Goal: Task Accomplishment & Management: Use online tool/utility

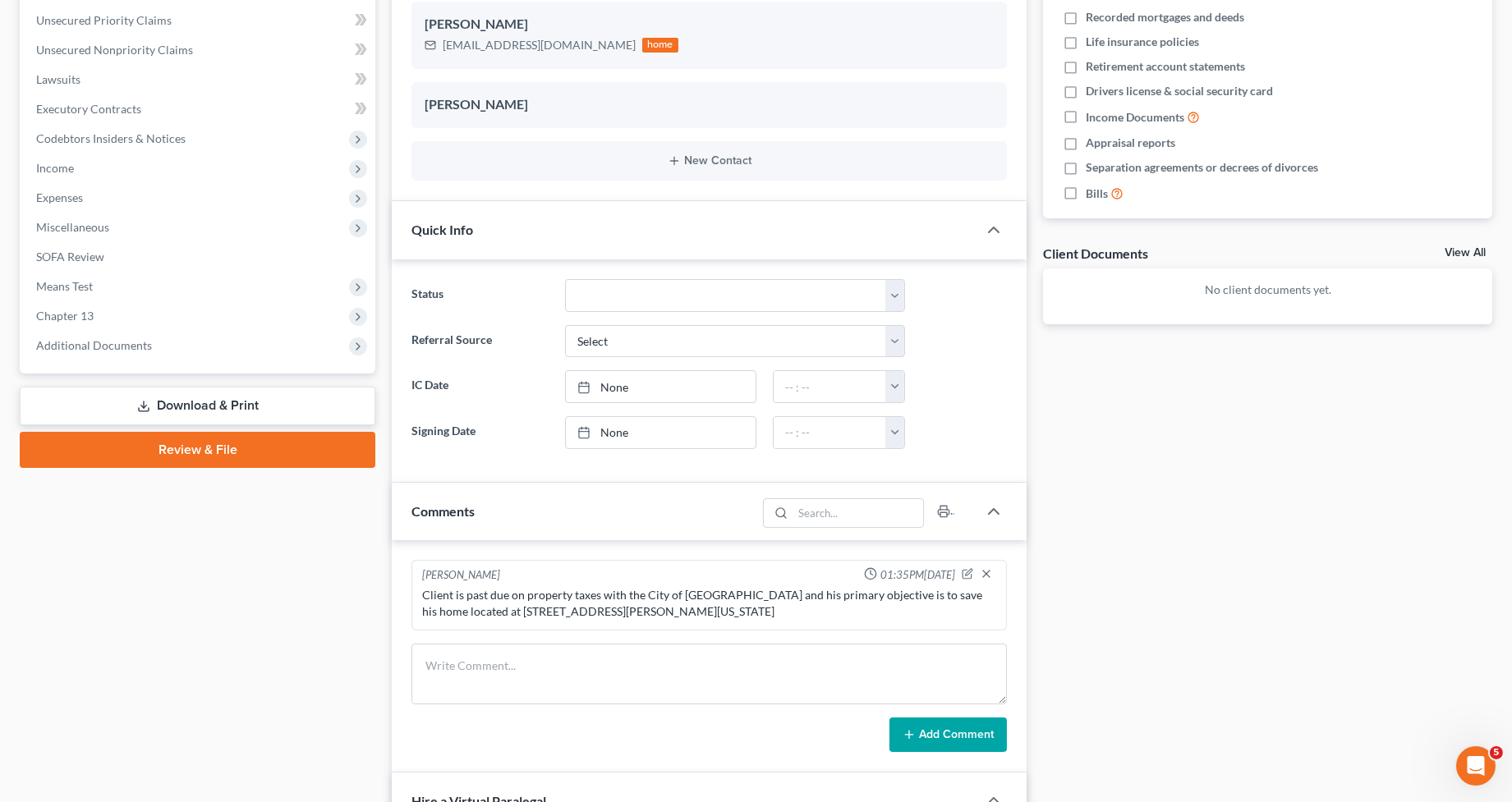
click at [180, 442] on link "Review & File" at bounding box center [197, 450] width 356 height 36
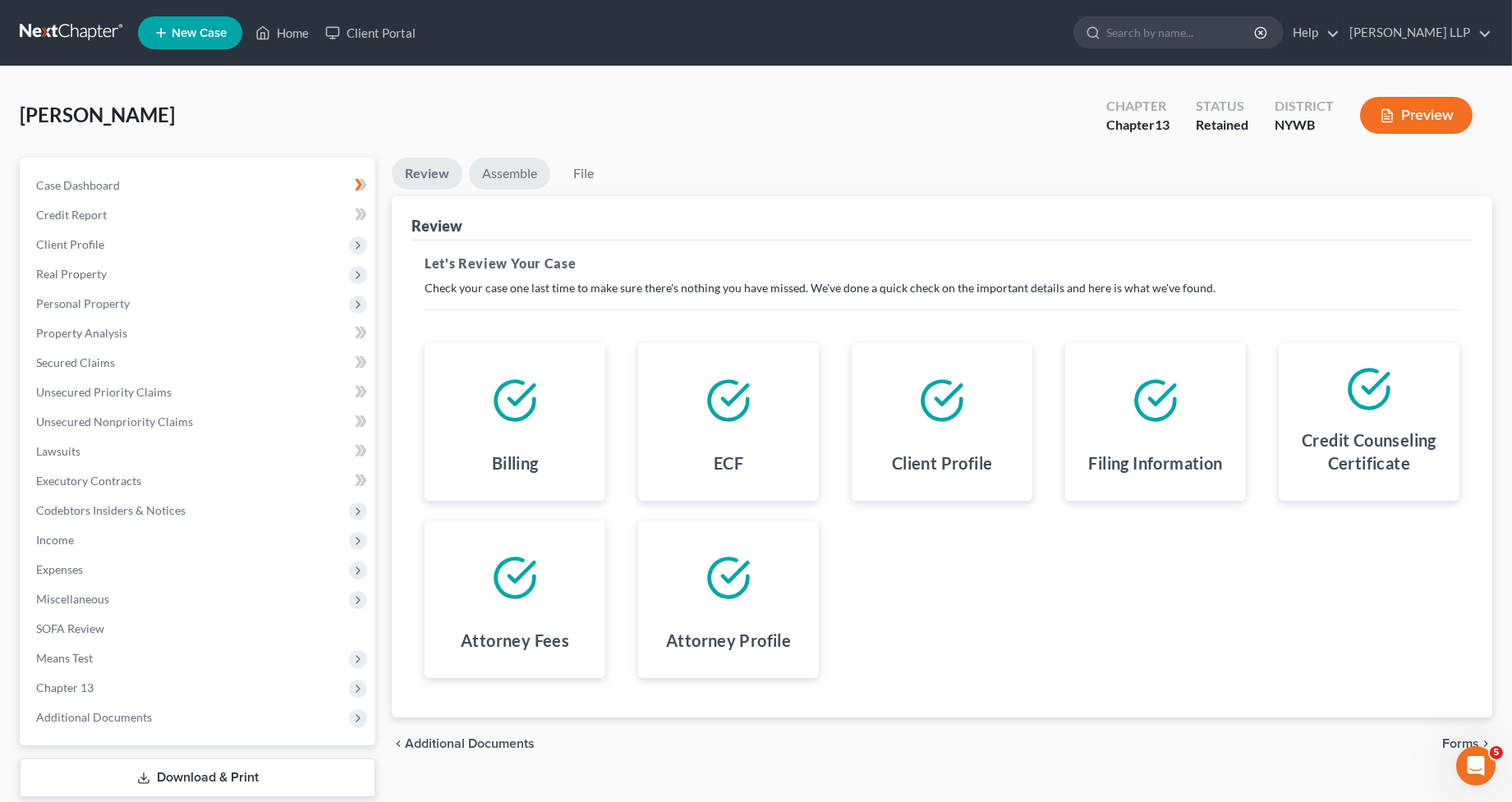
click at [509, 175] on link "Assemble" at bounding box center [510, 173] width 81 height 32
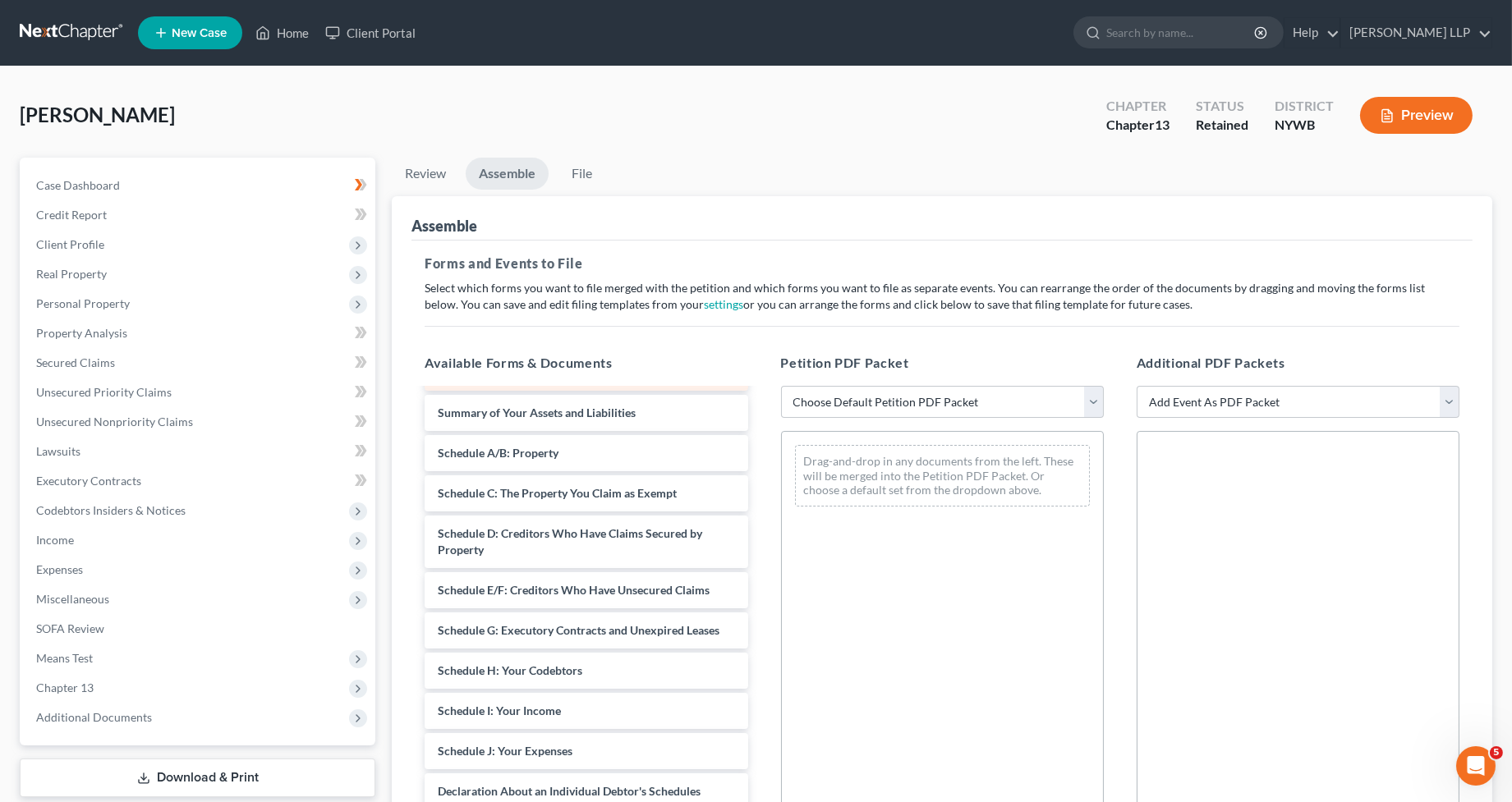
scroll to position [44, 0]
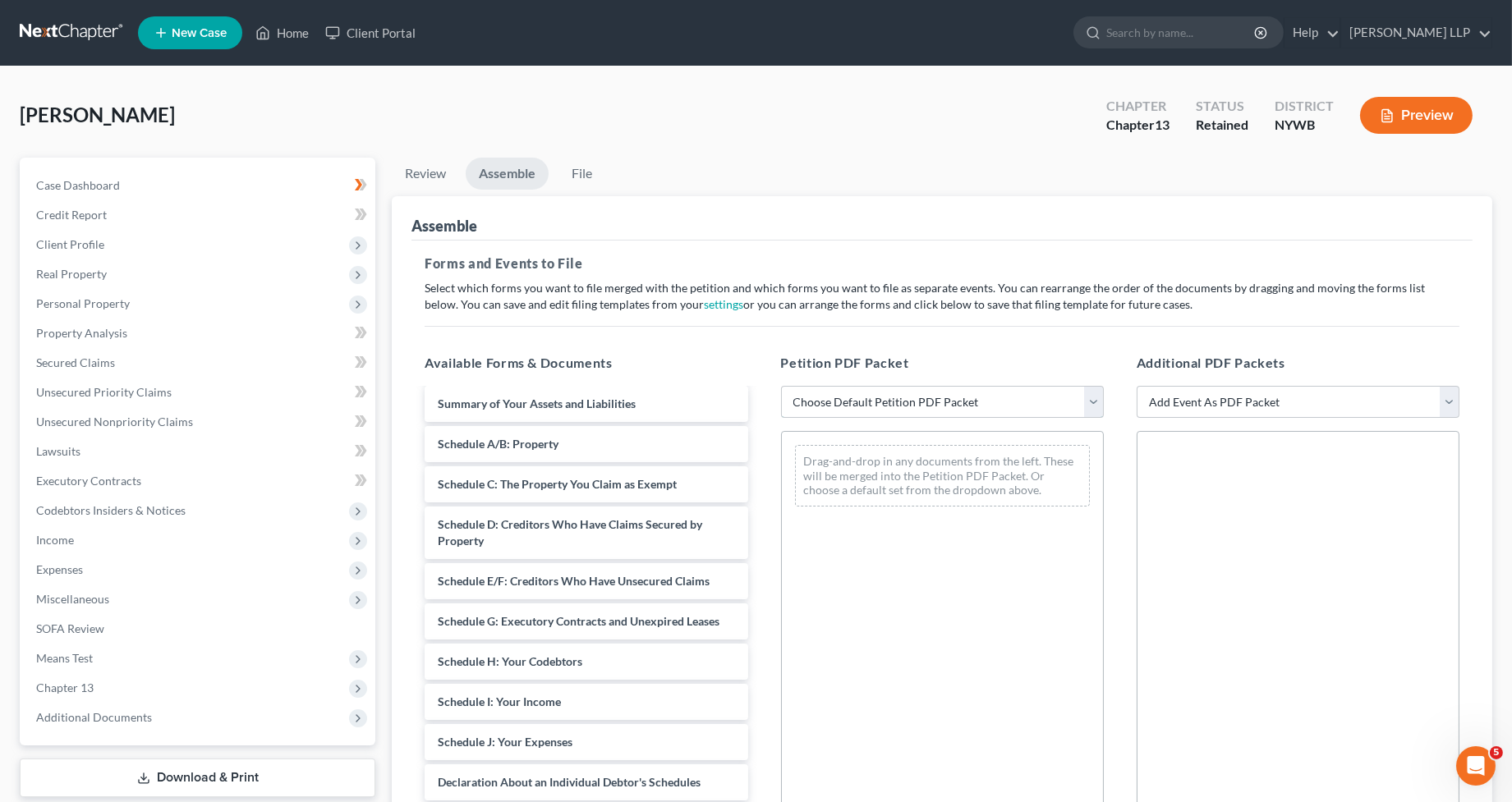
click at [825, 407] on select "Choose Default Petition PDF Packet Emergency Filing (Voluntary Petition and Cre…" at bounding box center [942, 403] width 323 height 33
click at [781, 386] on select "Choose Default Petition PDF Packet Emergency Filing (Voluntary Petition and Cre…" at bounding box center [942, 403] width 323 height 33
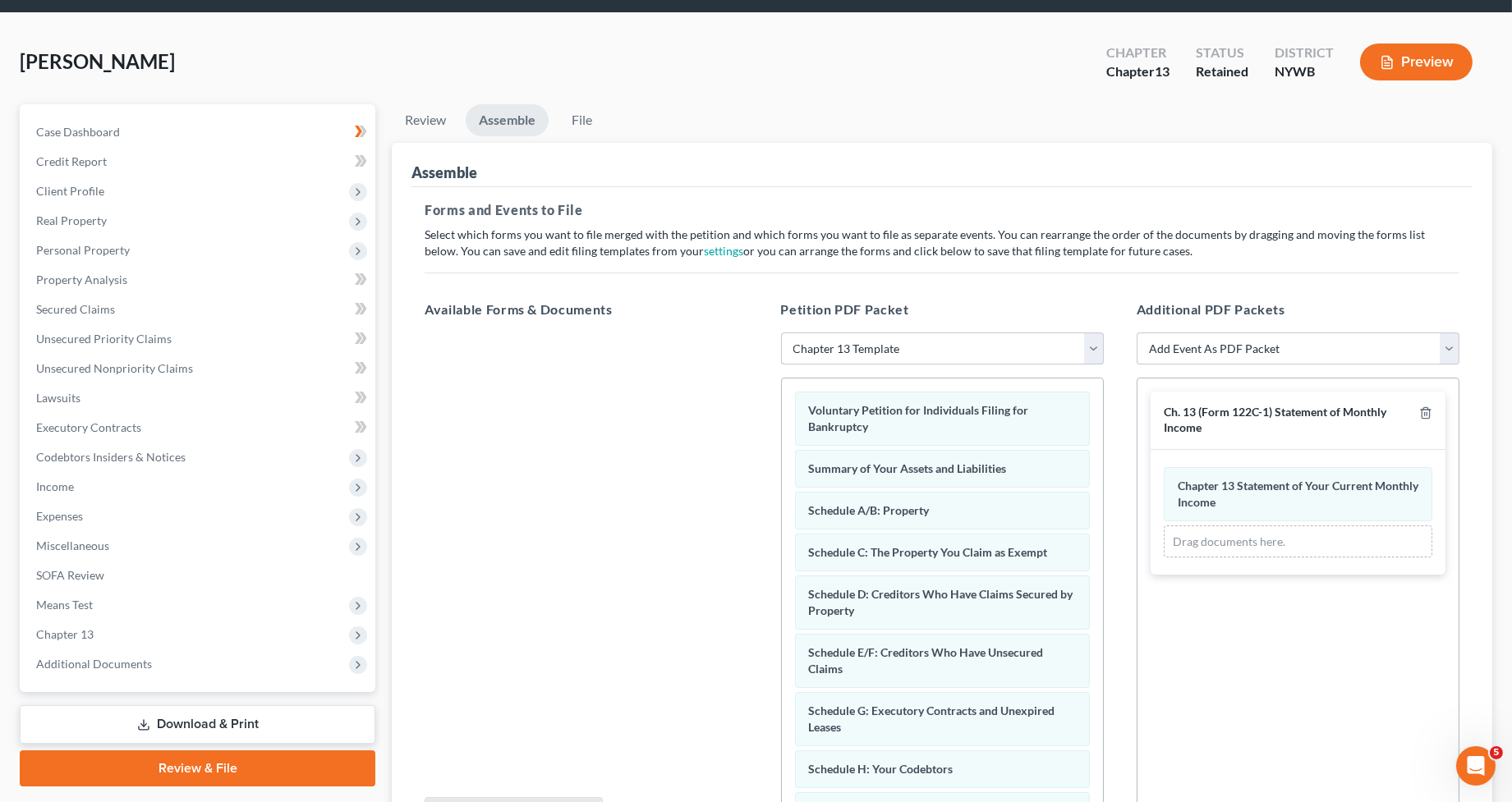
scroll to position [65, 0]
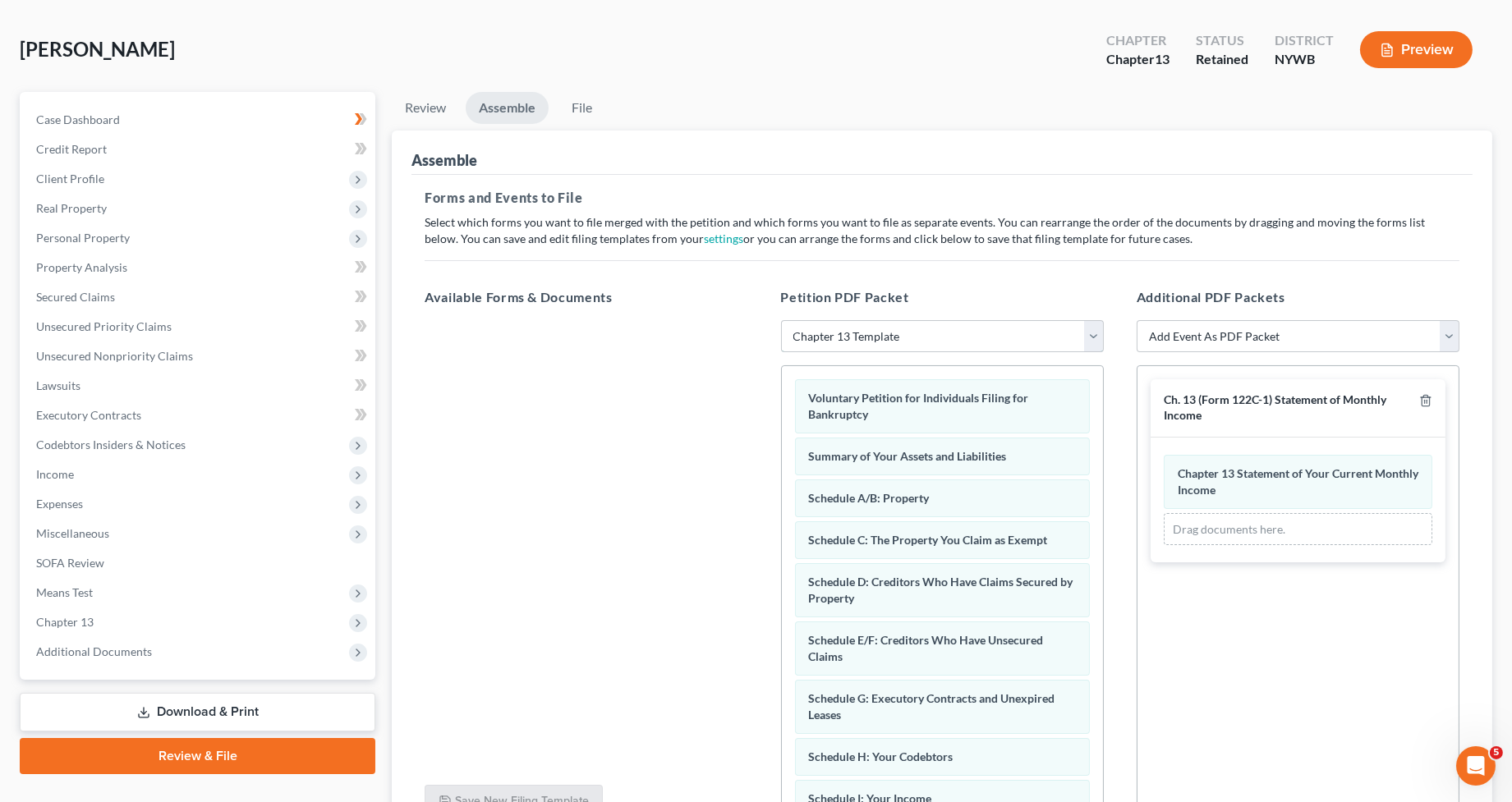
click at [839, 345] on select "Choose Default Petition PDF Packet Emergency Filing (Voluntary Petition and Cre…" at bounding box center [942, 337] width 323 height 33
click at [781, 320] on select "Choose Default Petition PDF Packet Emergency Filing (Voluntary Petition and Cre…" at bounding box center [942, 337] width 323 height 33
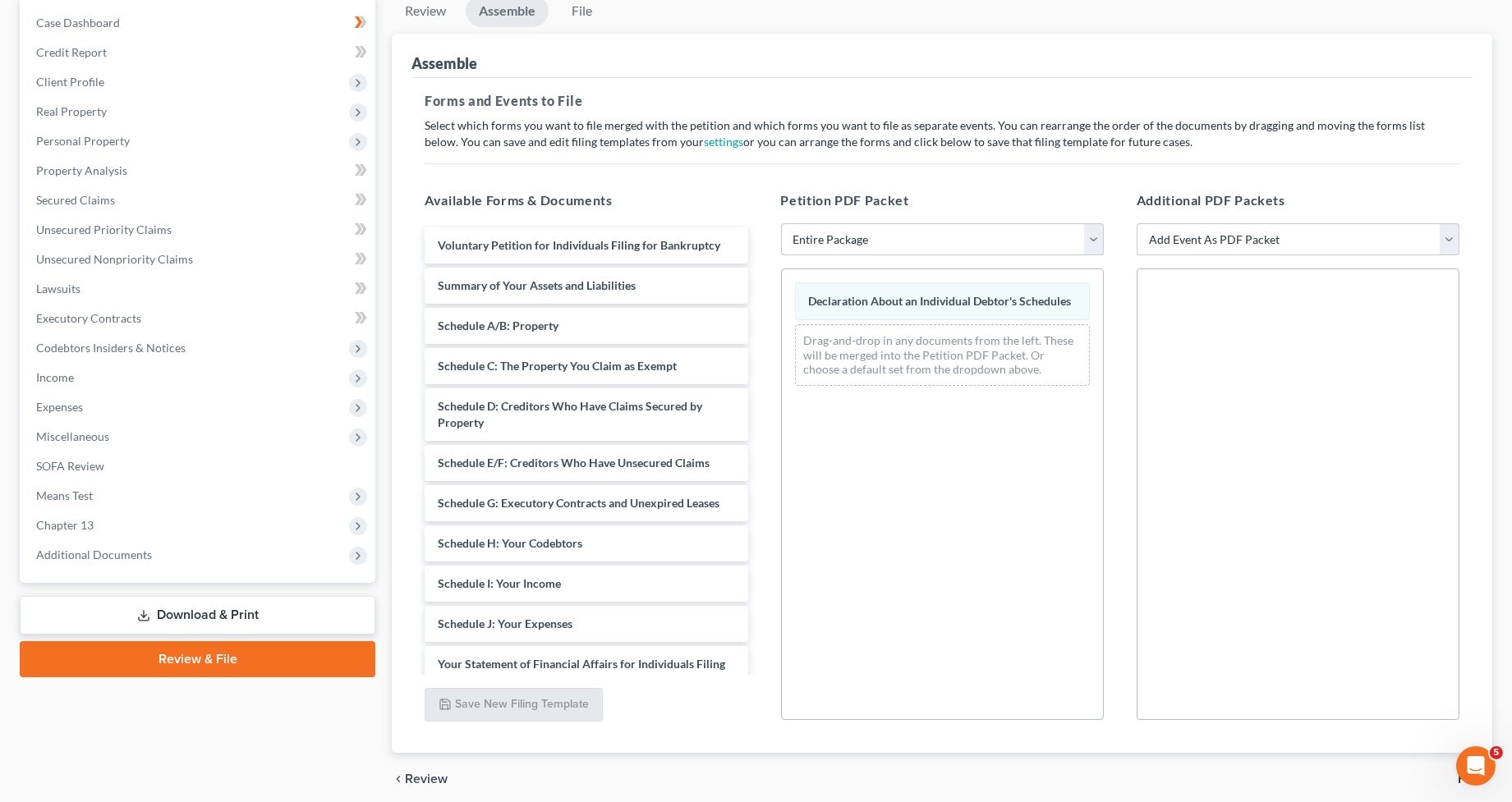
scroll to position [128, 0]
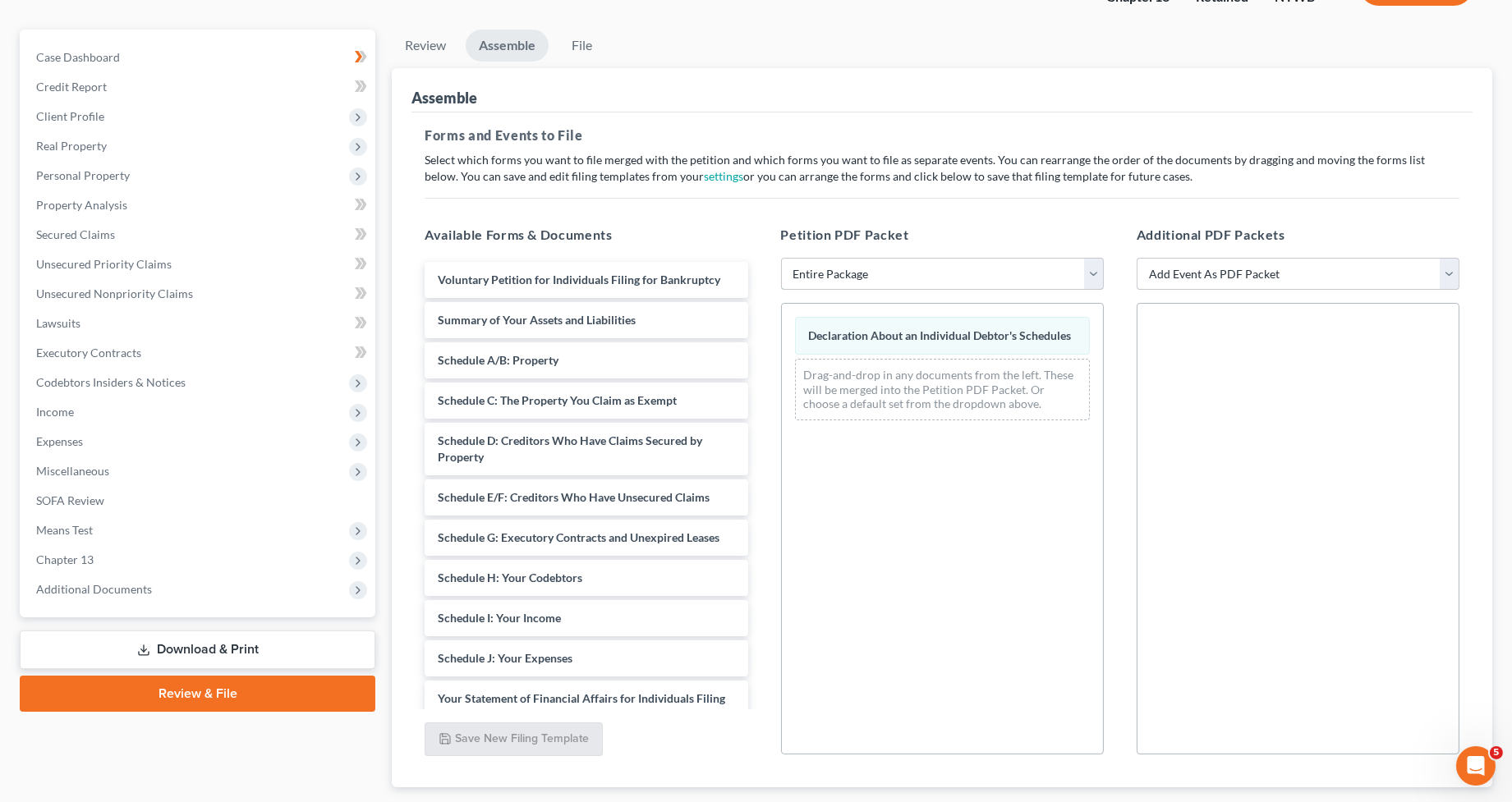
click at [915, 279] on select "Choose Default Petition PDF Packet Emergency Filing (Voluntary Petition and Cre…" at bounding box center [942, 274] width 323 height 33
click at [781, 258] on select "Choose Default Petition PDF Packet Emergency Filing (Voluntary Petition and Cre…" at bounding box center [942, 274] width 323 height 33
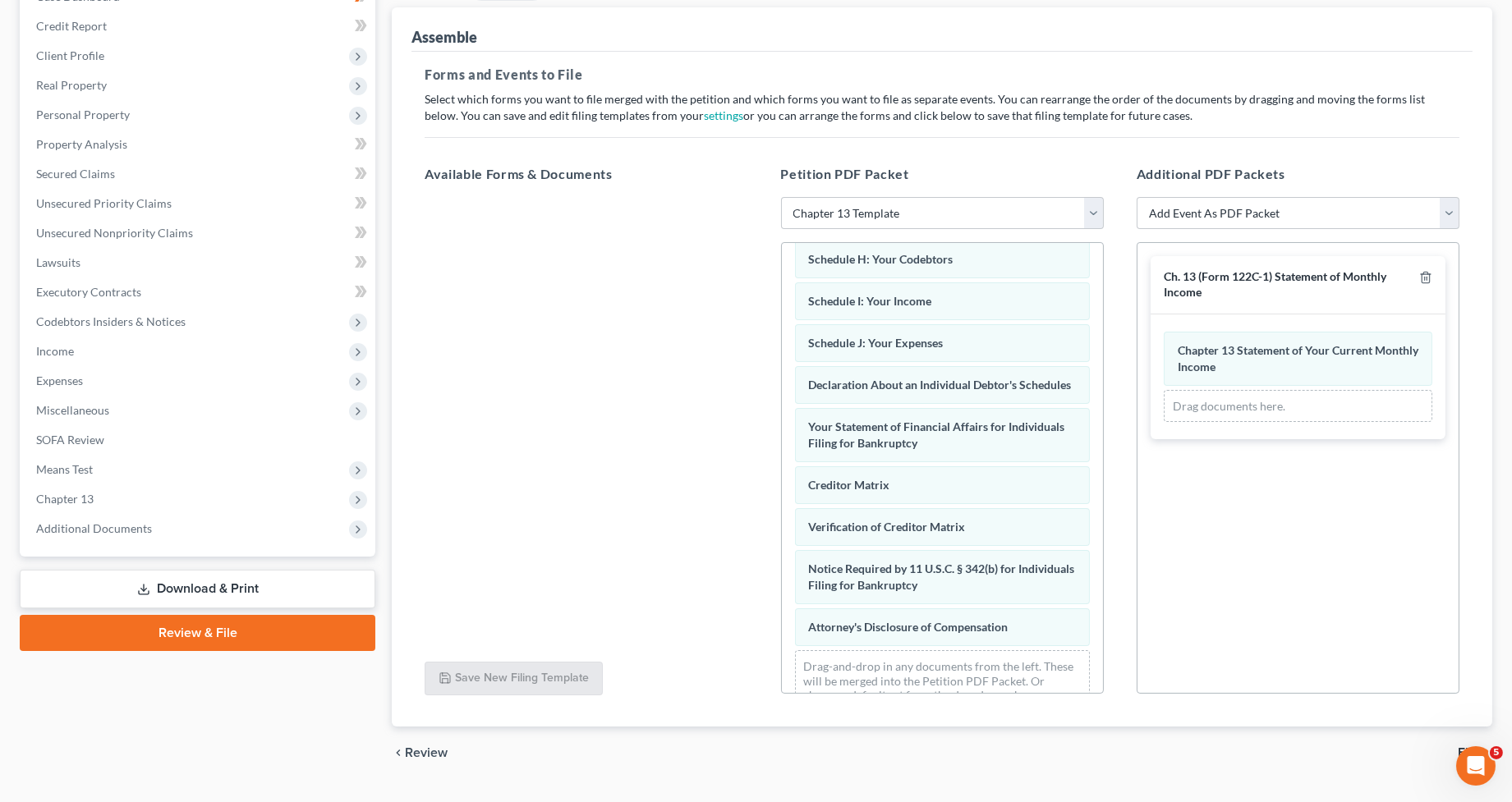
scroll to position [370, 0]
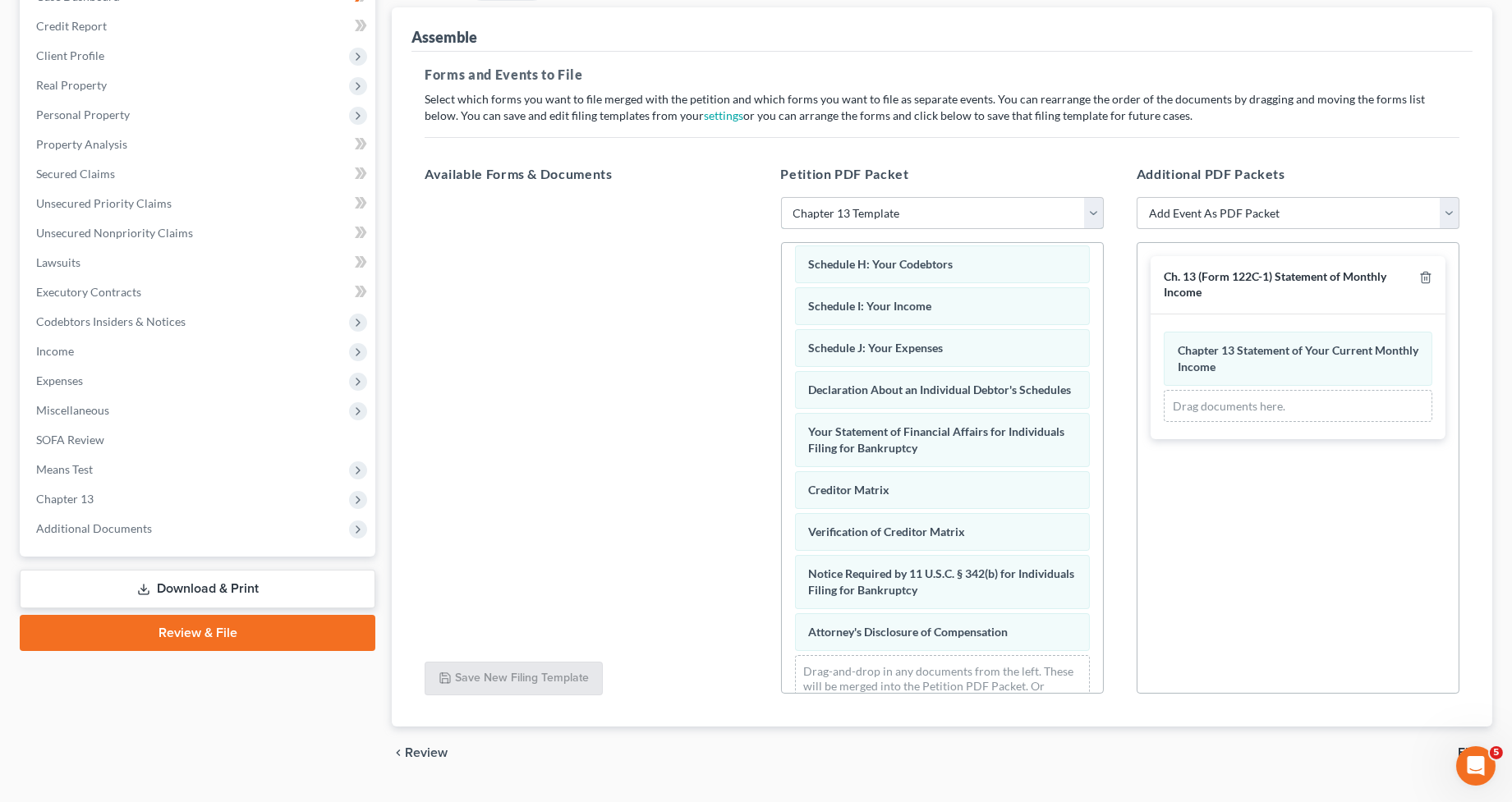
click at [897, 218] on select "Choose Default Petition PDF Packet Emergency Filing (Voluntary Petition and Cre…" at bounding box center [942, 213] width 323 height 33
click at [939, 221] on select "Choose Default Petition PDF Packet Emergency Filing (Voluntary Petition and Cre…" at bounding box center [942, 213] width 323 height 33
select select "2"
click at [781, 197] on select "Choose Default Petition PDF Packet Emergency Filing (Voluntary Petition and Cre…" at bounding box center [942, 213] width 323 height 33
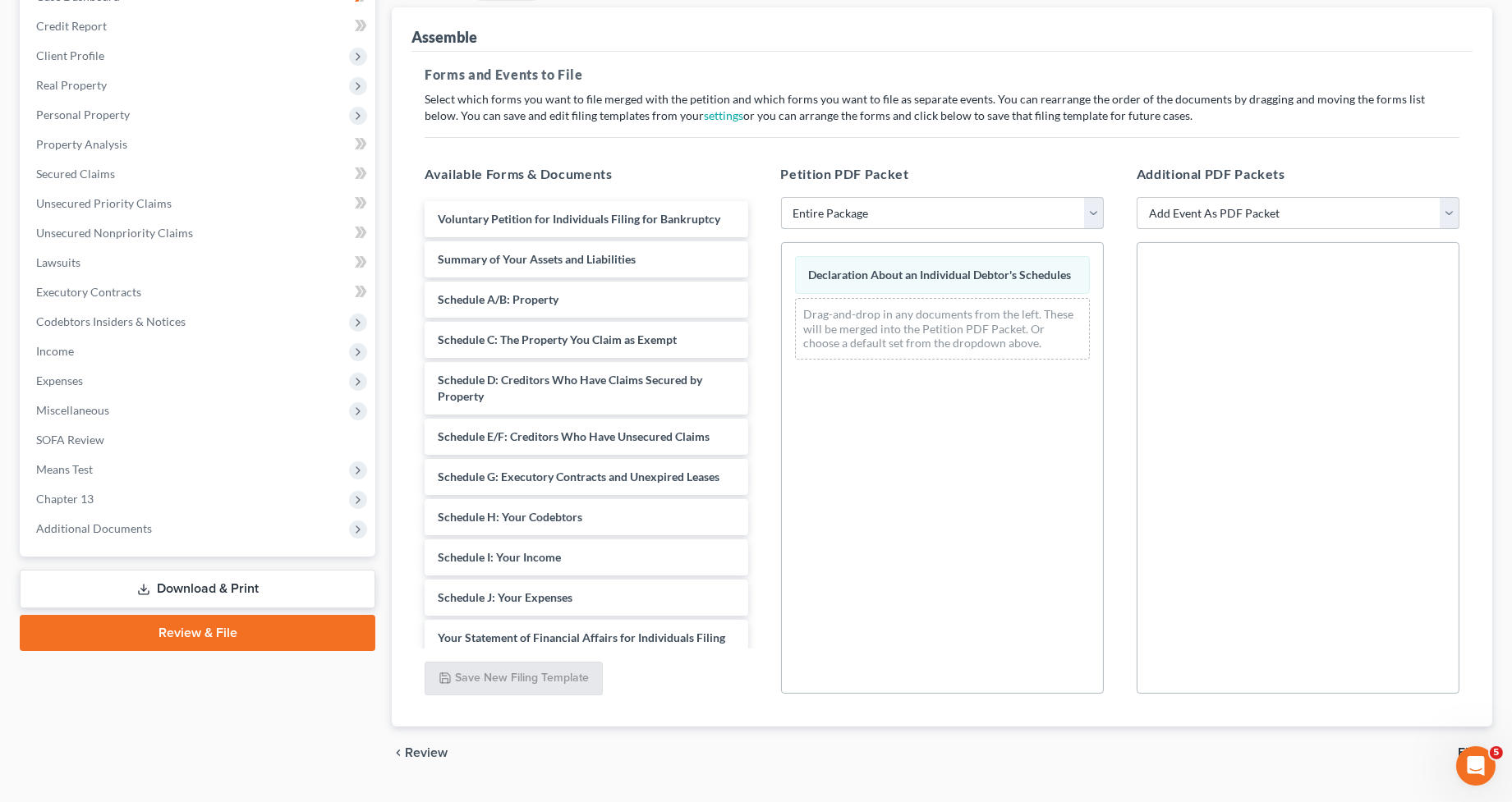
scroll to position [0, 0]
drag, startPoint x: 804, startPoint y: 275, endPoint x: 779, endPoint y: 271, distance: 25.3
click at [782, 271] on div "Declaration About an Individual Debtor's Schedules Declaration About an Individ…" at bounding box center [942, 307] width 321 height 130
click at [1264, 215] on select "Add Event As PDF Packet Certificate of Credit Counseling Ch. 13 (Form 122C-1) S…" at bounding box center [1298, 213] width 323 height 33
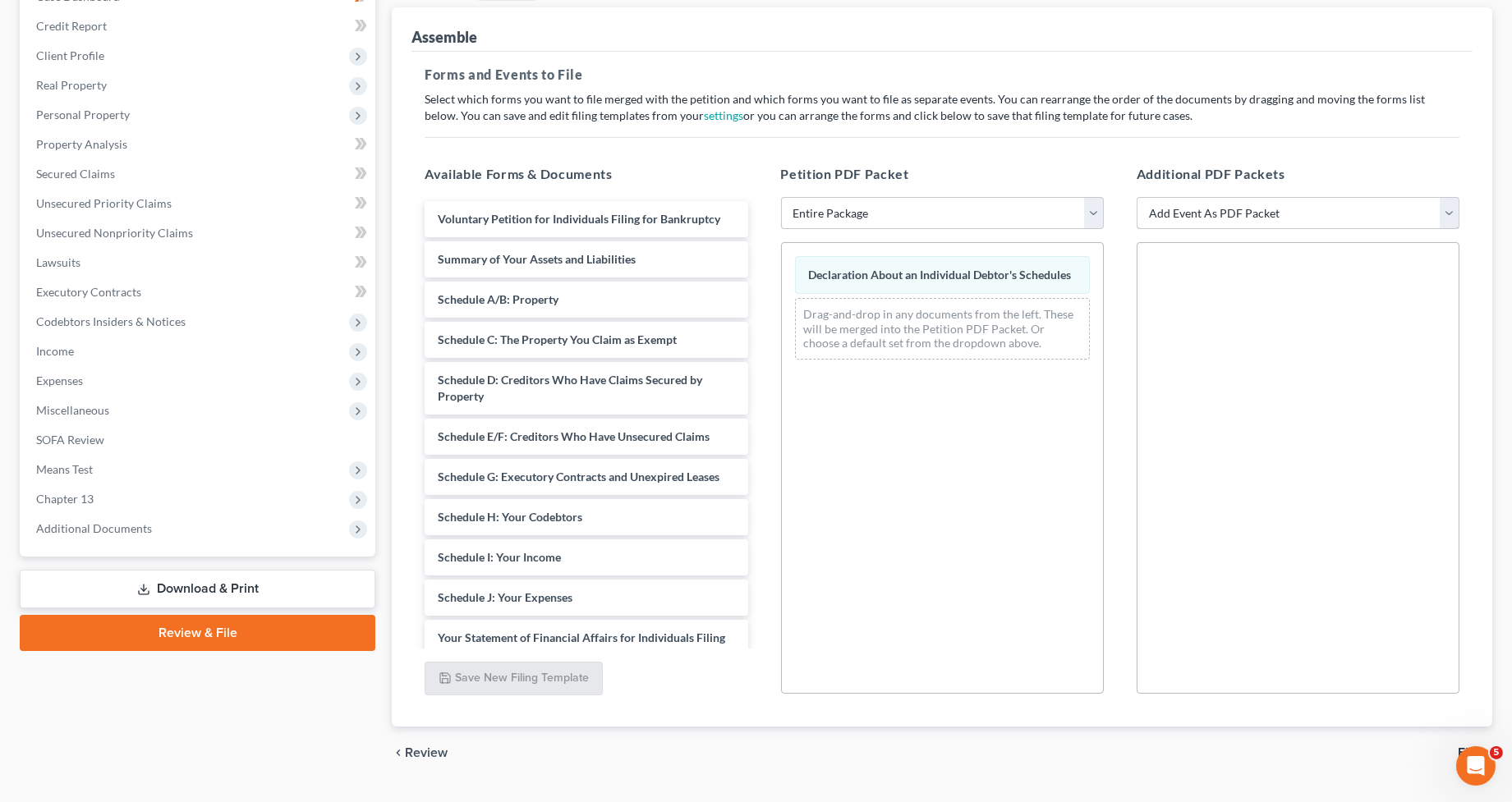
click at [1264, 212] on select "Add Event As PDF Packet Certificate of Credit Counseling Ch. 13 (Form 122C-1) S…" at bounding box center [1298, 213] width 323 height 33
select select "0"
click at [1137, 197] on select "Add Event As PDF Packet Certificate of Credit Counseling Ch. 13 (Form 122C-1) S…" at bounding box center [1298, 213] width 323 height 33
select select
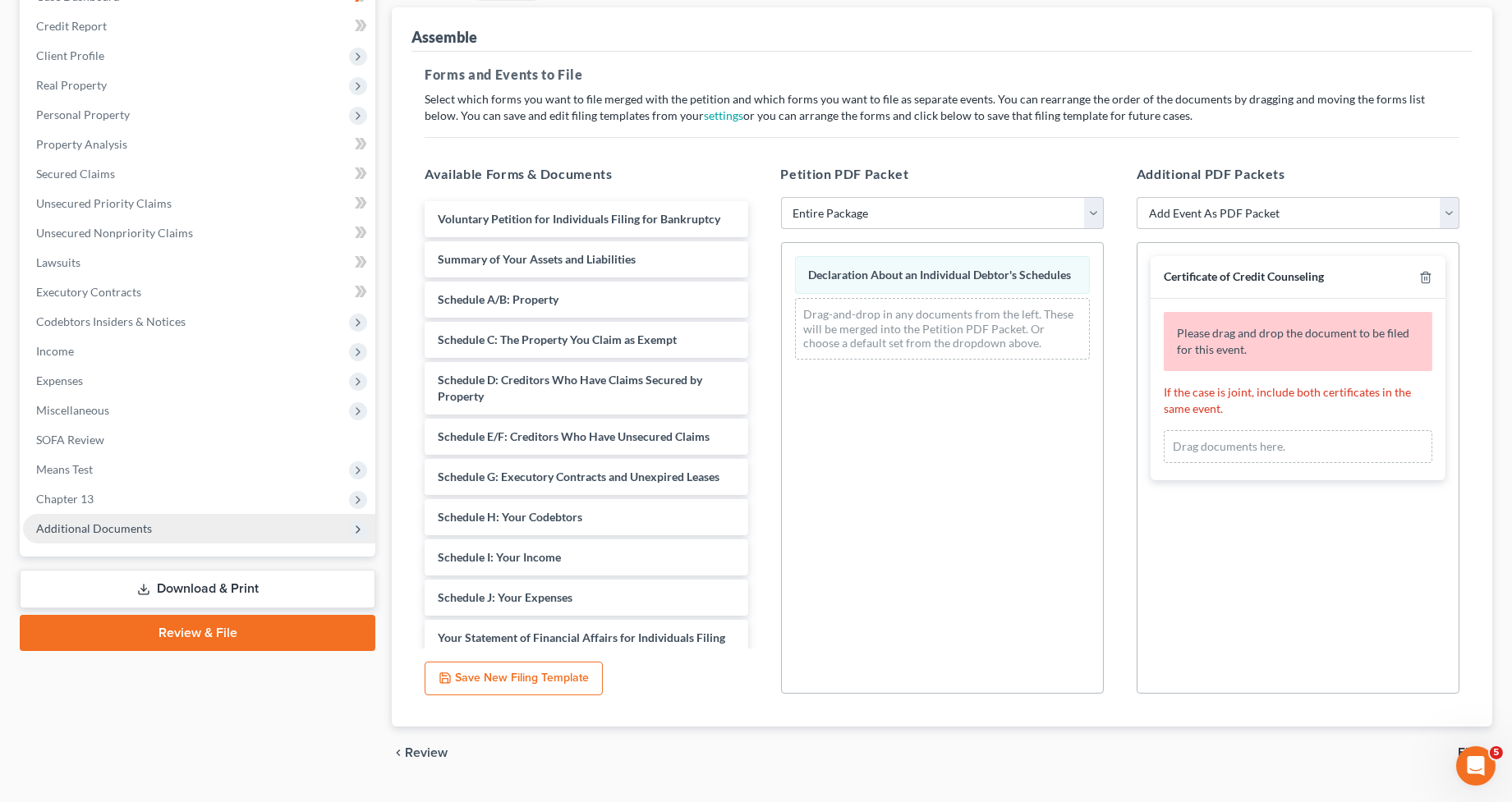
click at [179, 527] on span "Additional Documents" at bounding box center [199, 529] width 352 height 29
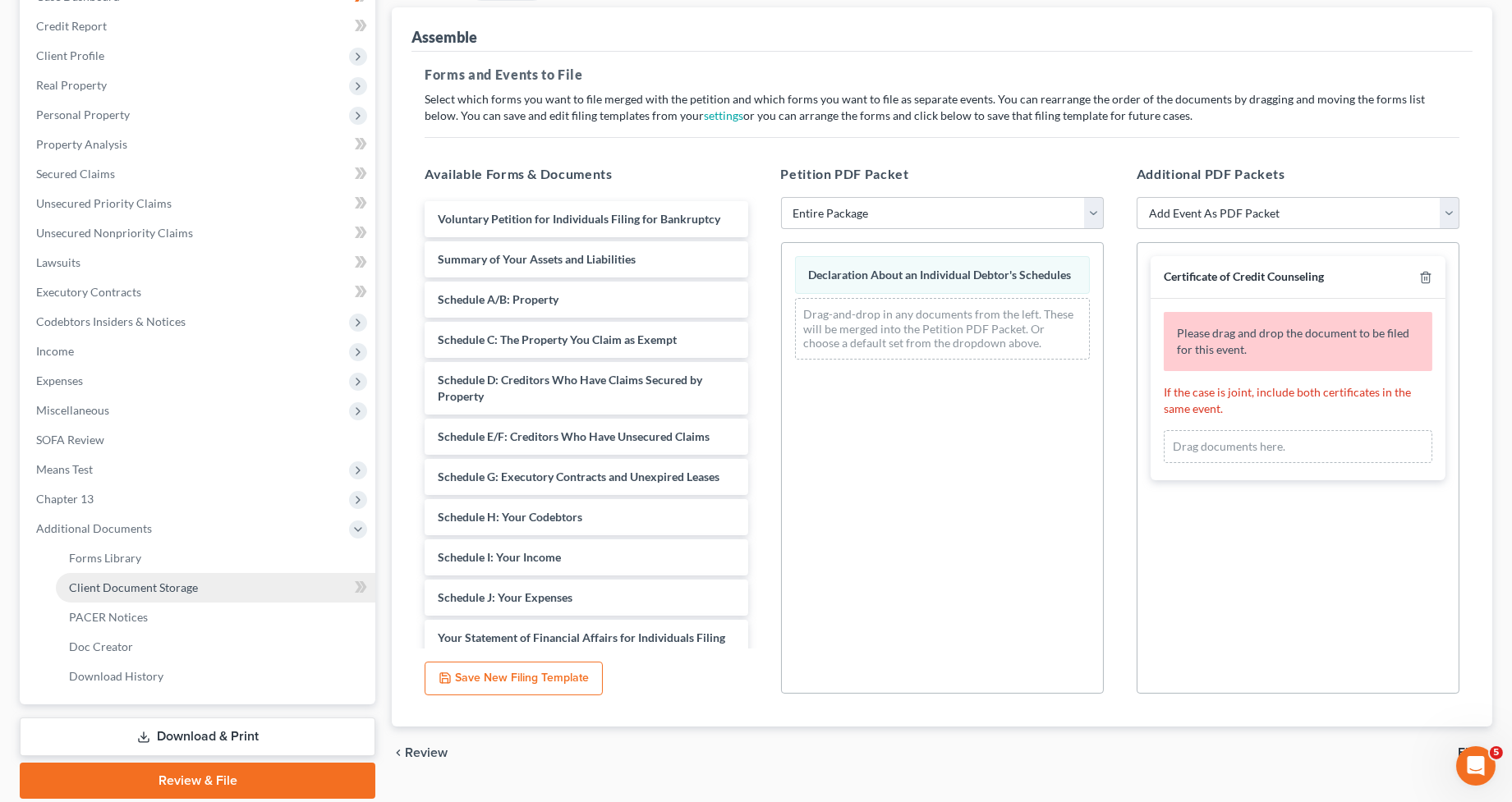
click at [225, 574] on link "Client Document Storage" at bounding box center [215, 588] width 319 height 29
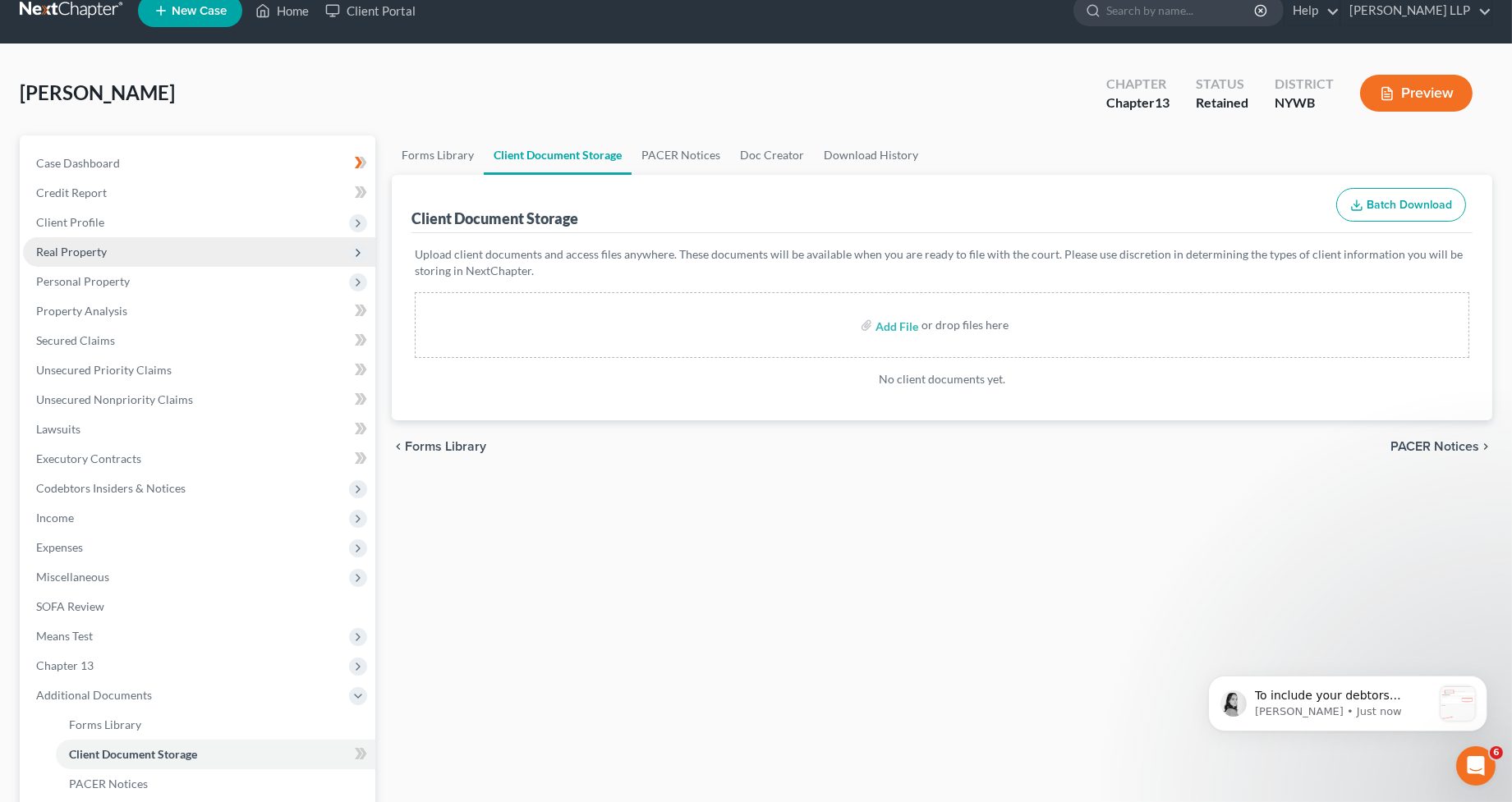
scroll to position [245, 0]
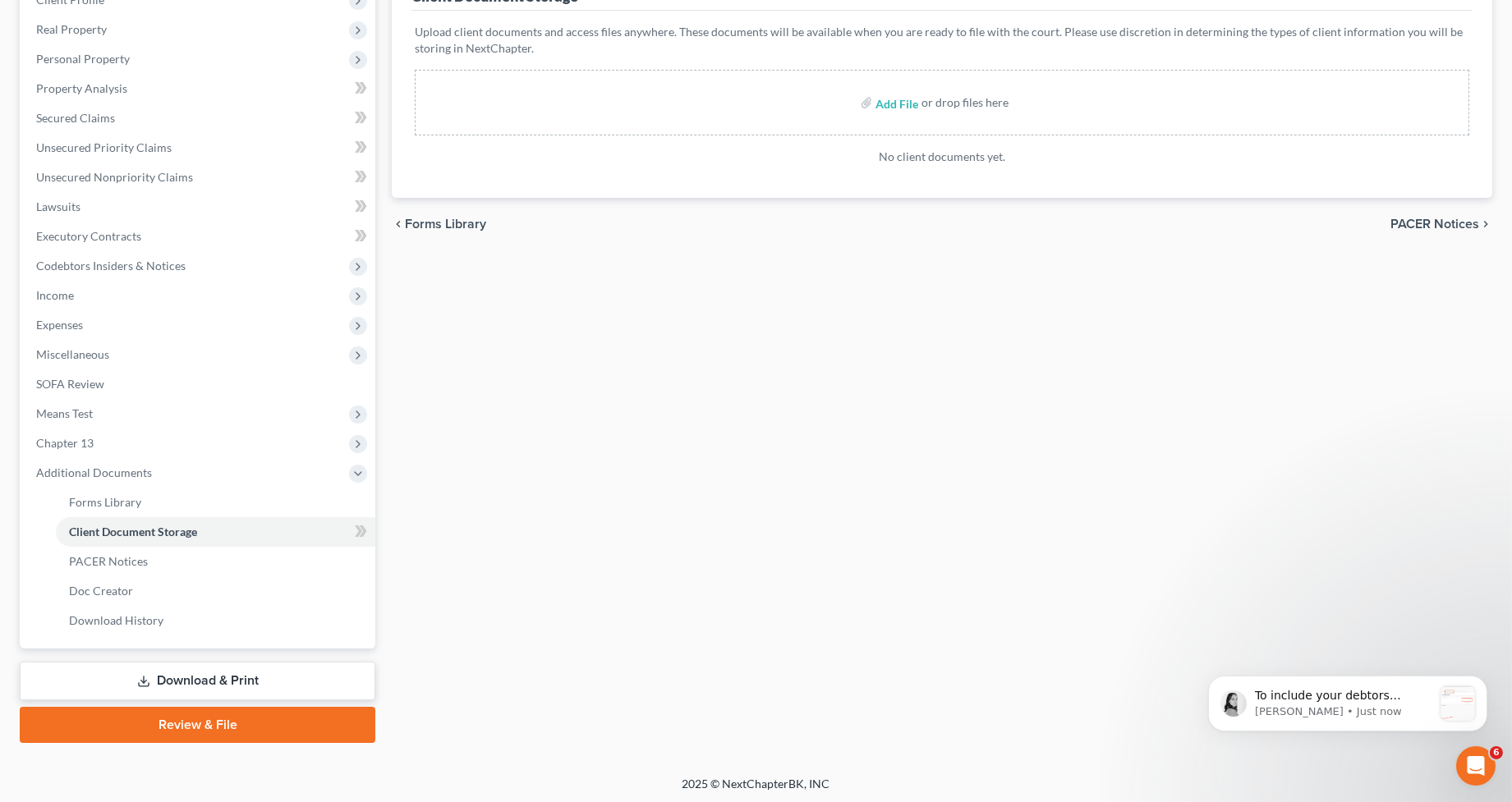
click at [280, 723] on link "Review & File" at bounding box center [197, 725] width 356 height 36
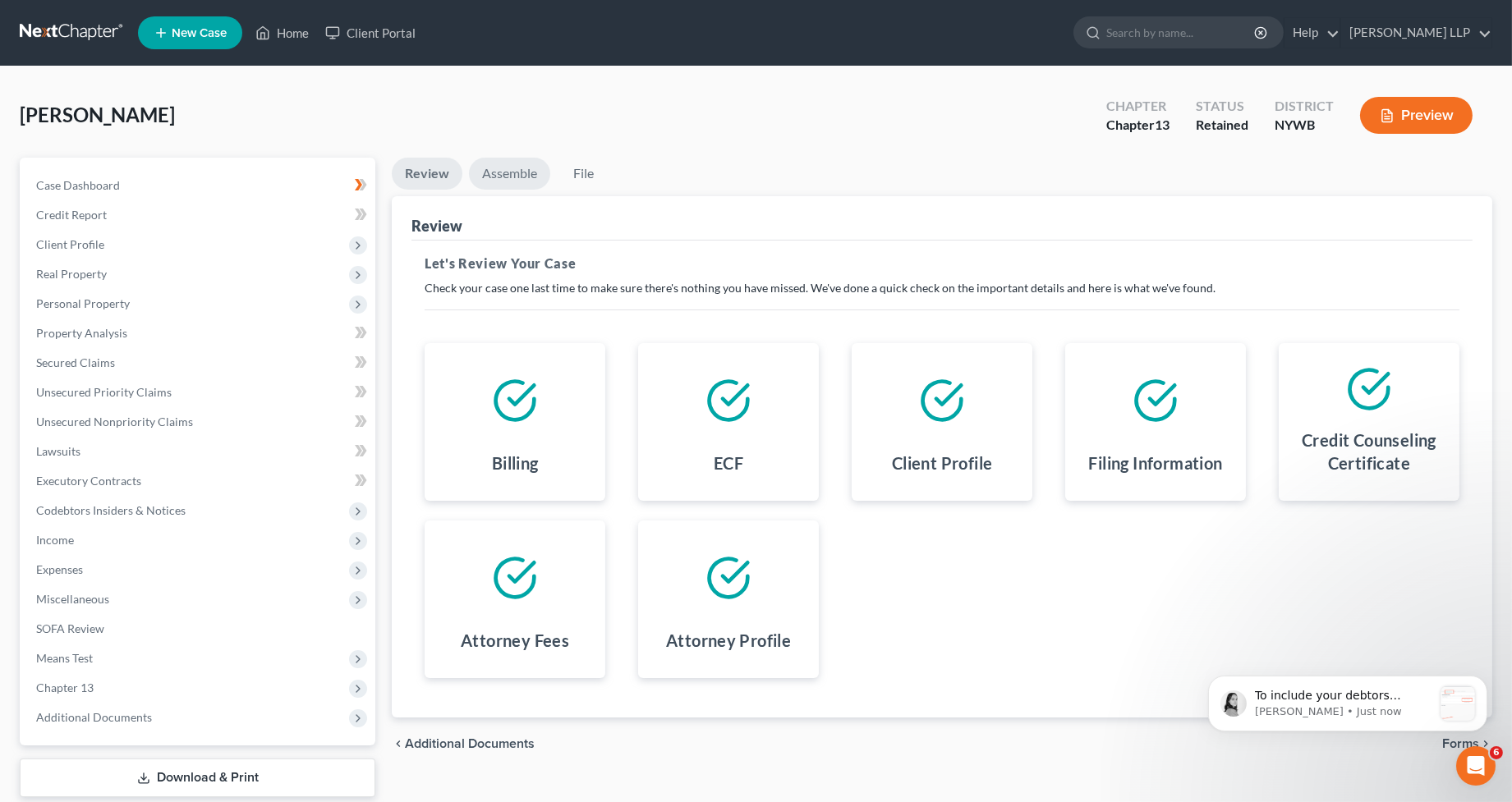
click at [499, 181] on link "Assemble" at bounding box center [510, 173] width 81 height 32
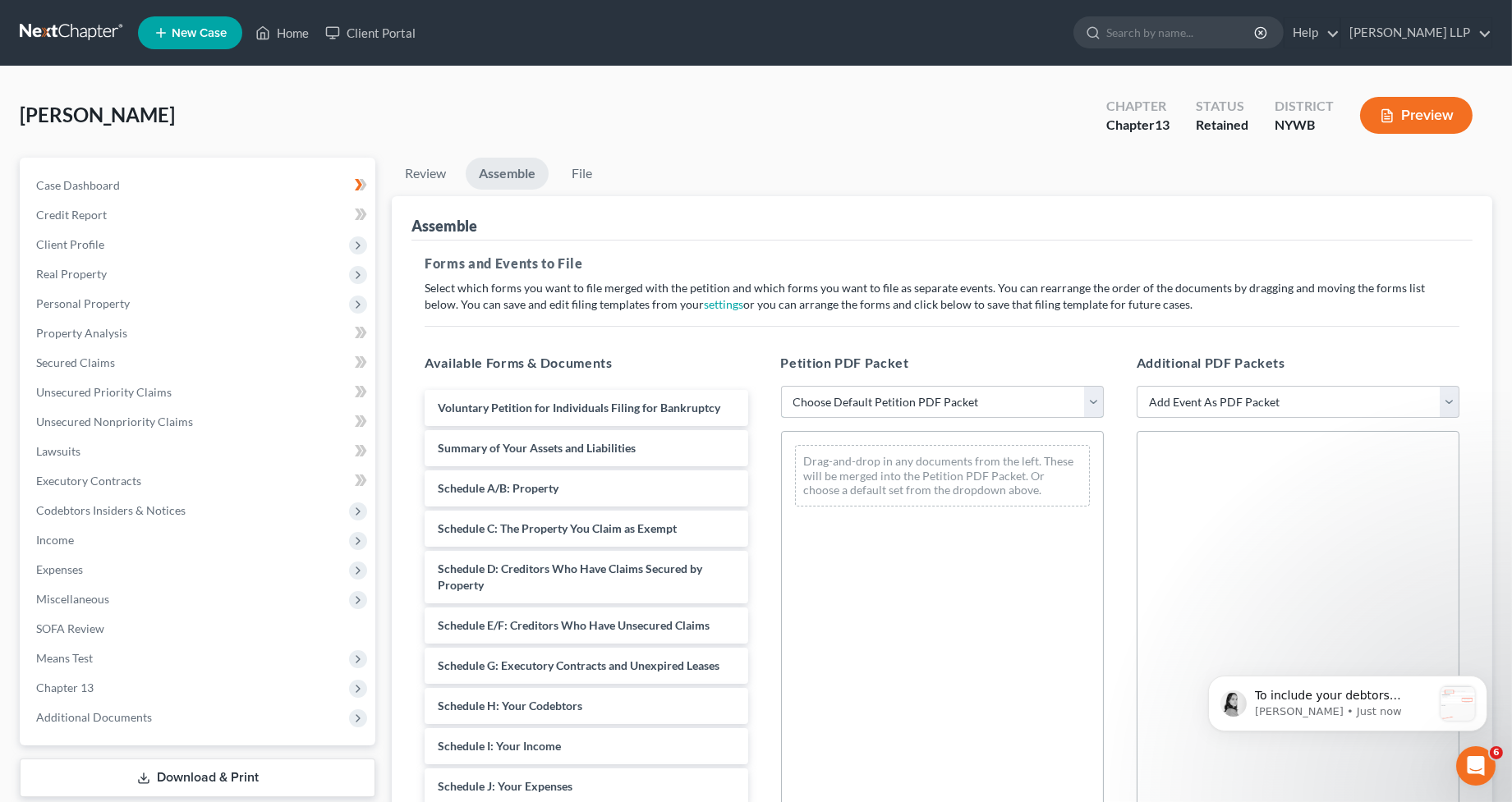
click at [847, 405] on select "Choose Default Petition PDF Packet Emergency Filing (Voluntary Petition and Cre…" at bounding box center [942, 403] width 323 height 33
click at [781, 386] on select "Choose Default Petition PDF Packet Emergency Filing (Voluntary Petition and Cre…" at bounding box center [942, 403] width 323 height 33
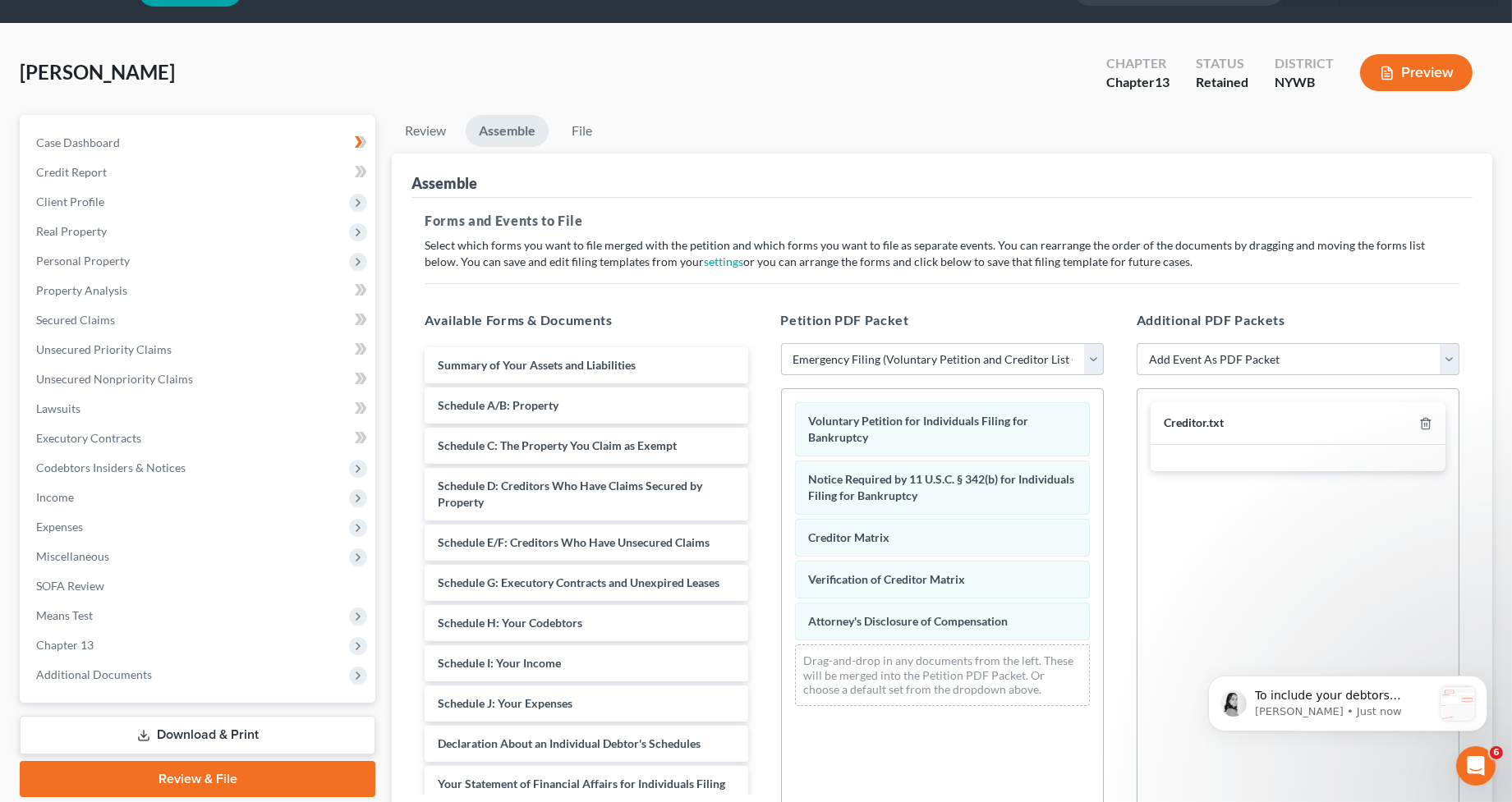
scroll to position [53, 0]
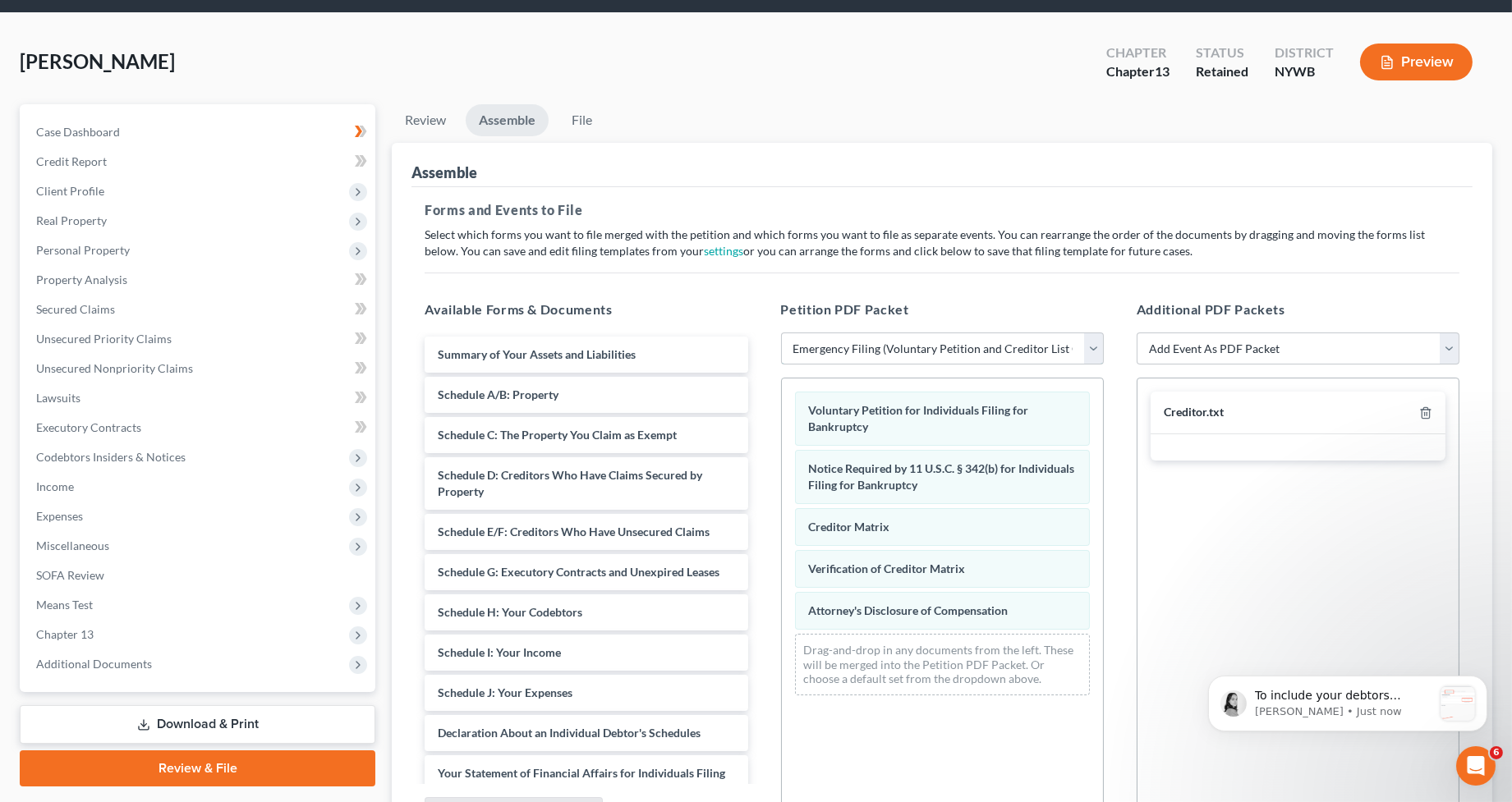
click at [888, 357] on select "Choose Default Petition PDF Packet Emergency Filing (Voluntary Petition and Cre…" at bounding box center [942, 349] width 323 height 33
select select "1"
click at [781, 333] on select "Choose Default Petition PDF Packet Emergency Filing (Voluntary Petition and Cre…" at bounding box center [942, 349] width 323 height 33
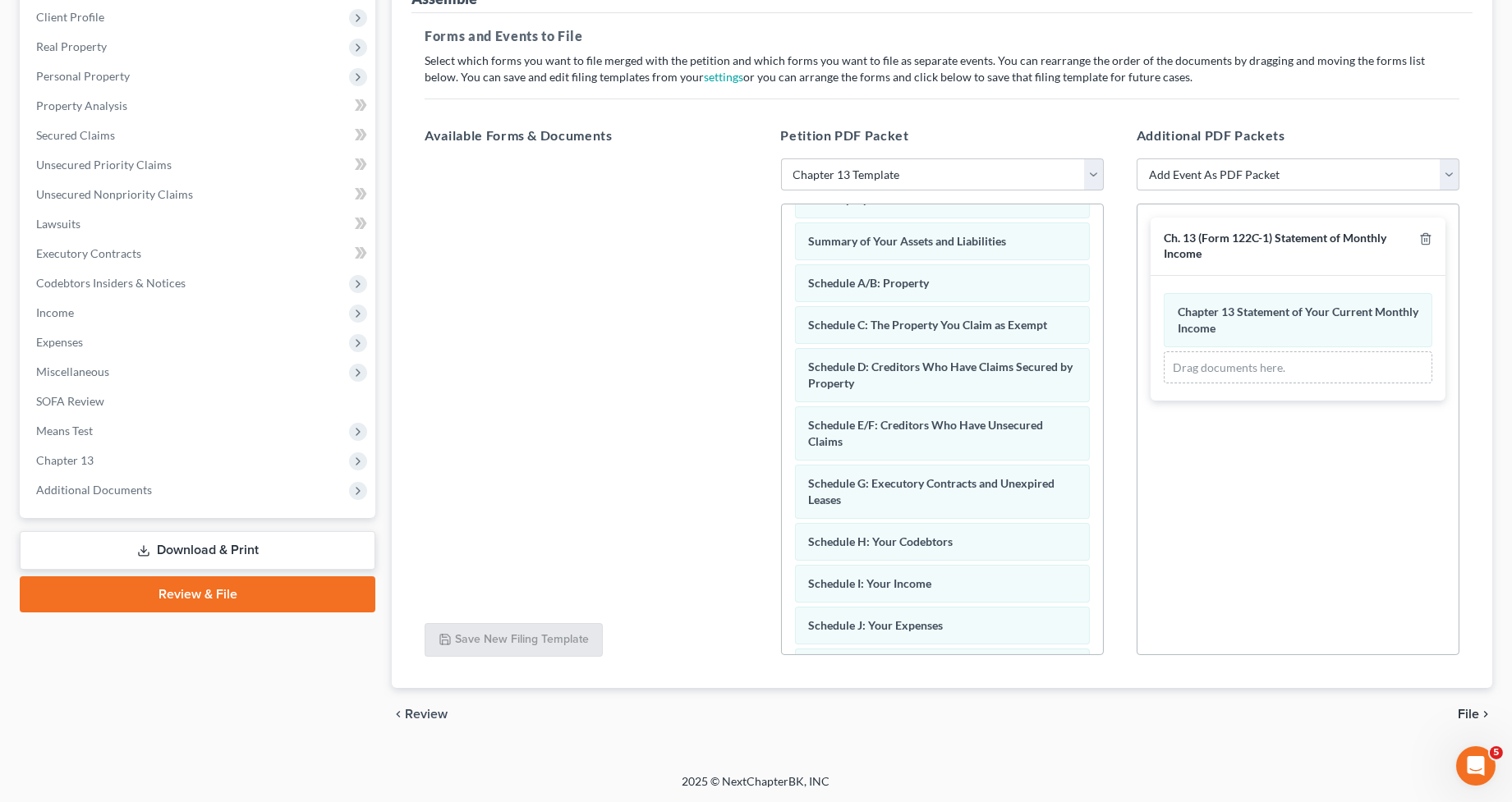
scroll to position [0, 0]
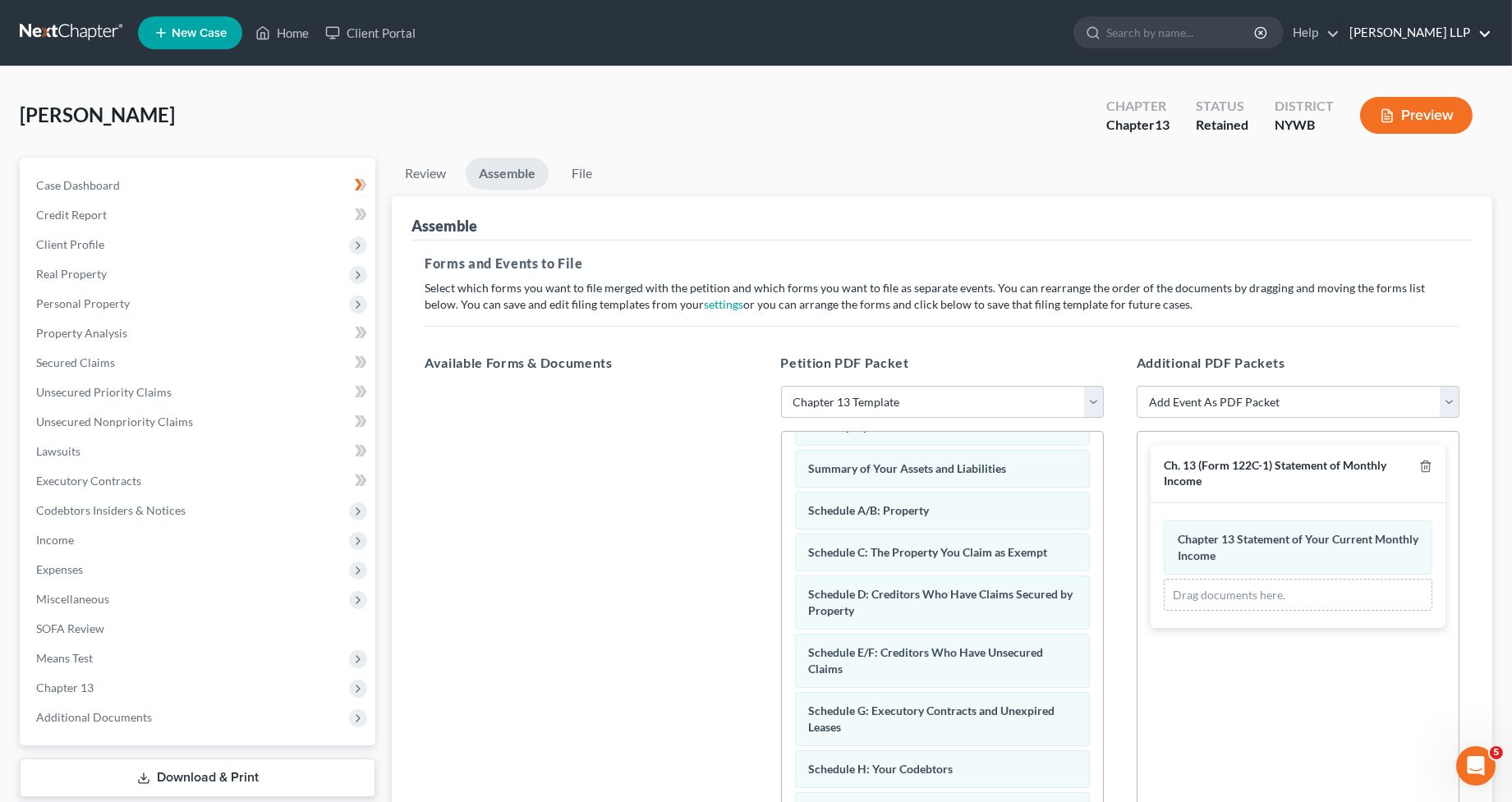
click at [1404, 29] on link "[PERSON_NAME] LLP" at bounding box center [1416, 33] width 150 height 29
click at [1402, 30] on link "[PERSON_NAME] LLP" at bounding box center [1416, 33] width 150 height 29
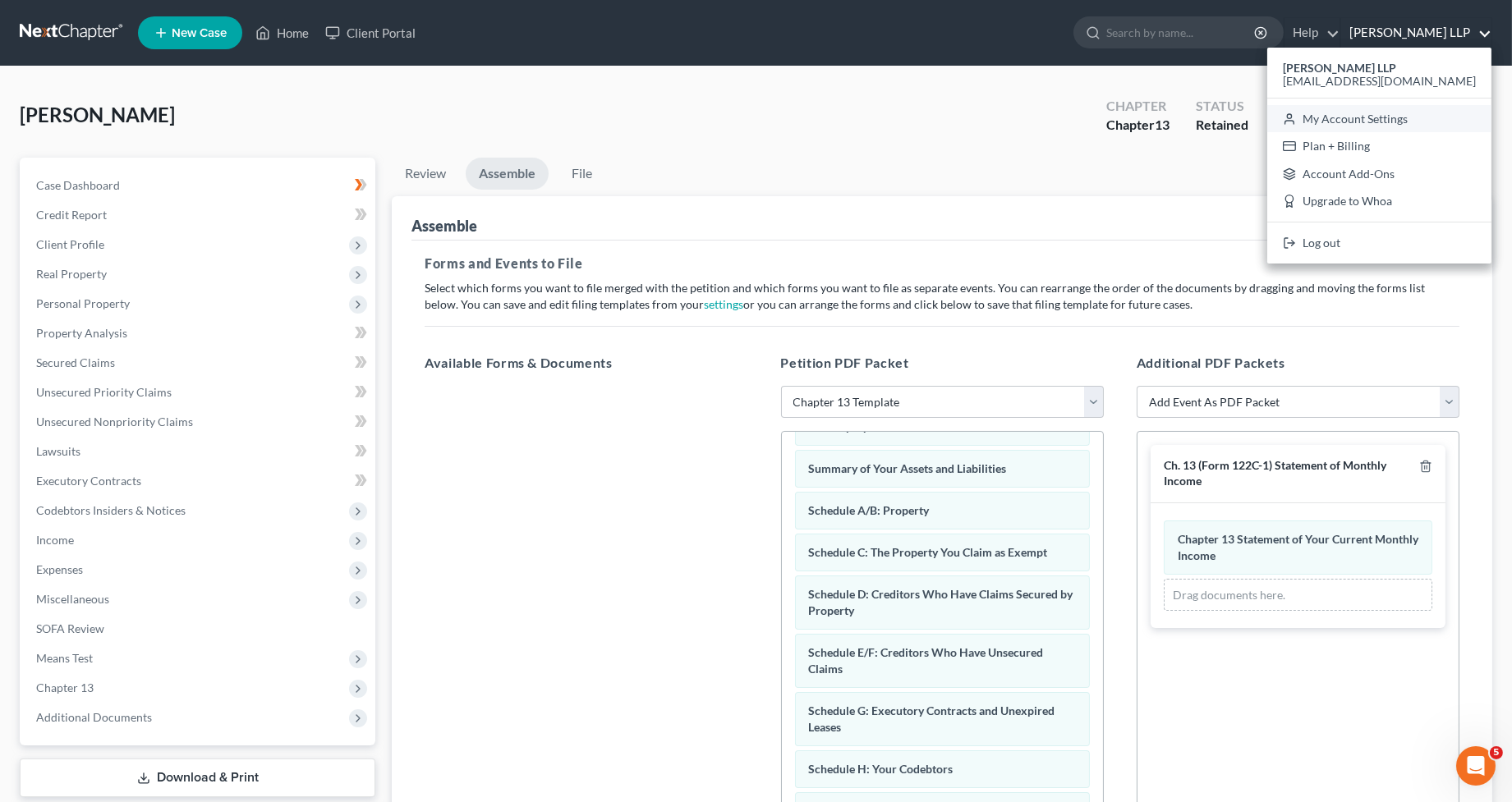
click at [1376, 122] on link "My Account Settings" at bounding box center [1379, 119] width 225 height 28
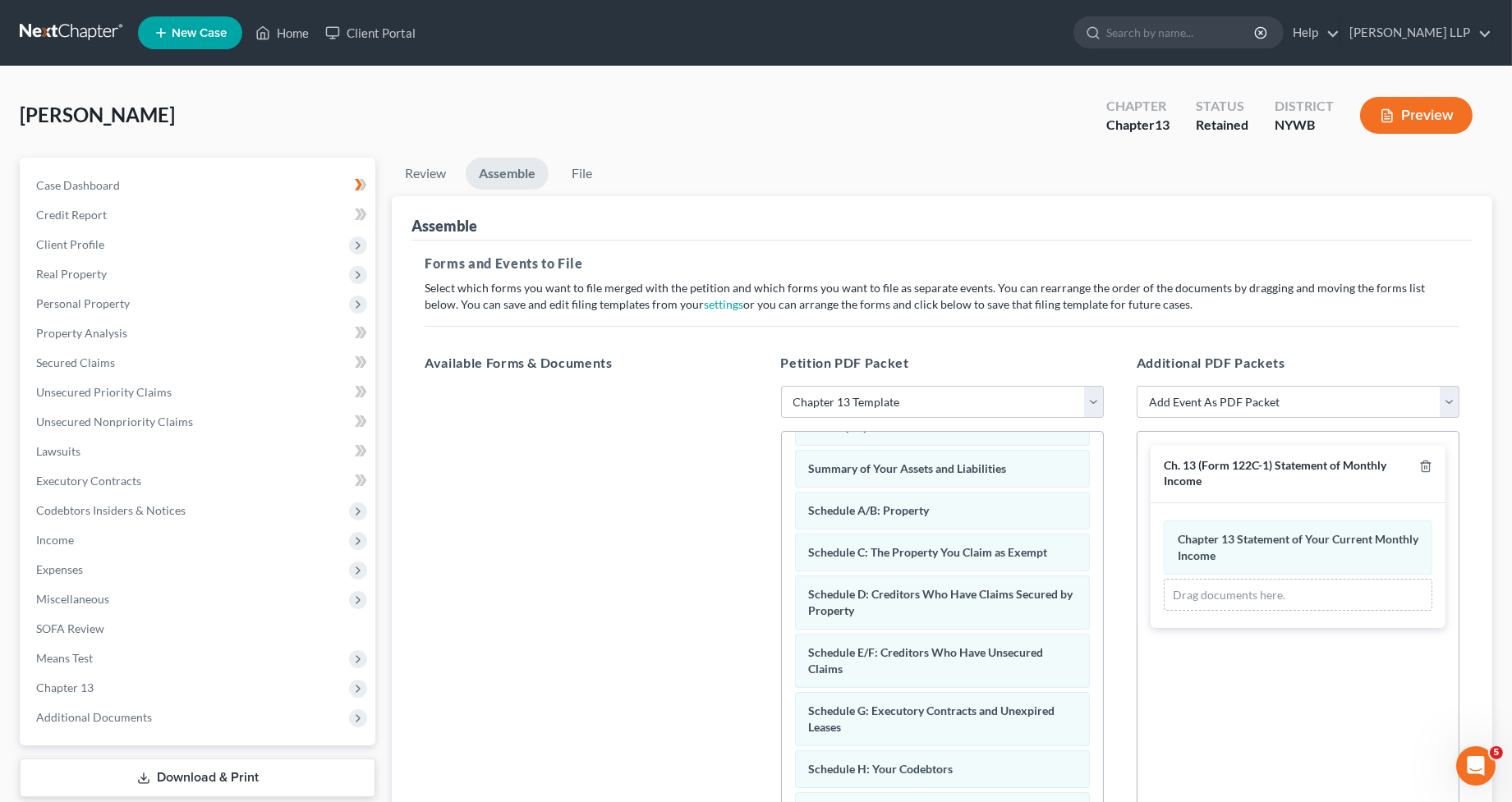
select select "24"
select select "35"
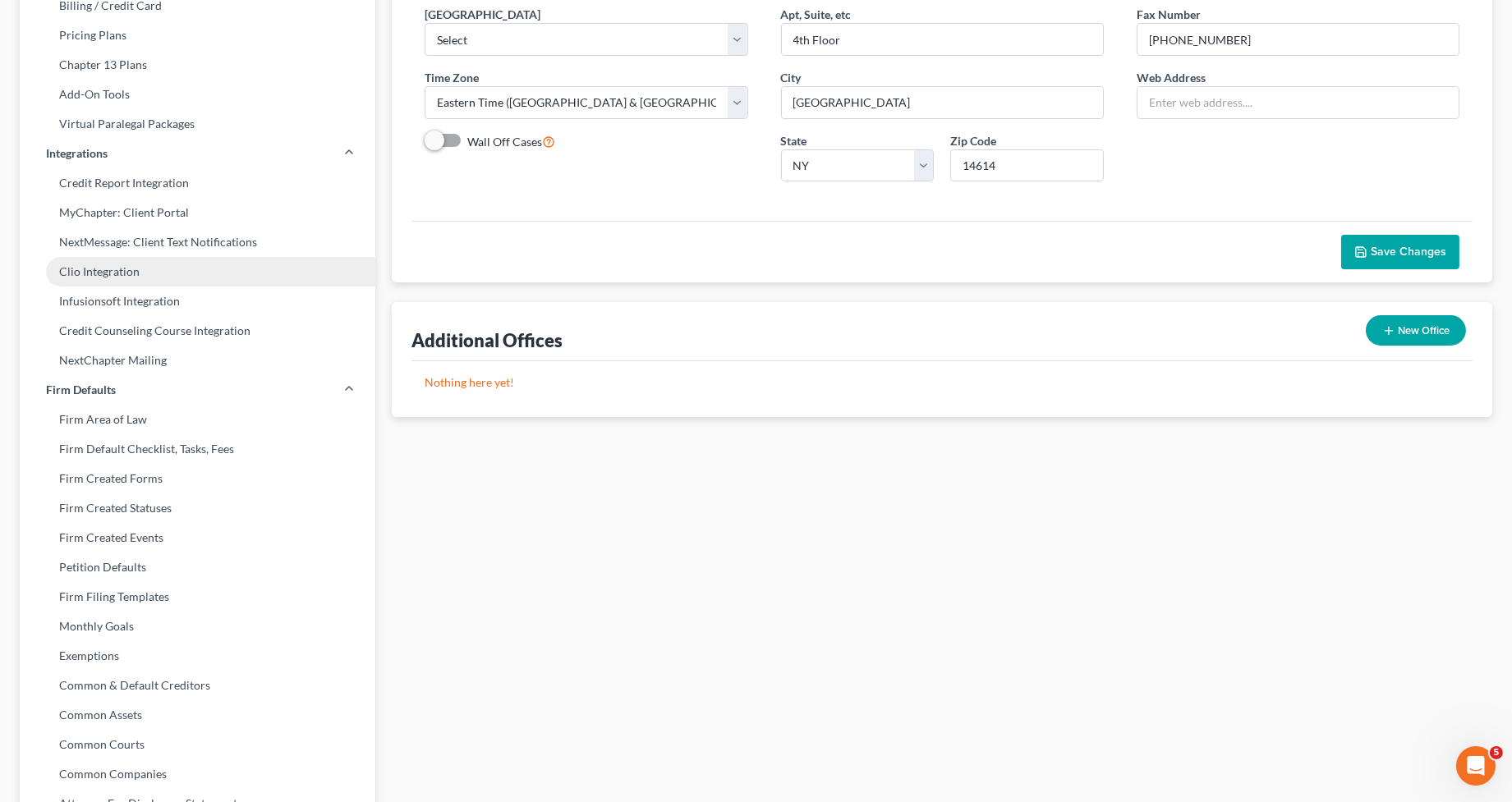
scroll to position [338, 0]
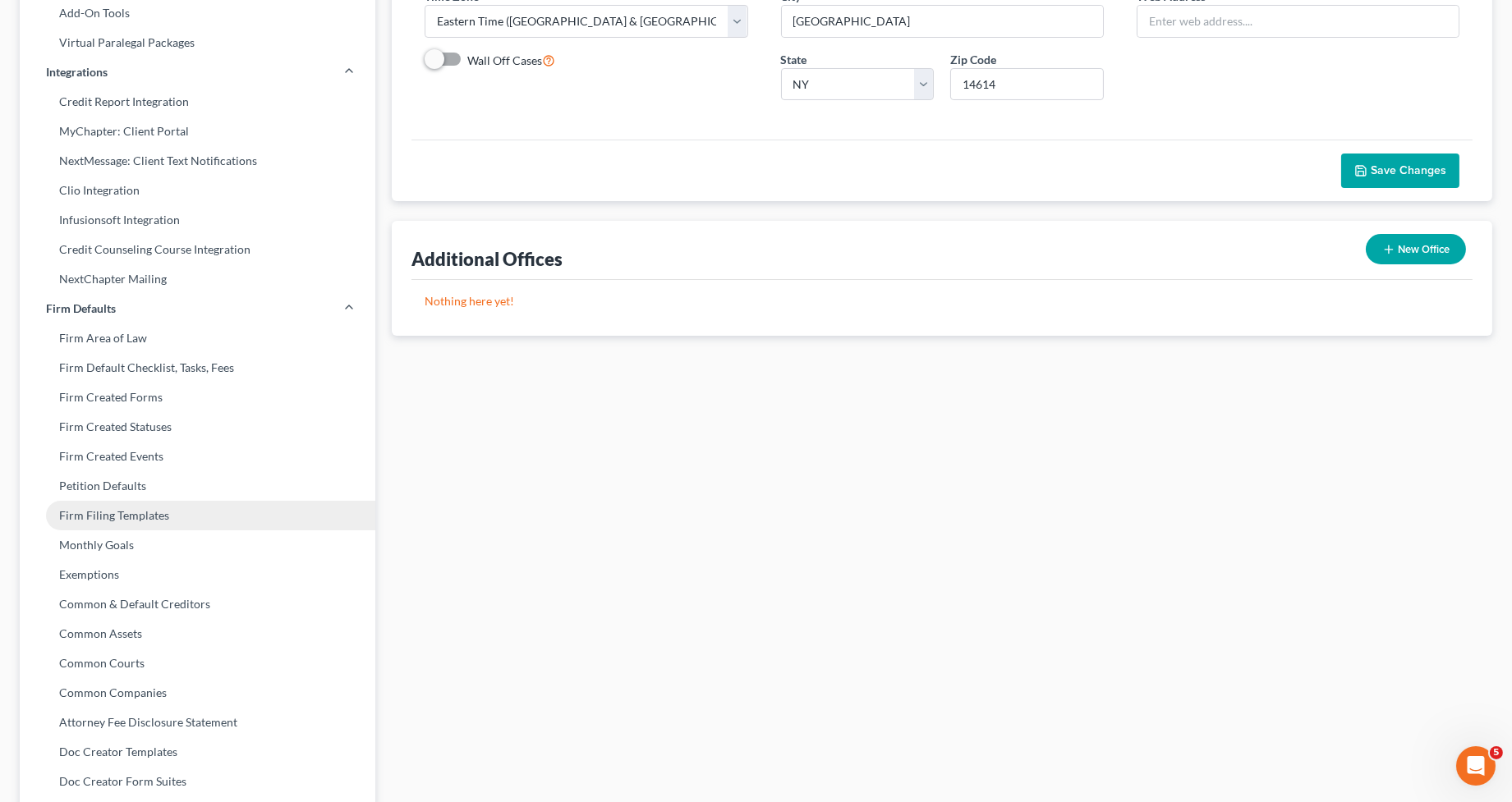
click at [137, 513] on link "Firm Filing Templates" at bounding box center [197, 516] width 356 height 29
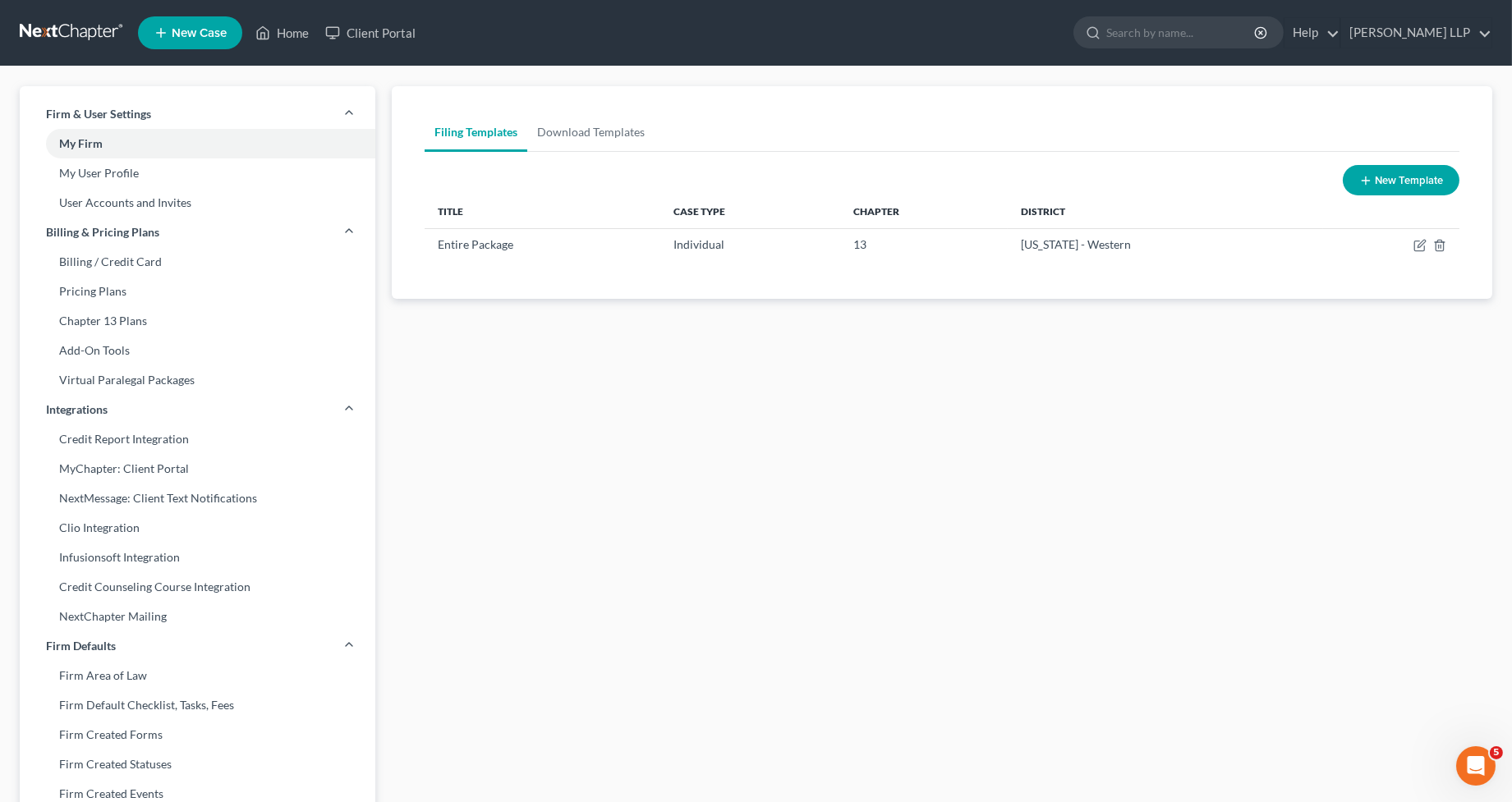
click at [1399, 179] on button "New Template" at bounding box center [1402, 179] width 117 height 30
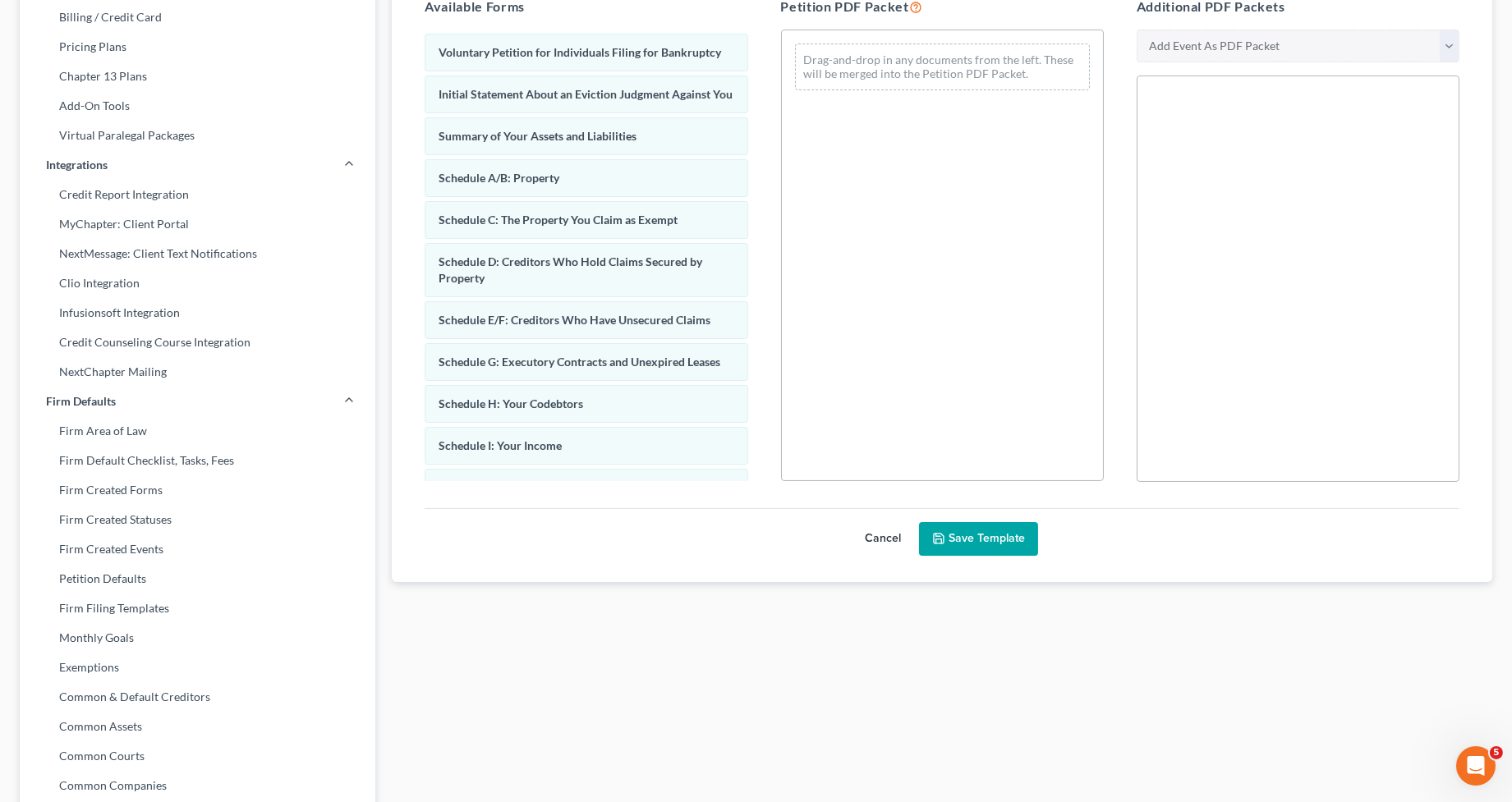
scroll to position [322, 0]
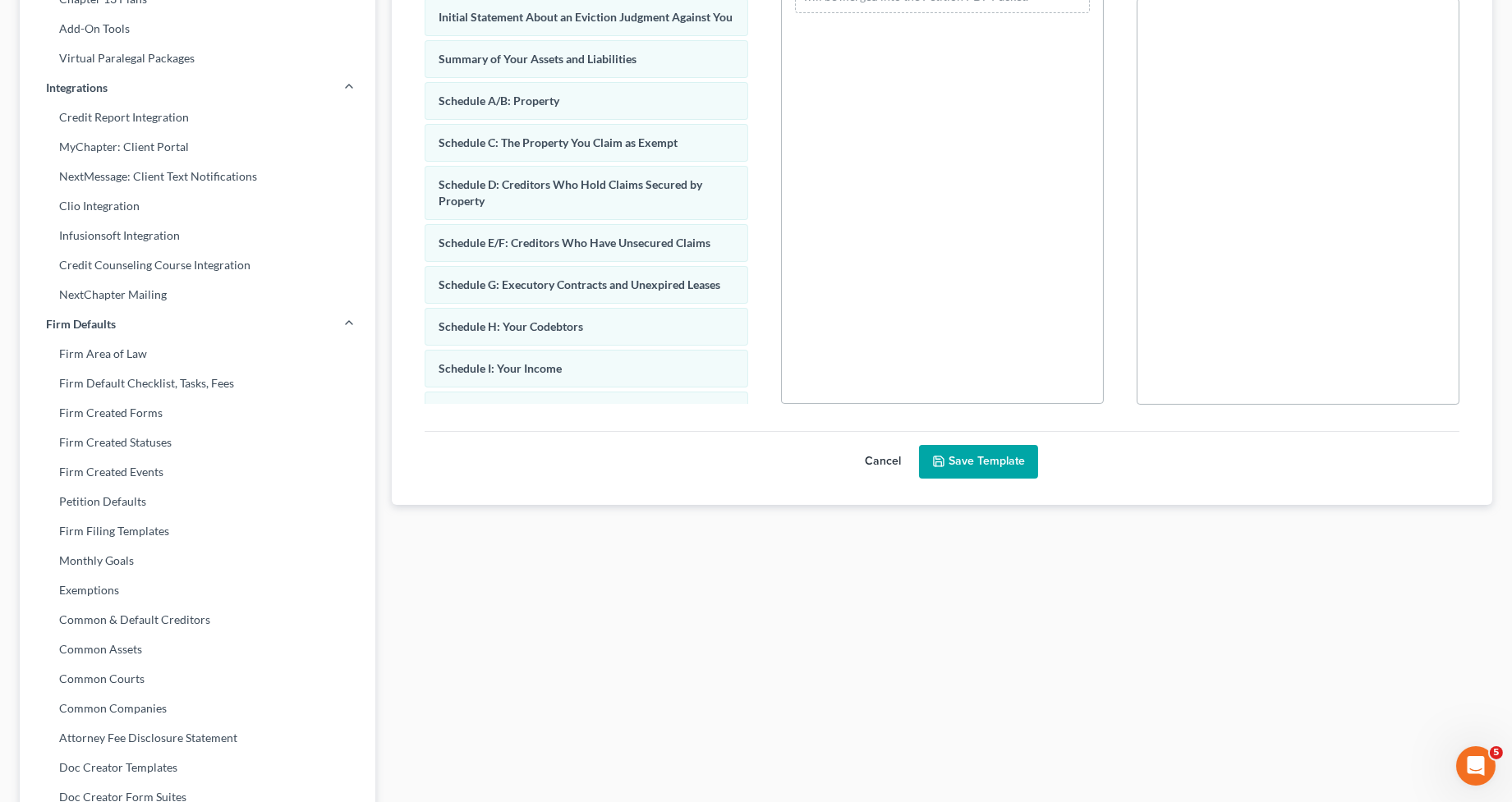
click at [879, 455] on button "Cancel" at bounding box center [883, 463] width 73 height 33
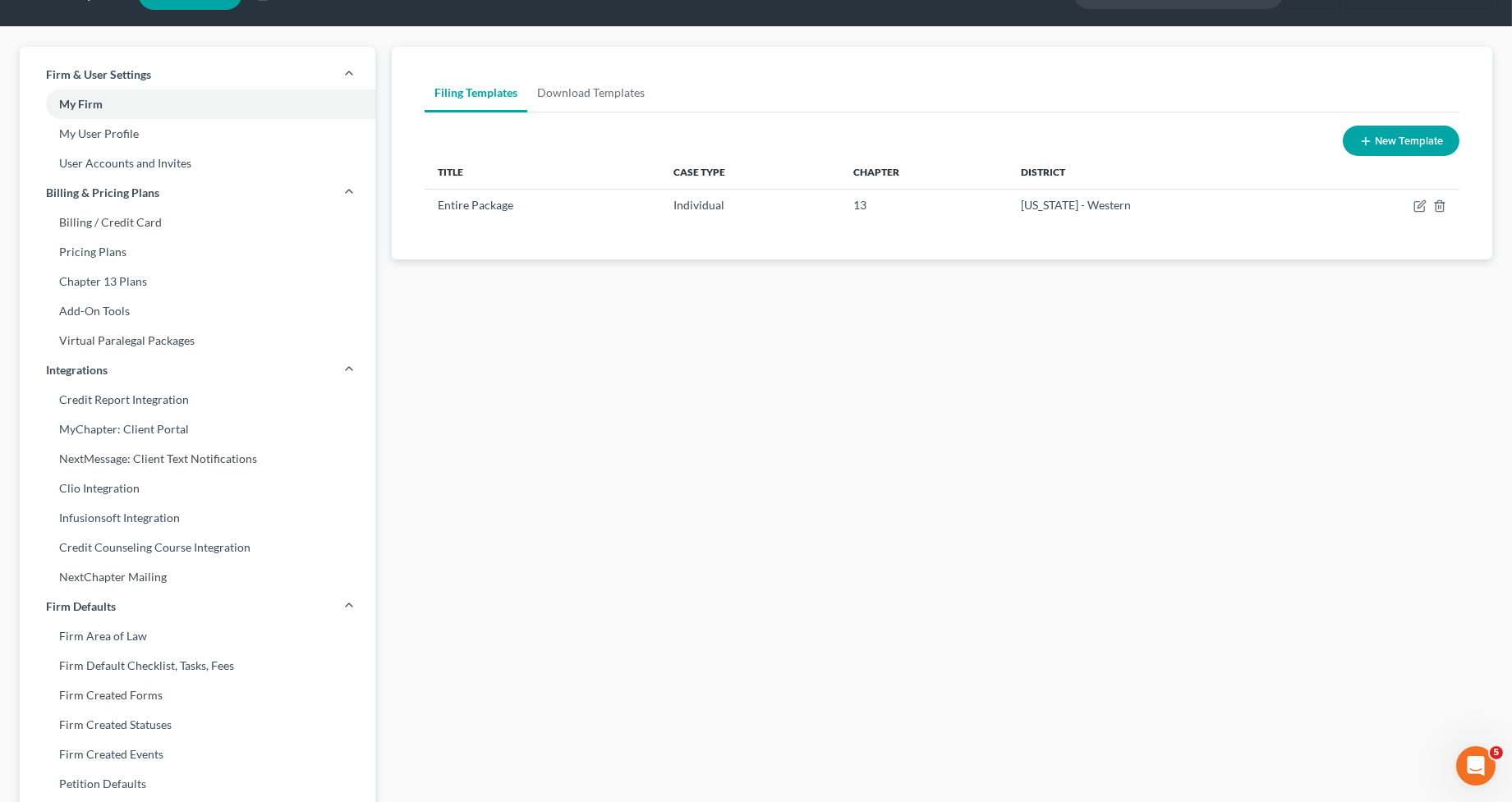
scroll to position [0, 0]
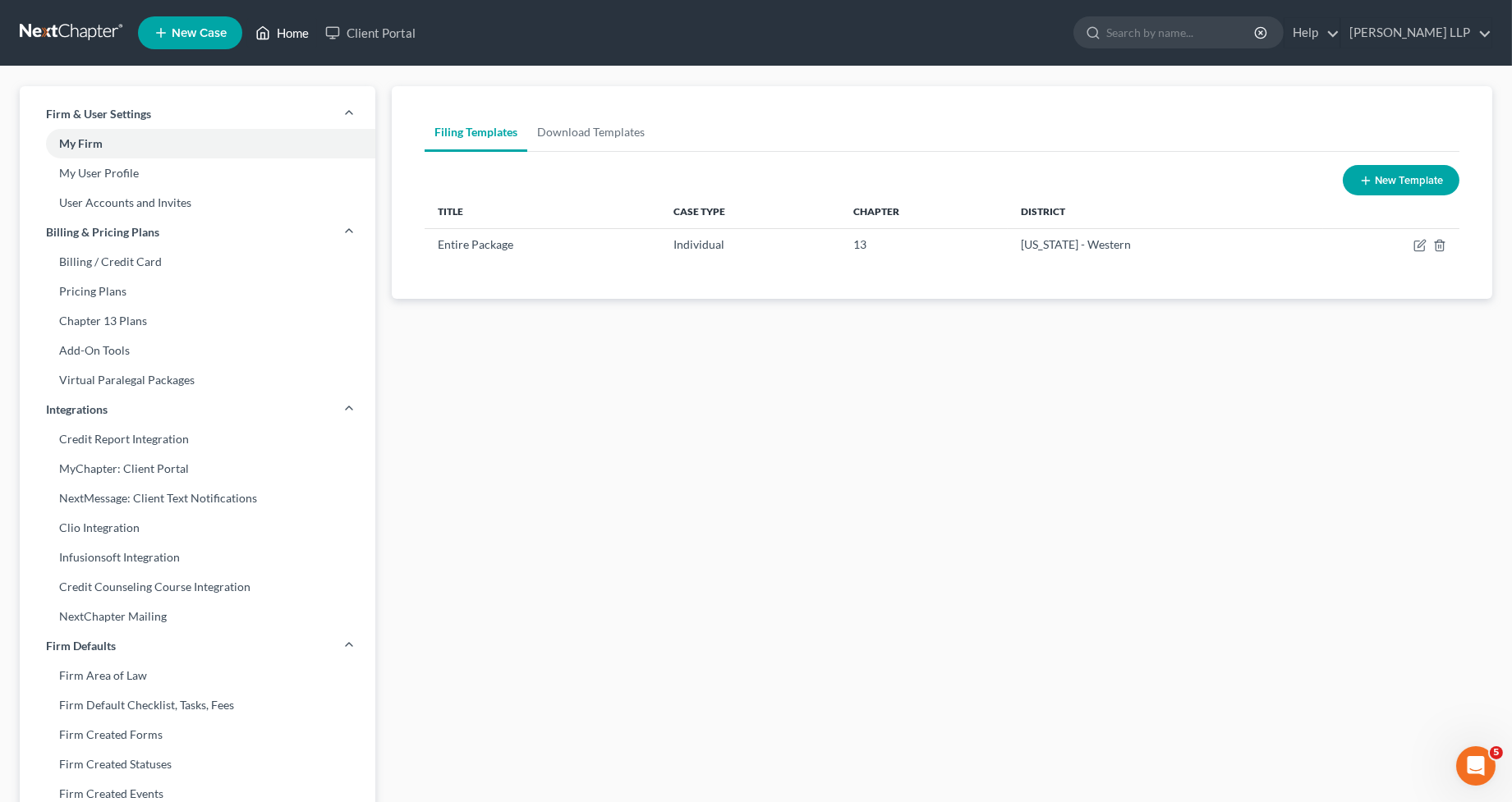
click at [291, 32] on link "Home" at bounding box center [283, 33] width 70 height 29
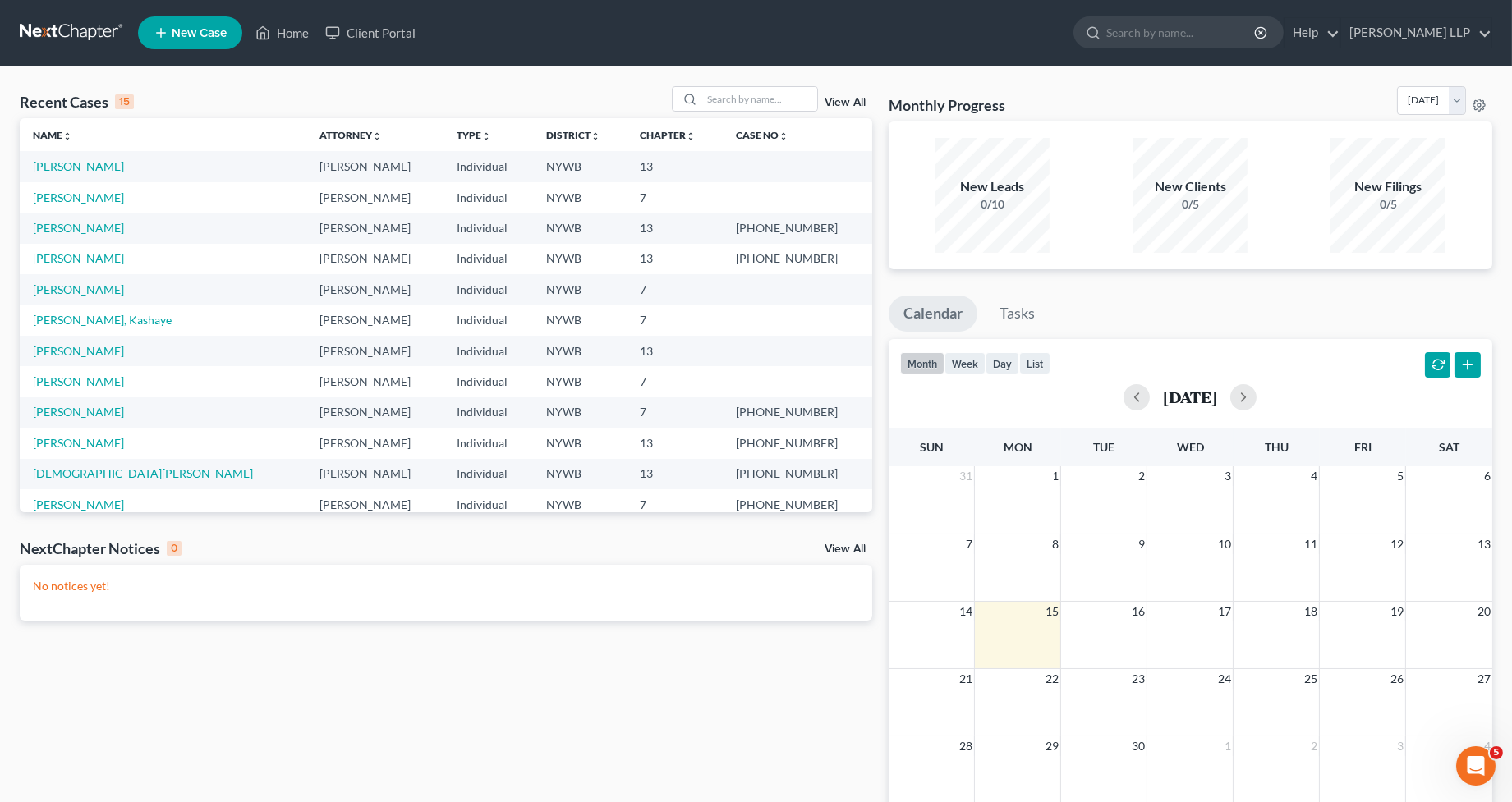
click at [84, 167] on link "[PERSON_NAME]" at bounding box center [78, 166] width 91 height 14
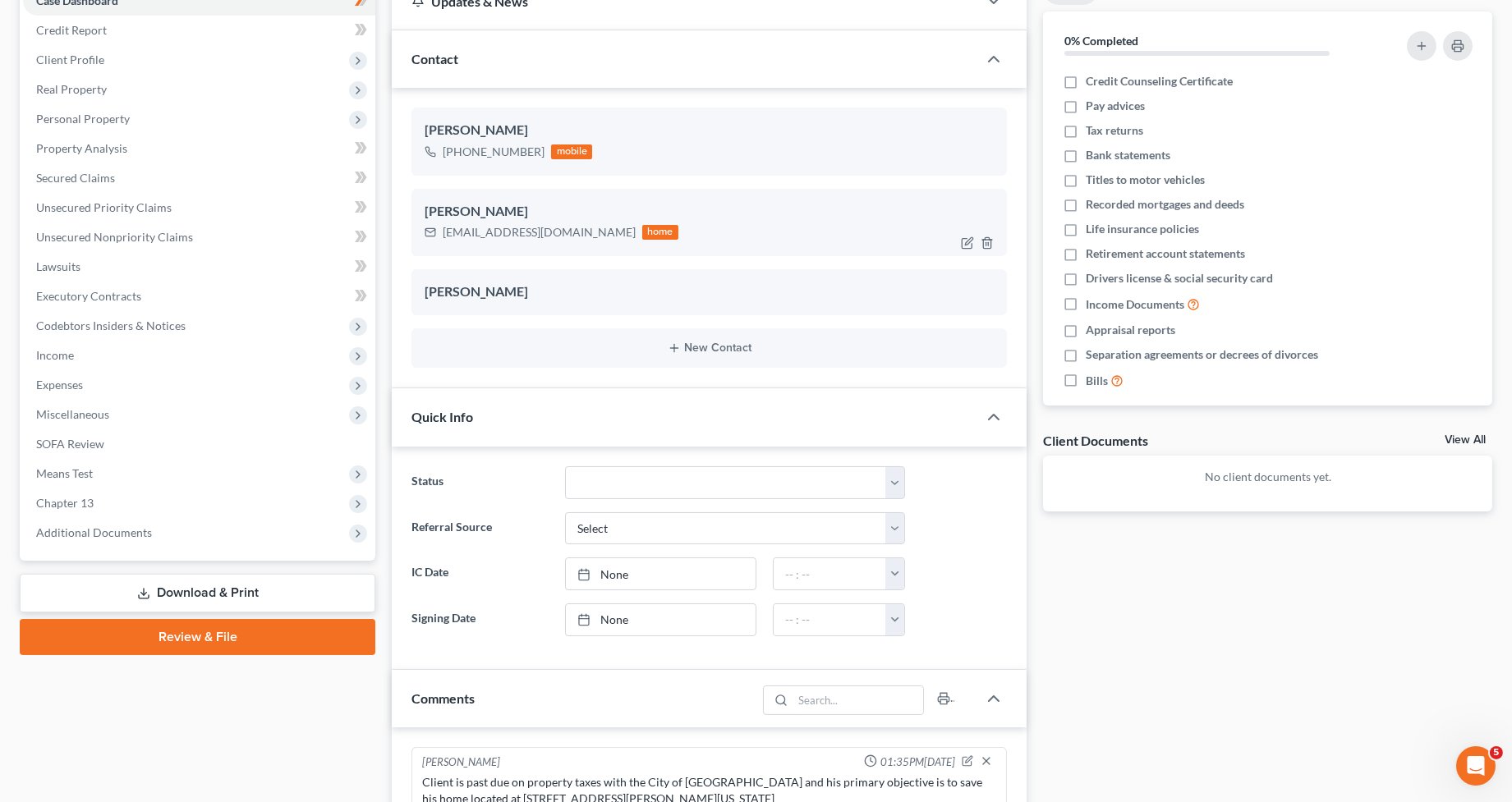
scroll to position [267, 0]
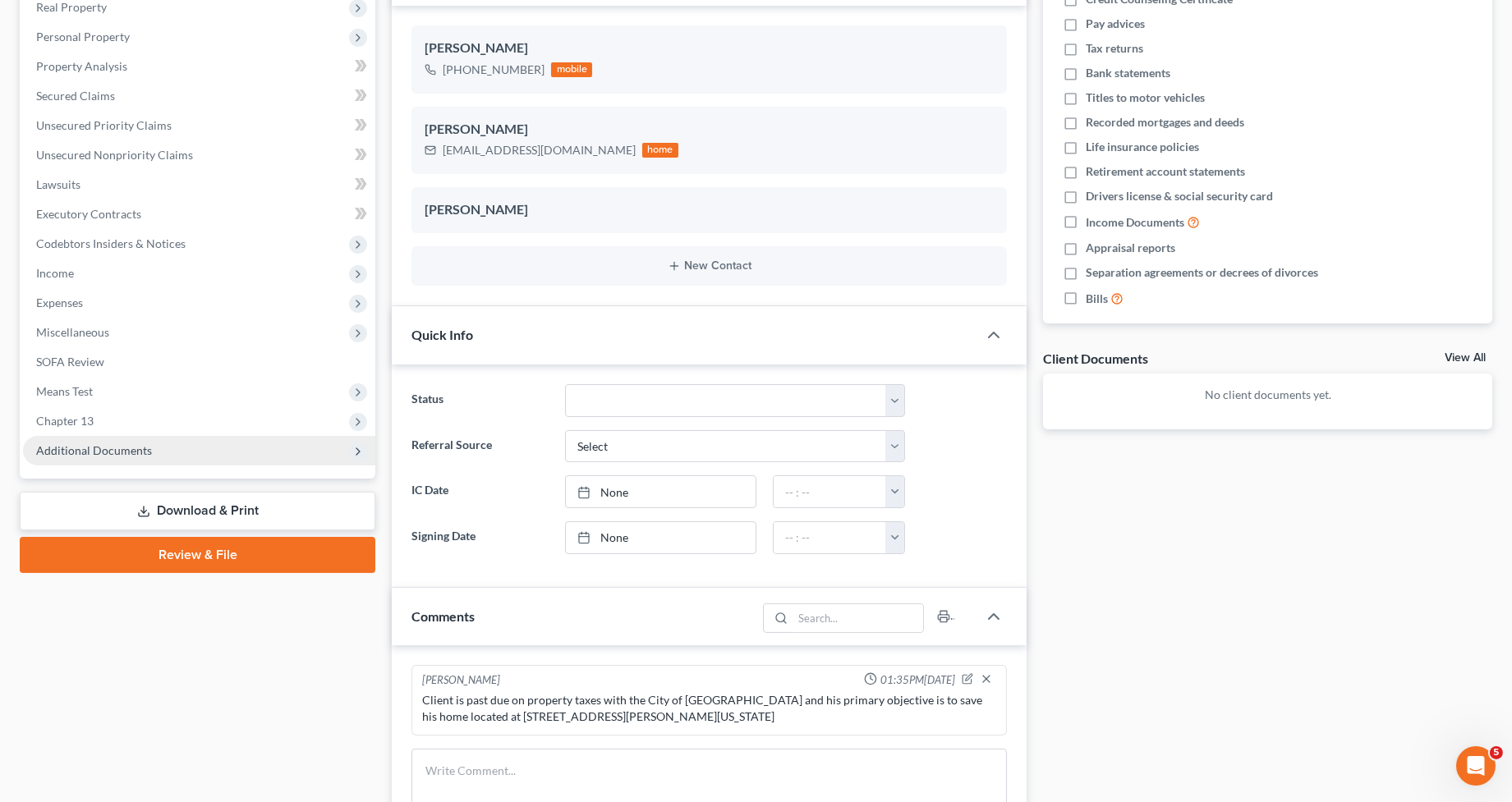
click at [174, 446] on span "Additional Documents" at bounding box center [199, 451] width 352 height 29
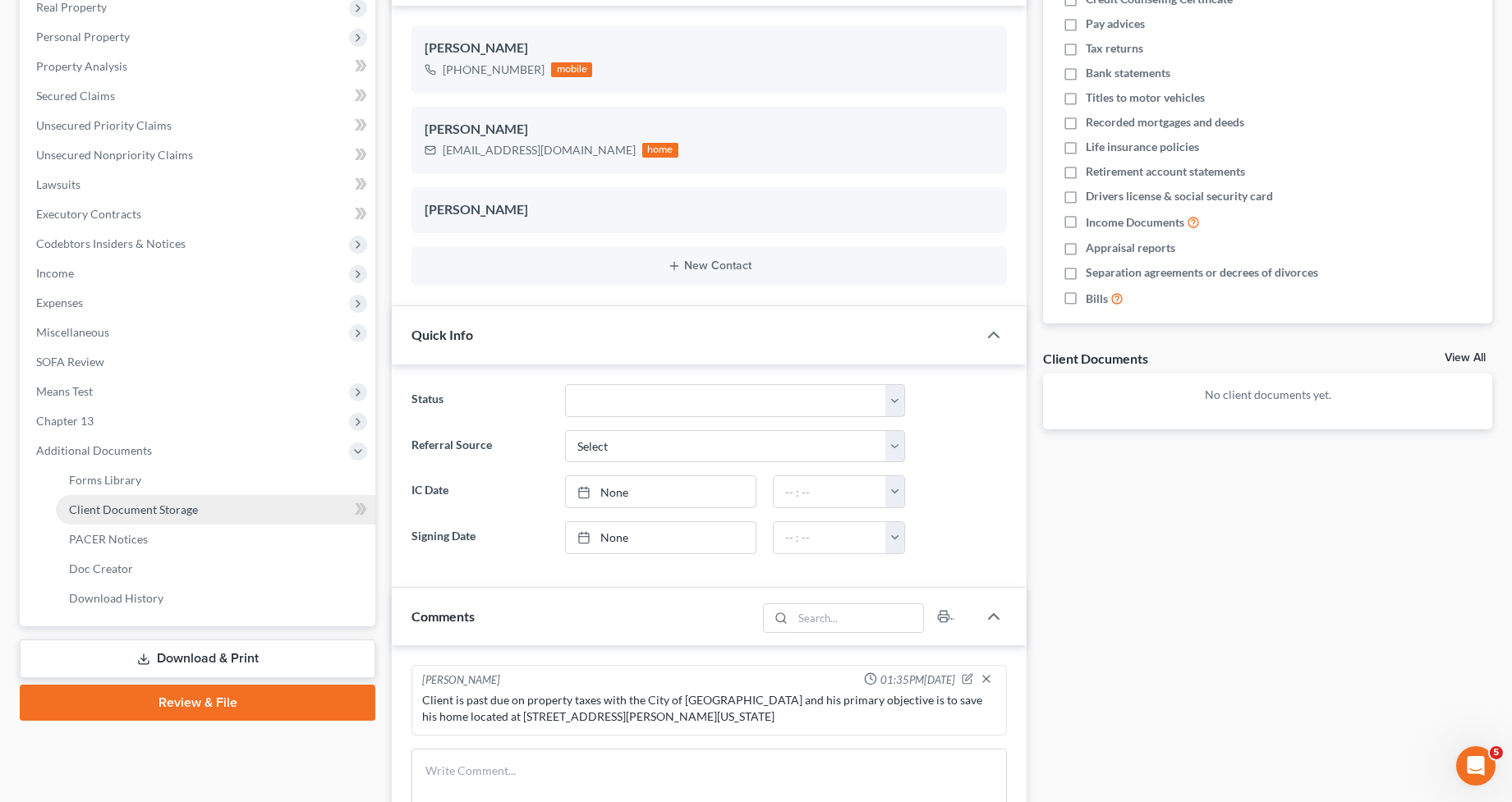
click at [261, 503] on link "Client Document Storage" at bounding box center [215, 510] width 319 height 29
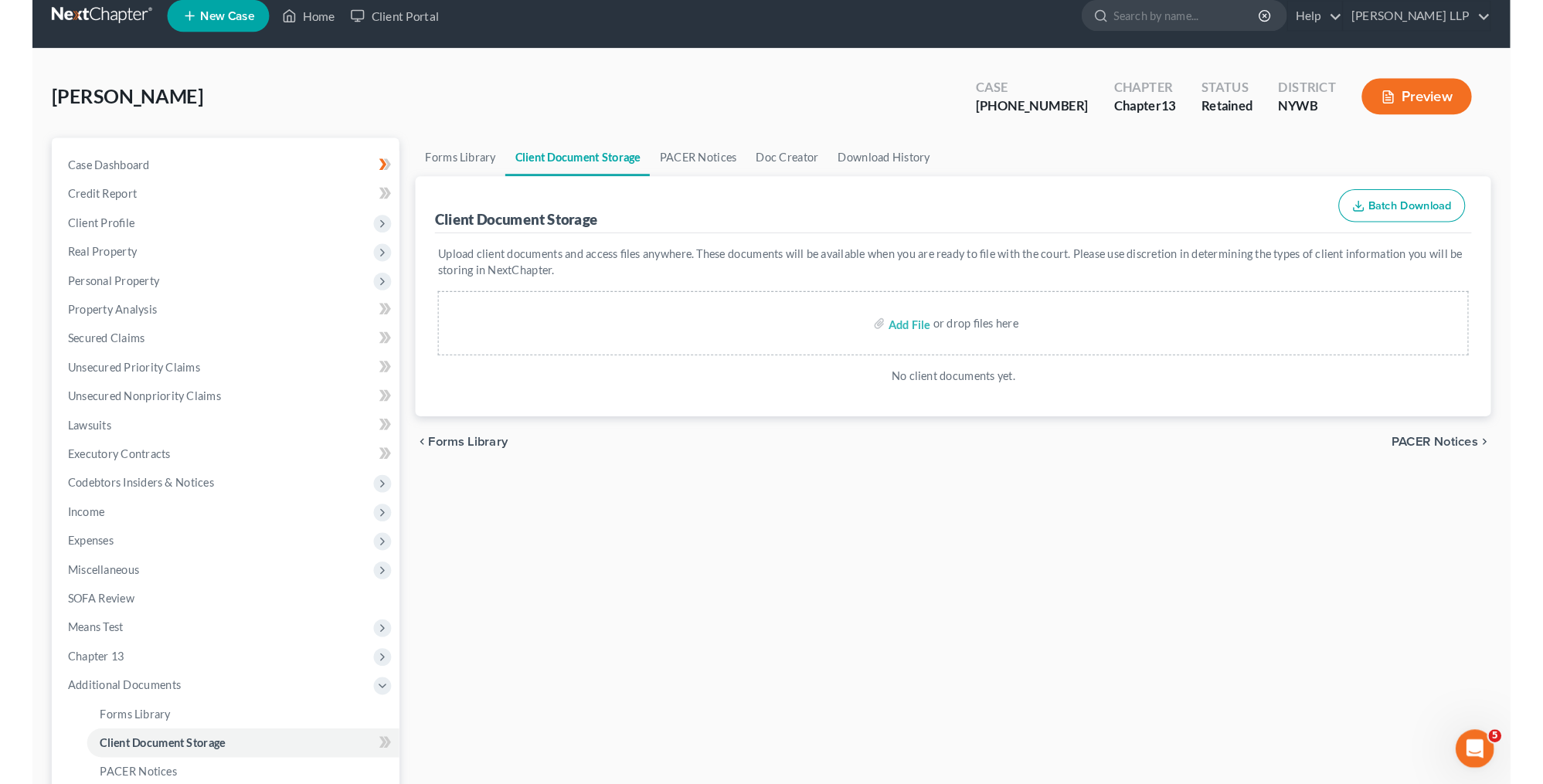
scroll to position [27, 0]
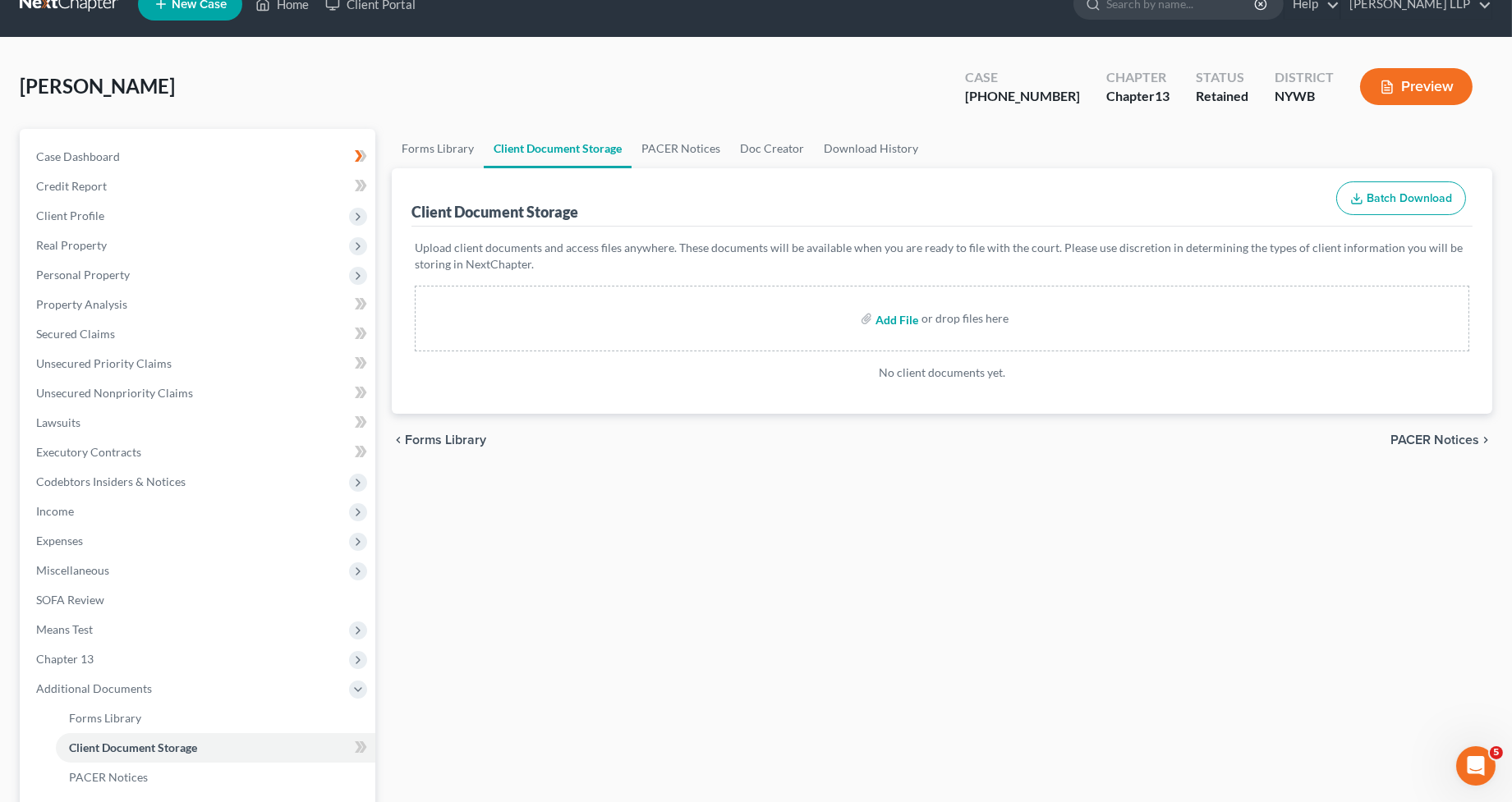
click at [897, 313] on input "file" at bounding box center [895, 318] width 40 height 29
type input "C:\fakepath\Test Doc 1.pdf"
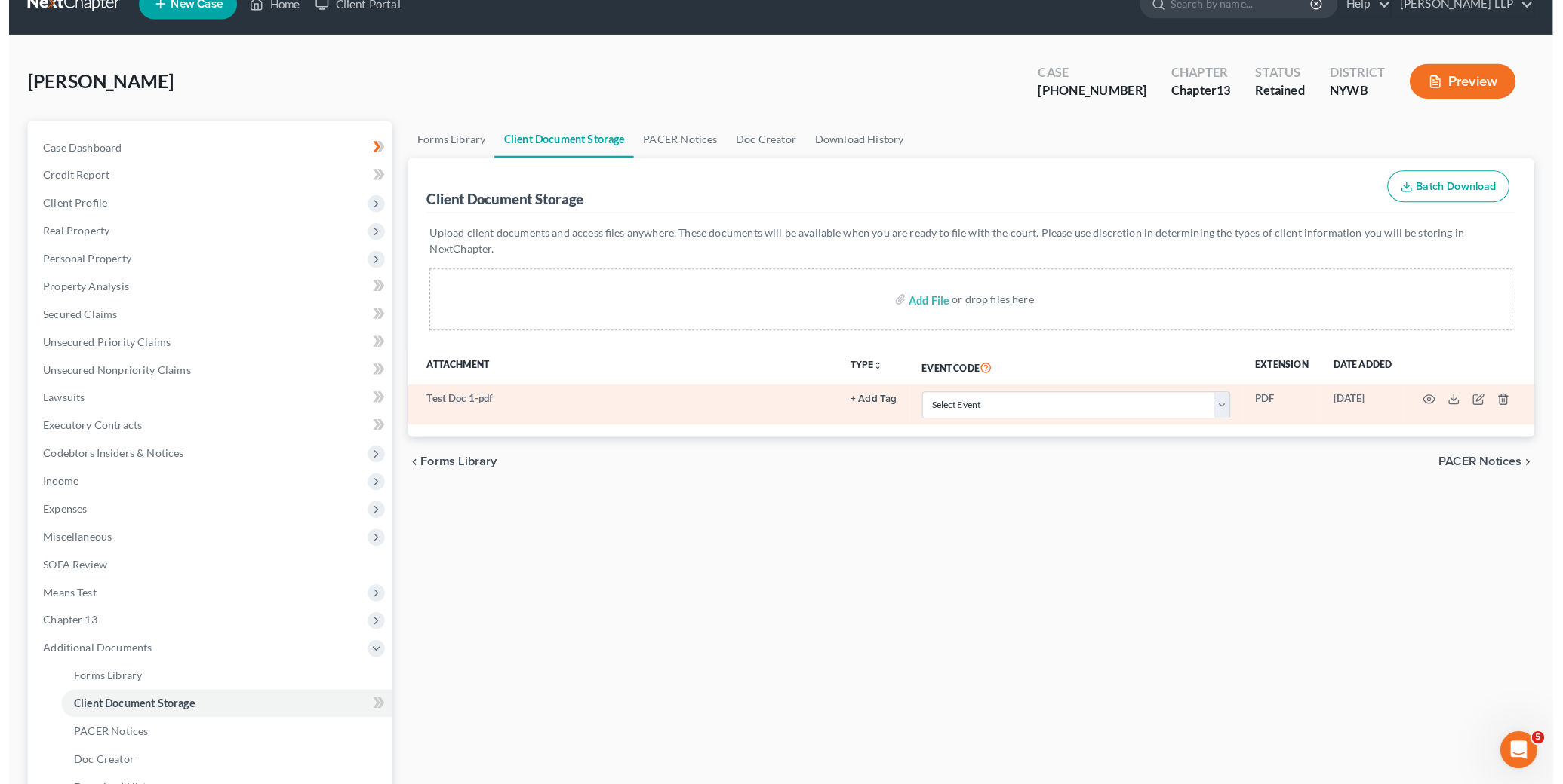
scroll to position [0, 0]
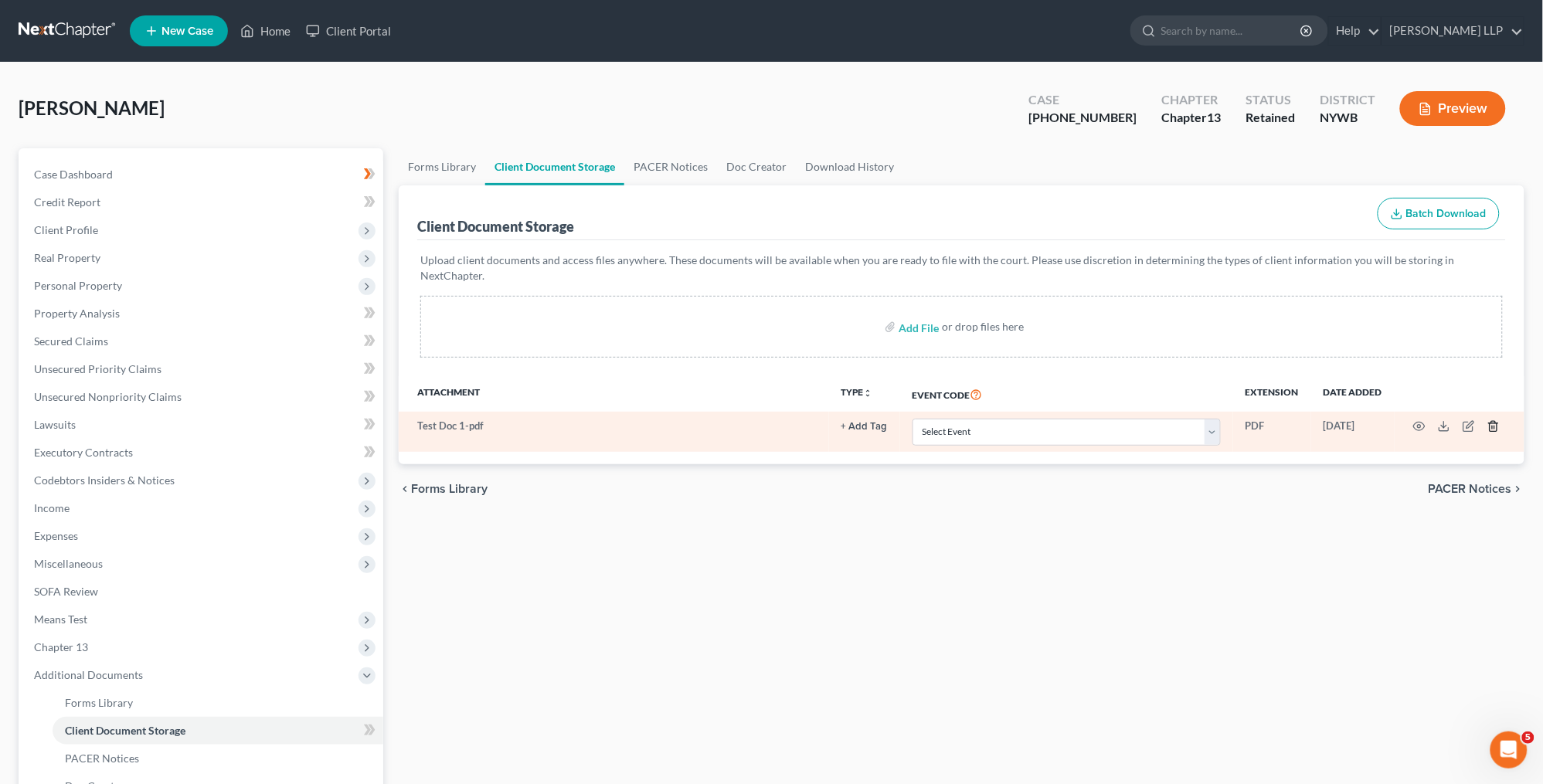
click at [1422, 421] on icon "button" at bounding box center [1493, 427] width 12 height 12
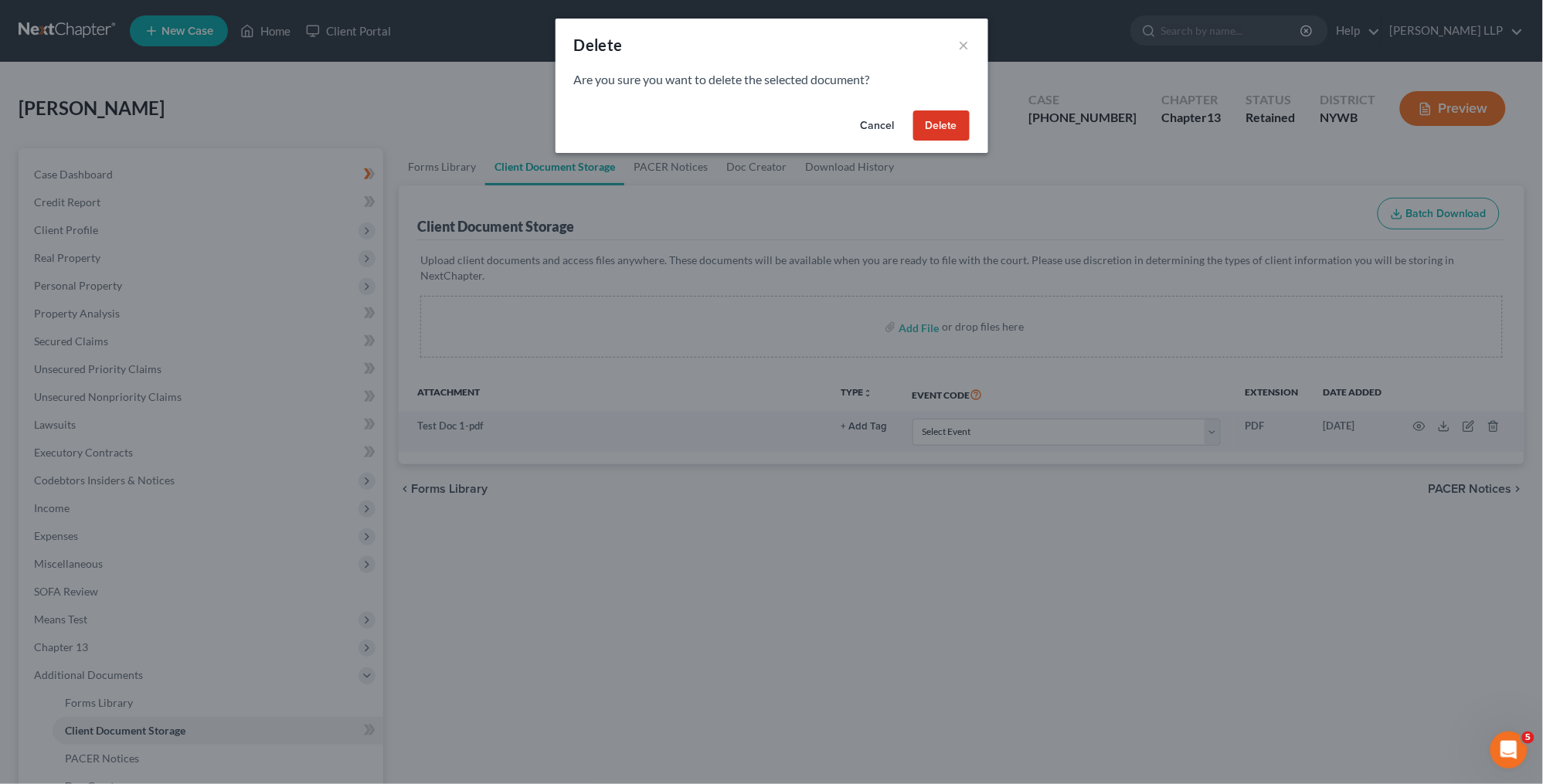
click at [925, 126] on button "Delete" at bounding box center [941, 126] width 56 height 31
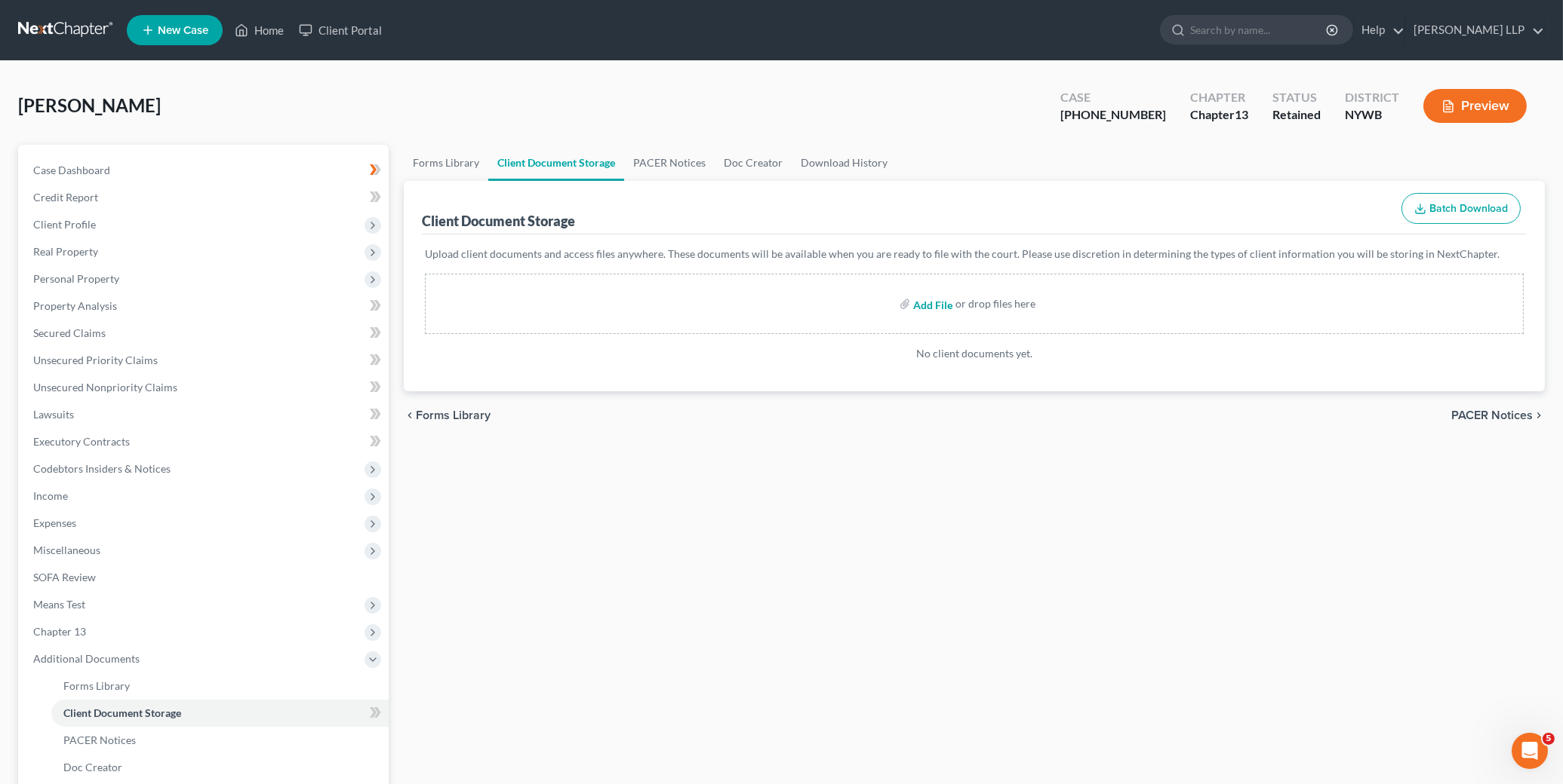
click at [932, 303] on input "file" at bounding box center [931, 304] width 36 height 27
type input "C:\fakepath\Test Doc 1.pdf"
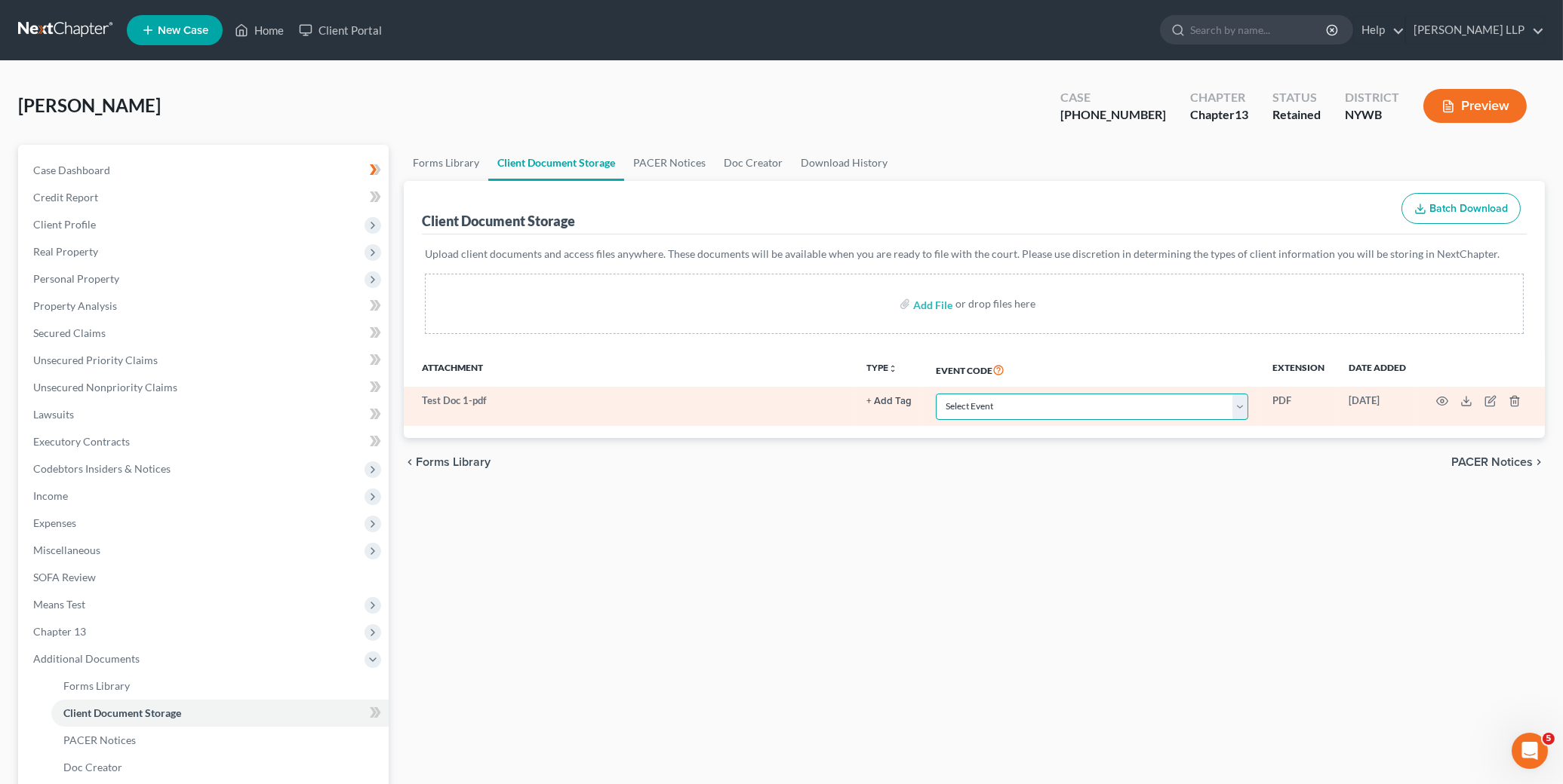
click at [1122, 404] on select "Select Event Certificate of Credit Counseling Ch 7 (Form 122A-1, 122A-1Supp) Mo…" at bounding box center [1092, 406] width 313 height 26
select select "0"
click at [937, 394] on select "Select Event Certificate of Credit Counseling Ch 7 (Form 122A-1, 122A-1Supp) Mo…" at bounding box center [1092, 406] width 313 height 26
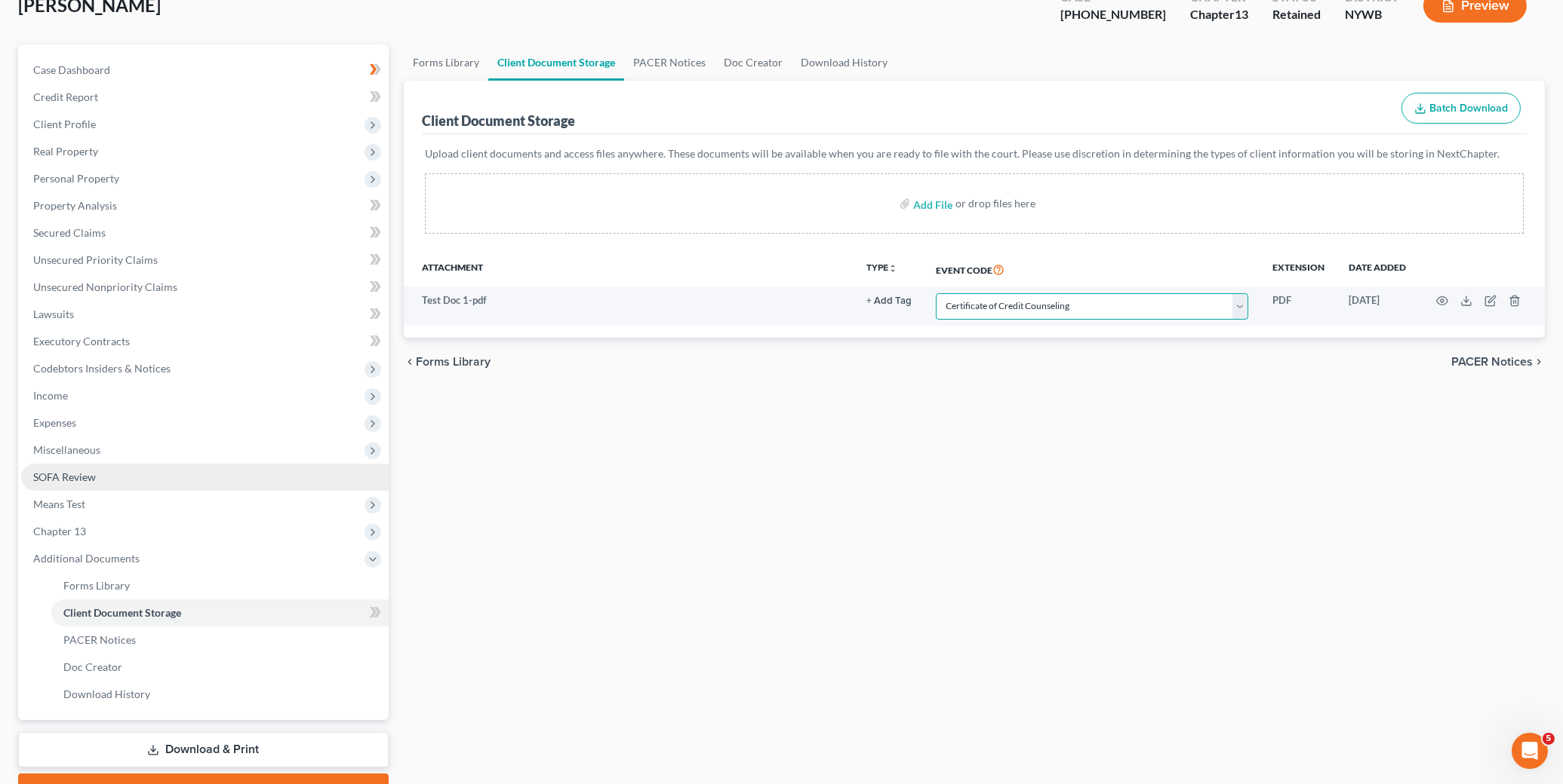
scroll to position [178, 0]
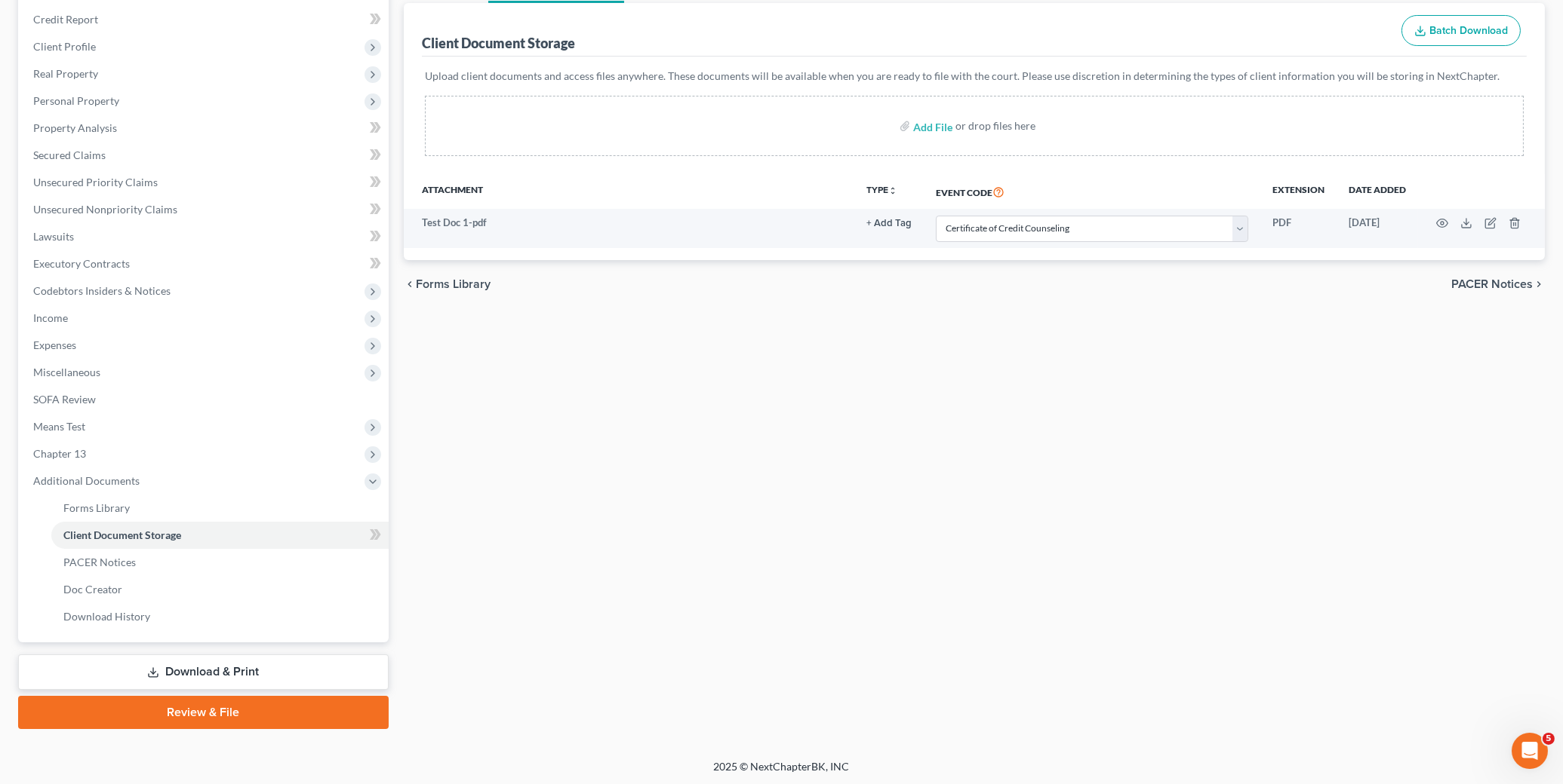
click at [247, 714] on link "Review & File" at bounding box center [203, 712] width 370 height 33
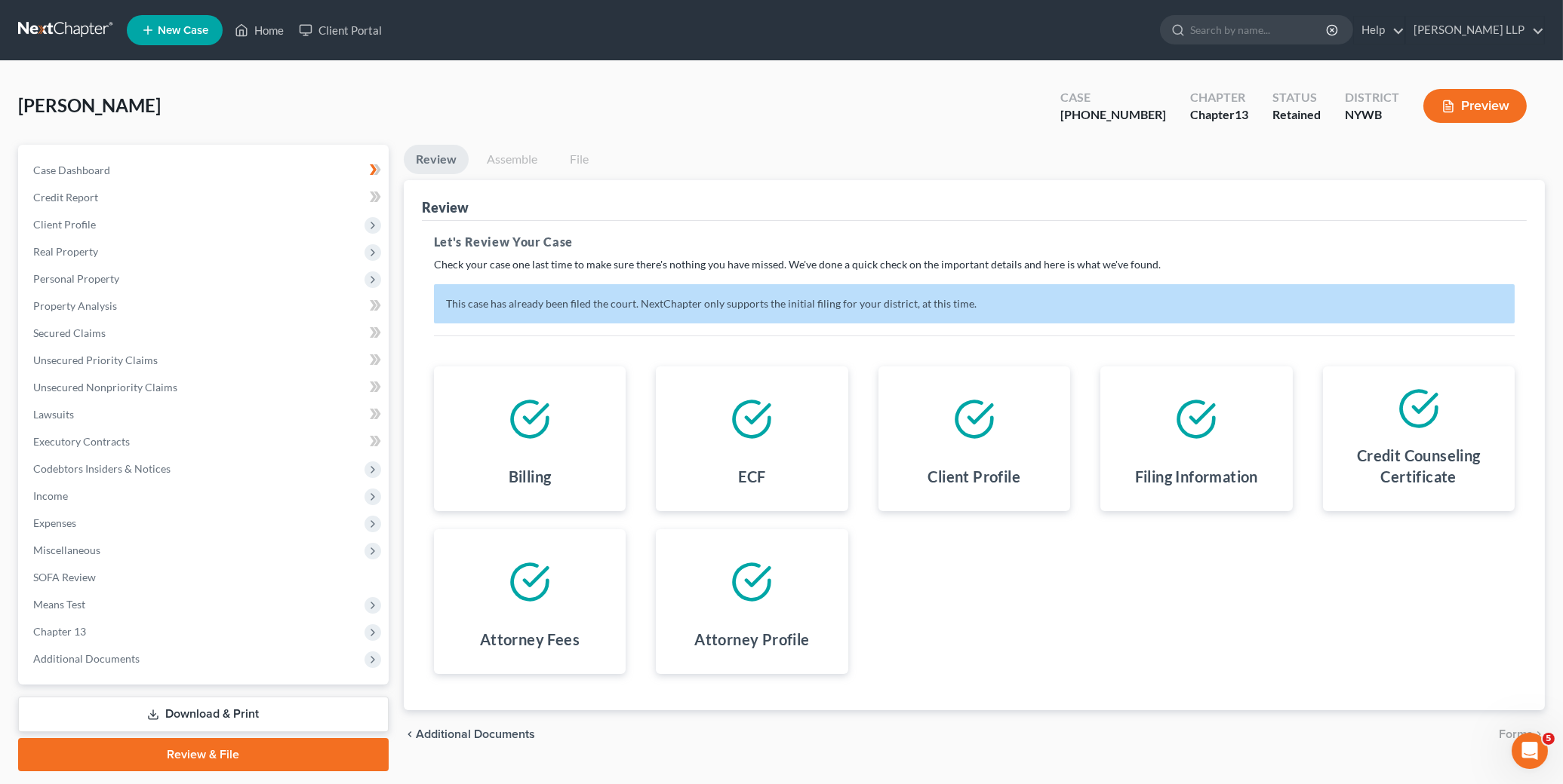
click at [517, 153] on link "Assemble" at bounding box center [511, 159] width 74 height 30
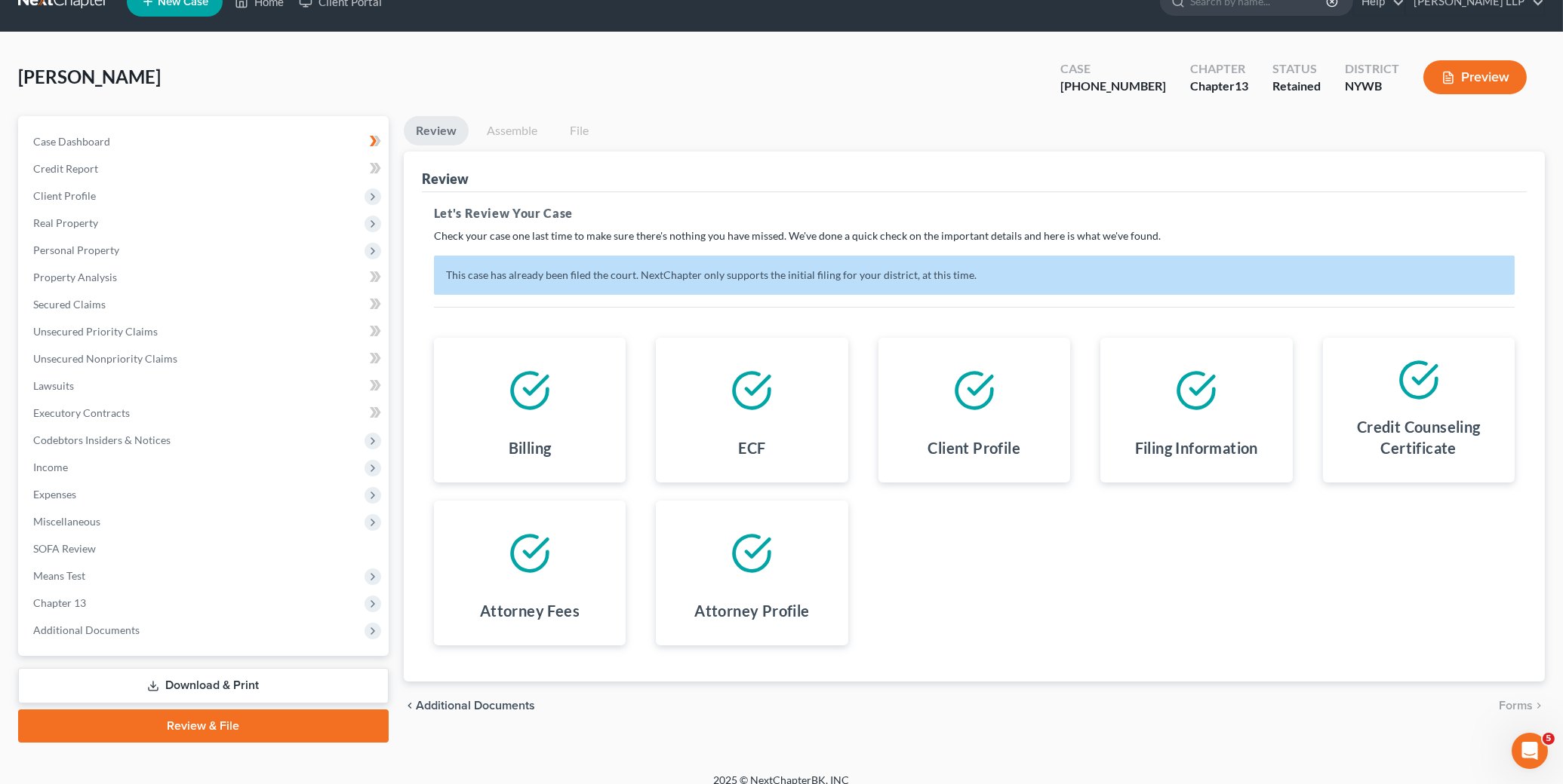
scroll to position [42, 0]
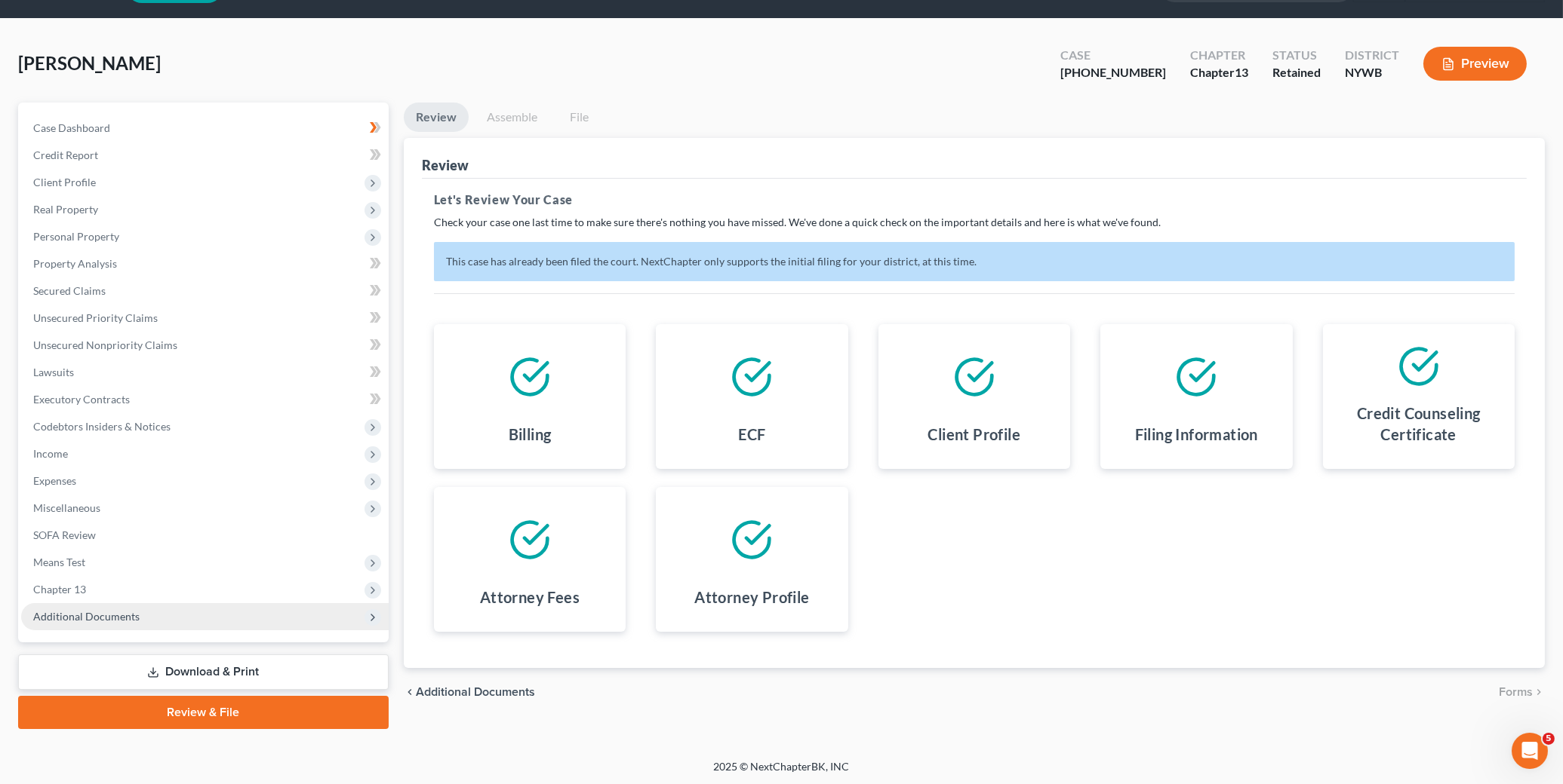
click at [185, 612] on span "Additional Documents" at bounding box center [205, 617] width 368 height 27
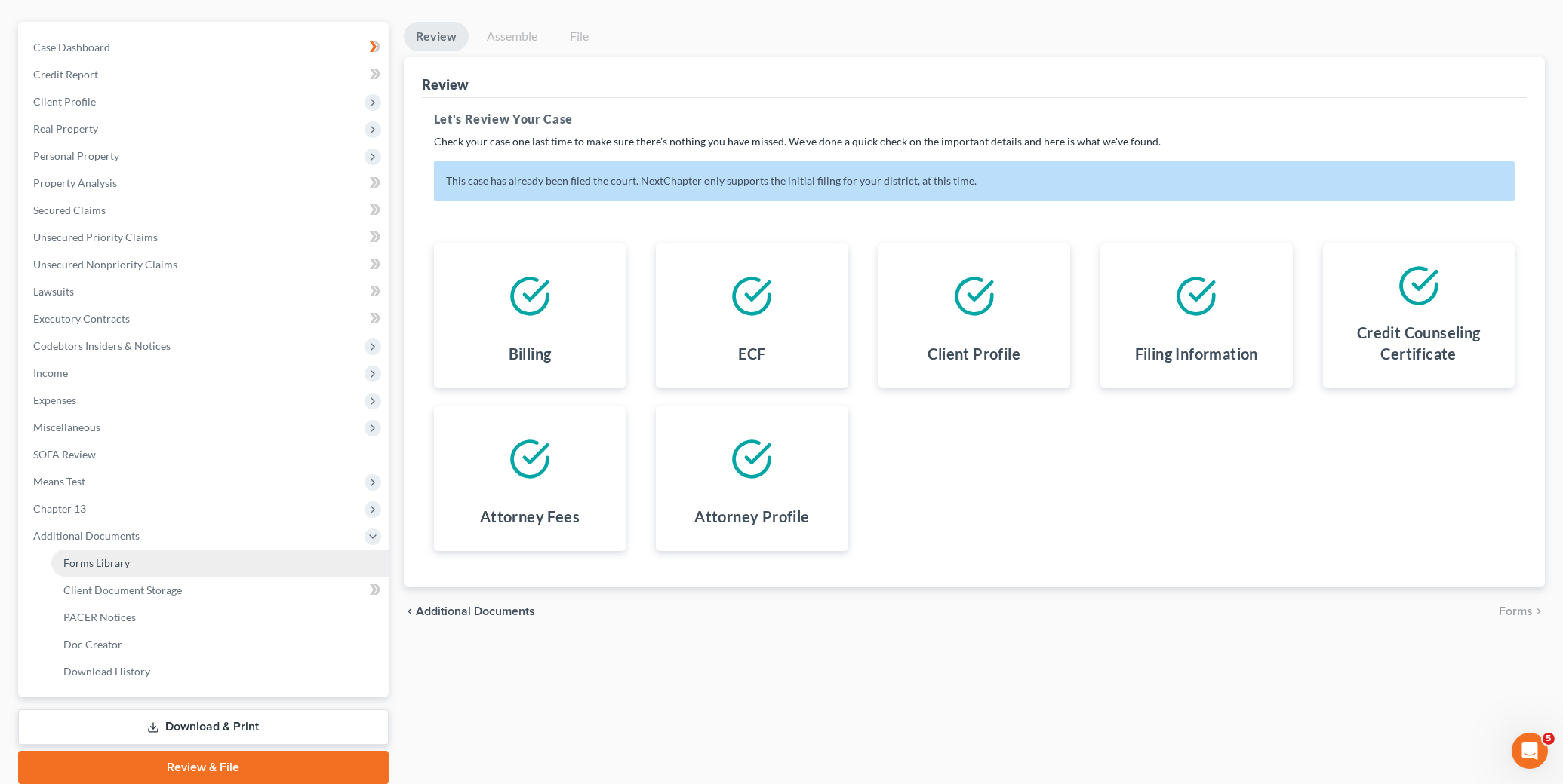
scroll to position [130, 0]
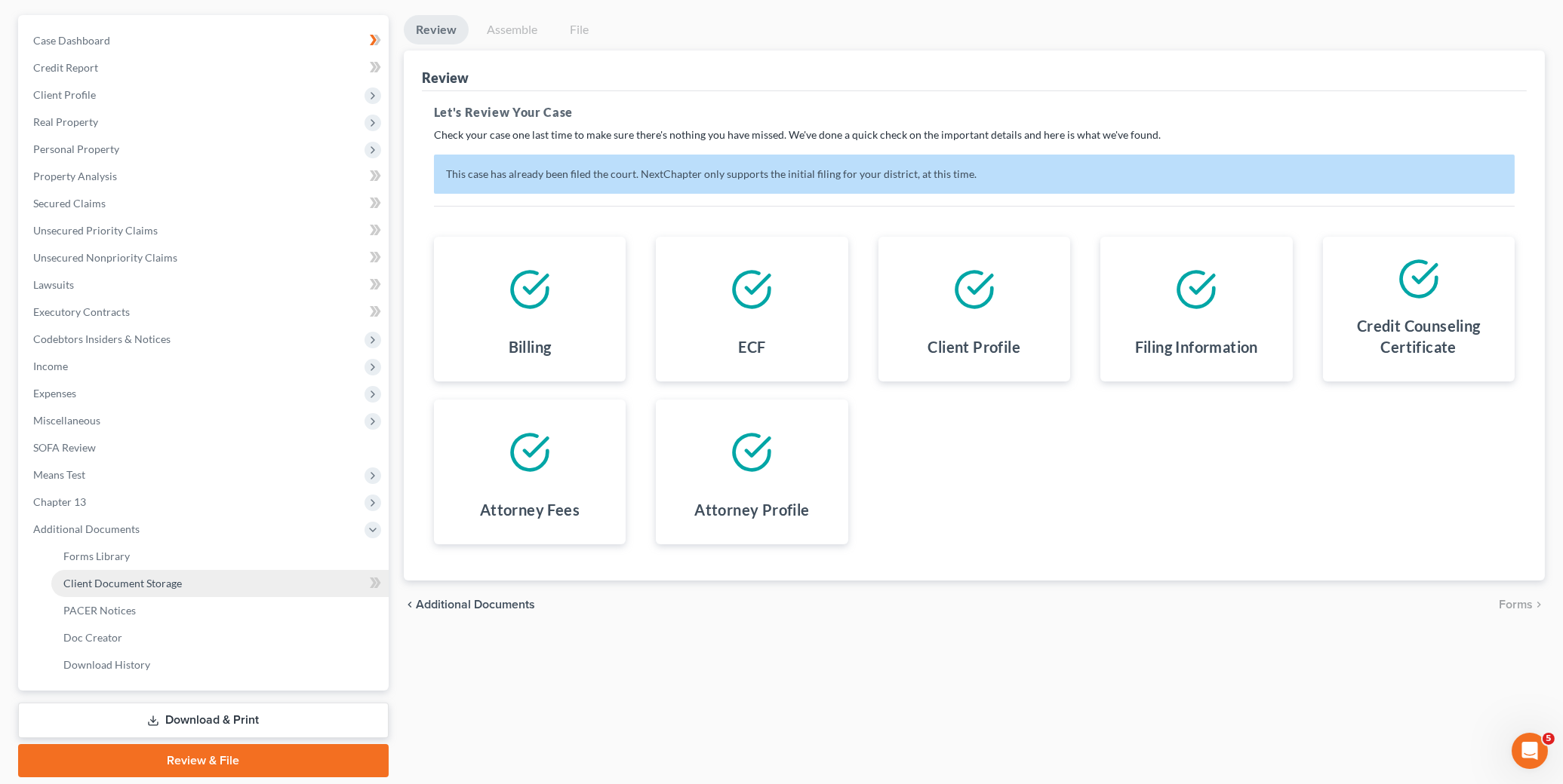
click at [251, 588] on link "Client Document Storage" at bounding box center [220, 584] width 337 height 27
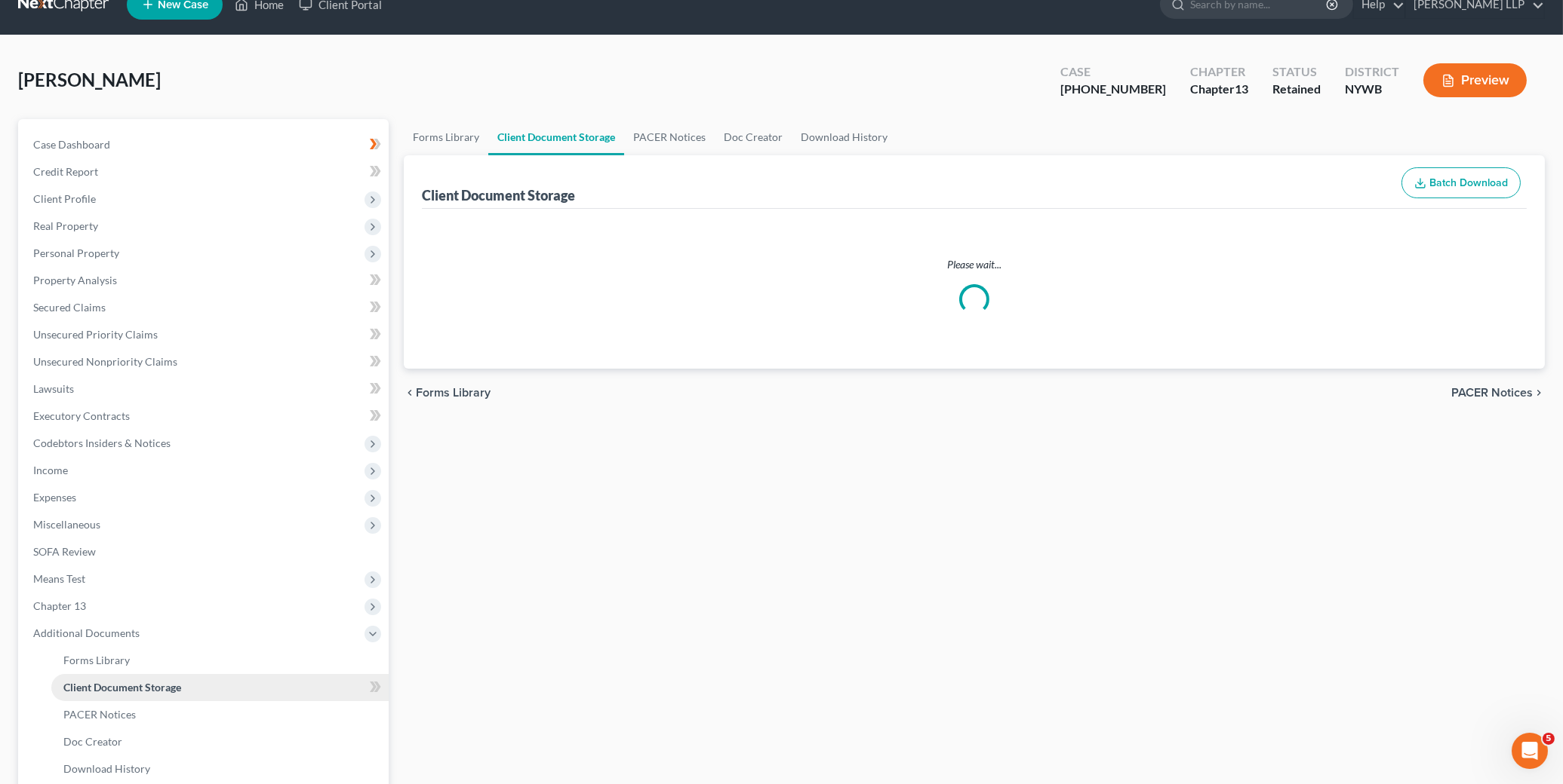
scroll to position [1, 0]
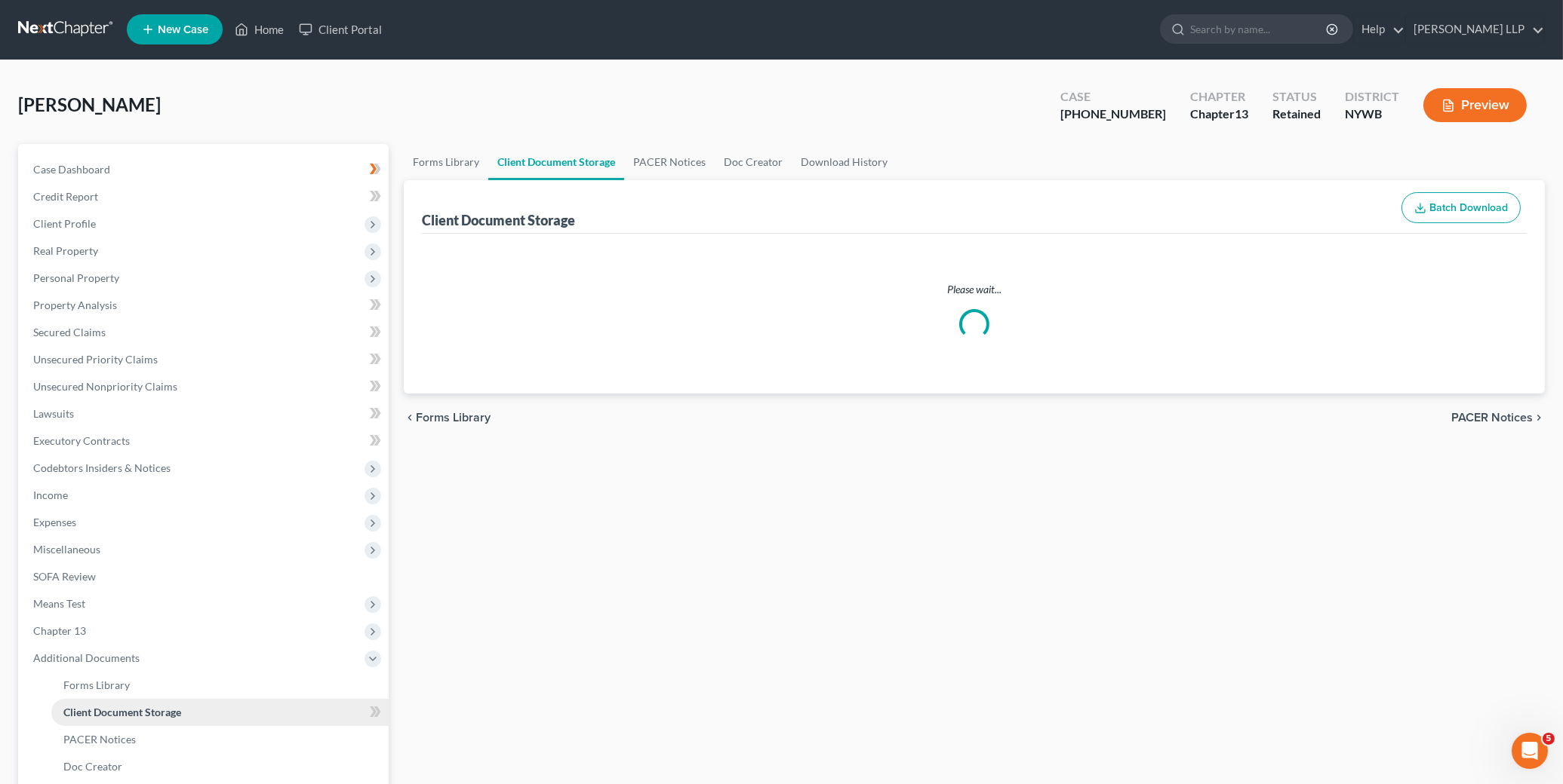
select select "0"
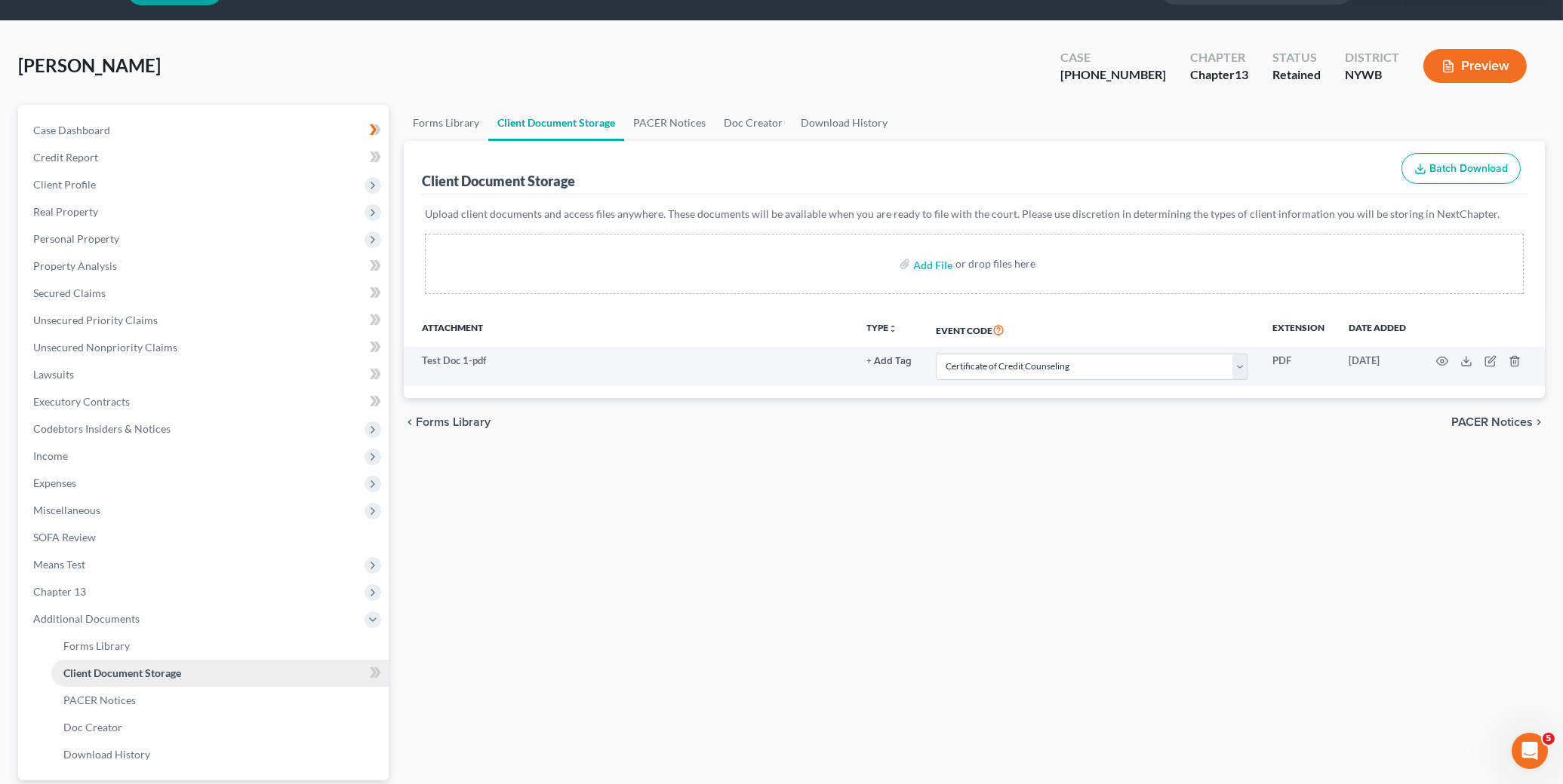
scroll to position [50, 0]
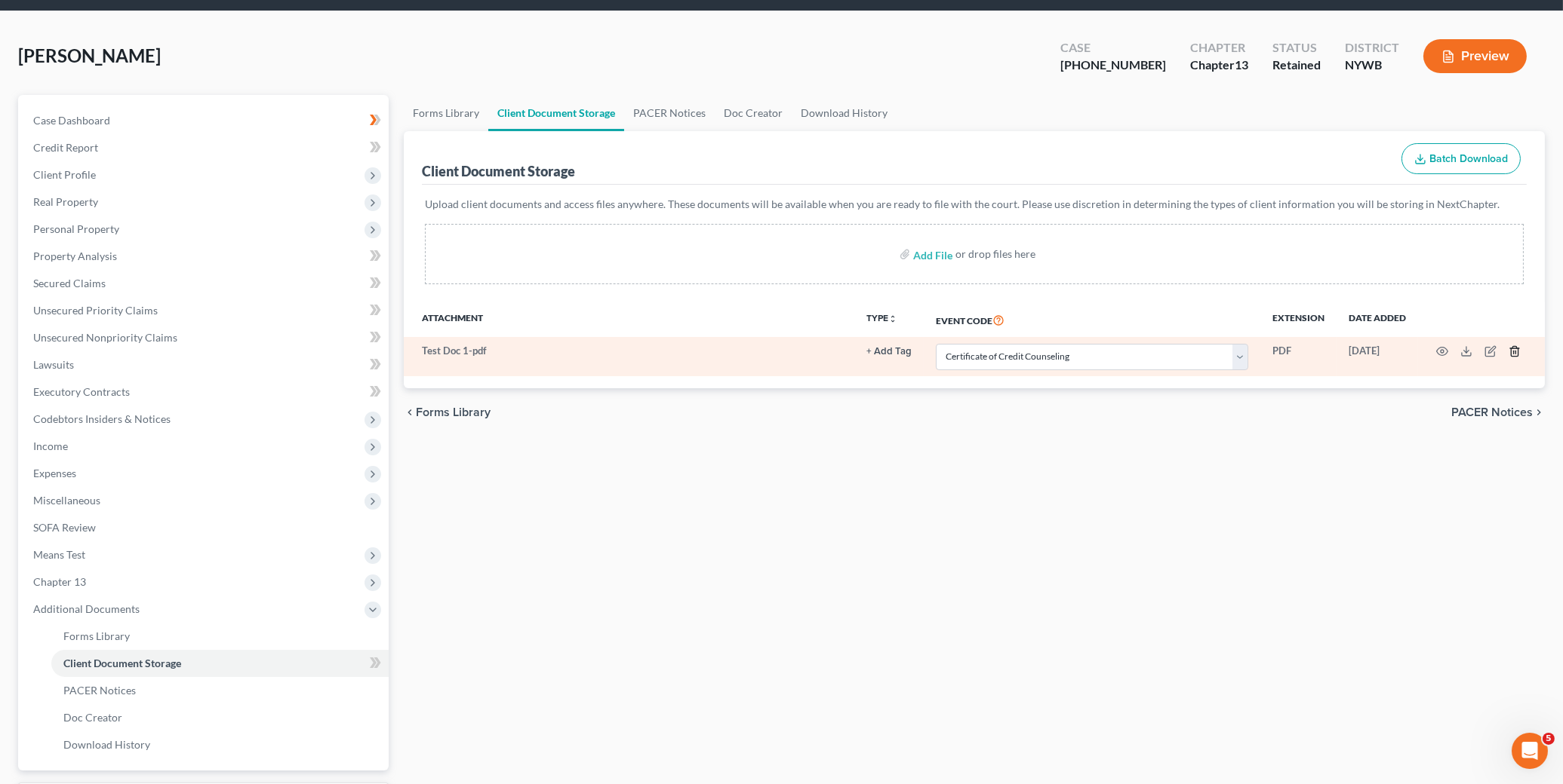
click at [1389, 355] on icon "button" at bounding box center [1514, 351] width 12 height 12
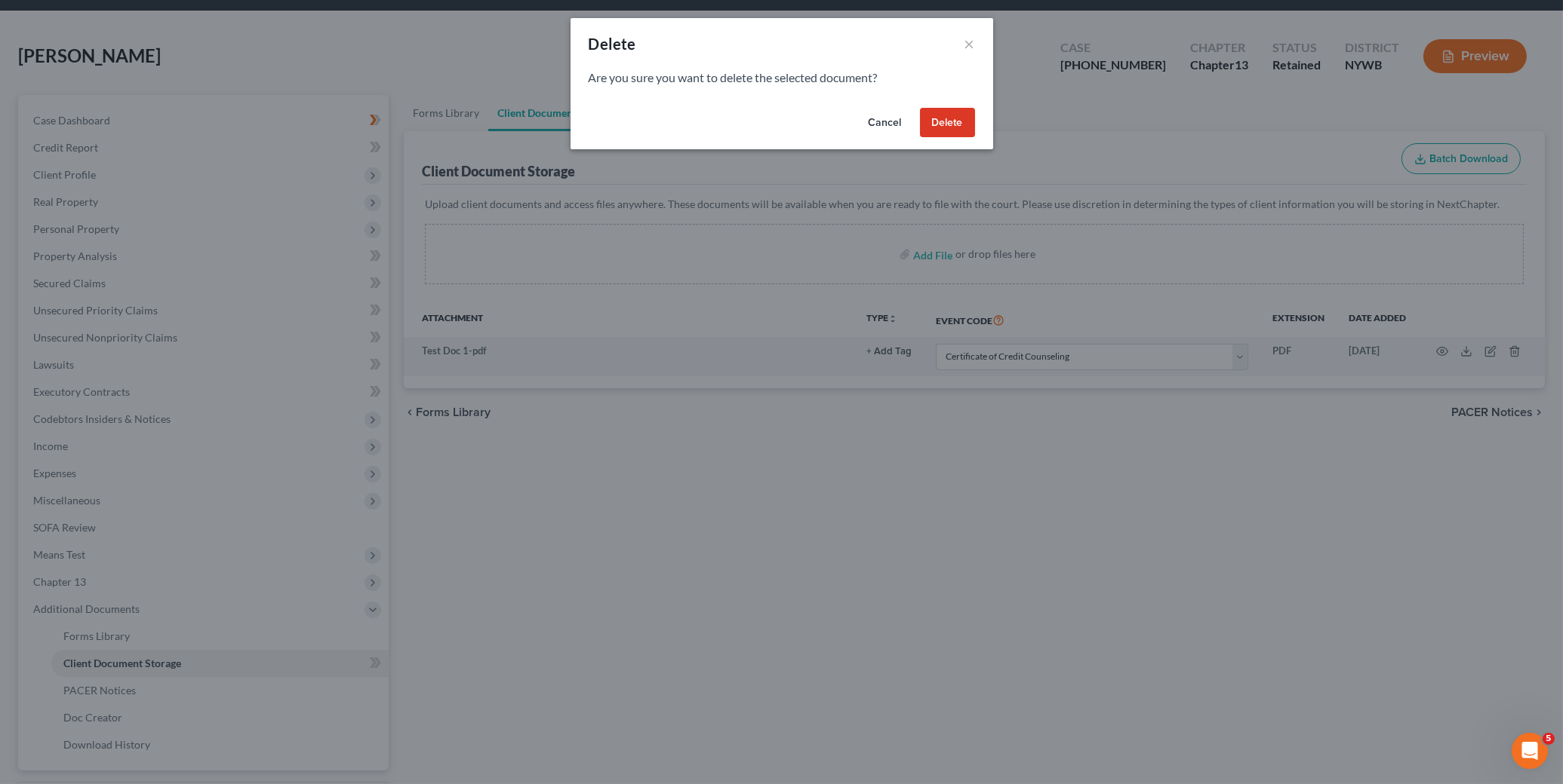
click at [948, 122] on button "Delete" at bounding box center [947, 123] width 55 height 30
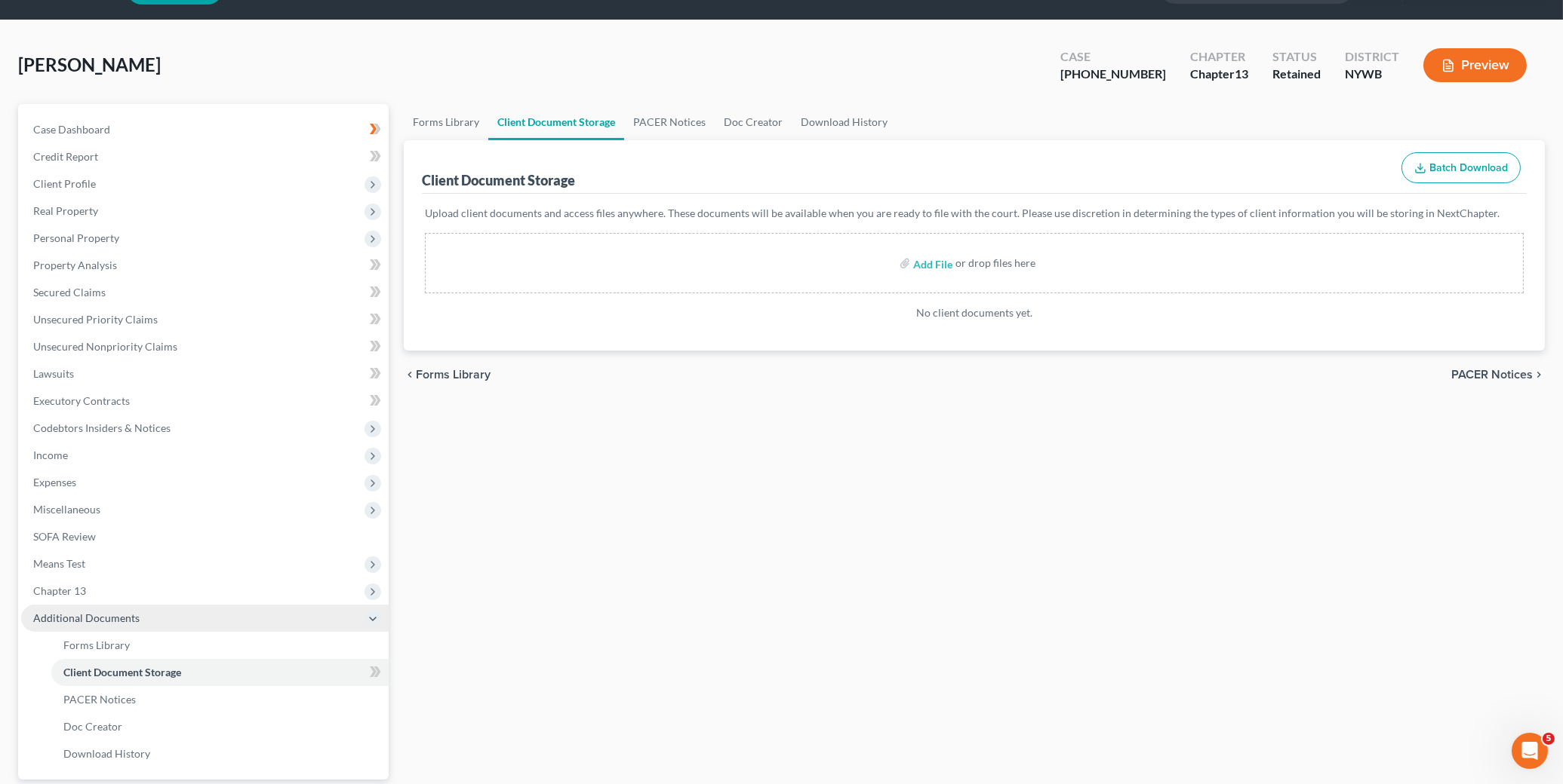
scroll to position [46, 0]
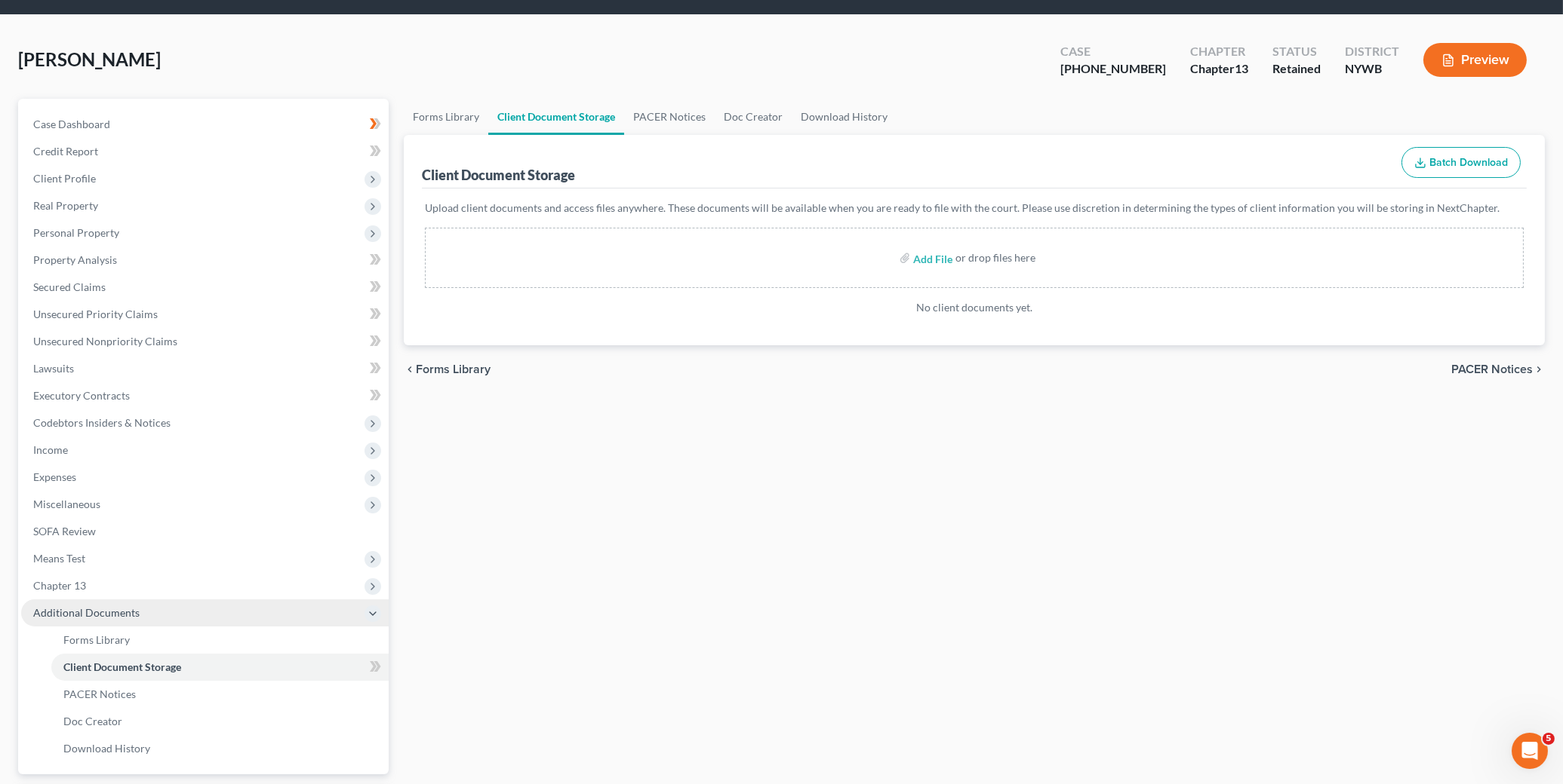
click at [137, 609] on span "Additional Documents" at bounding box center [205, 613] width 368 height 27
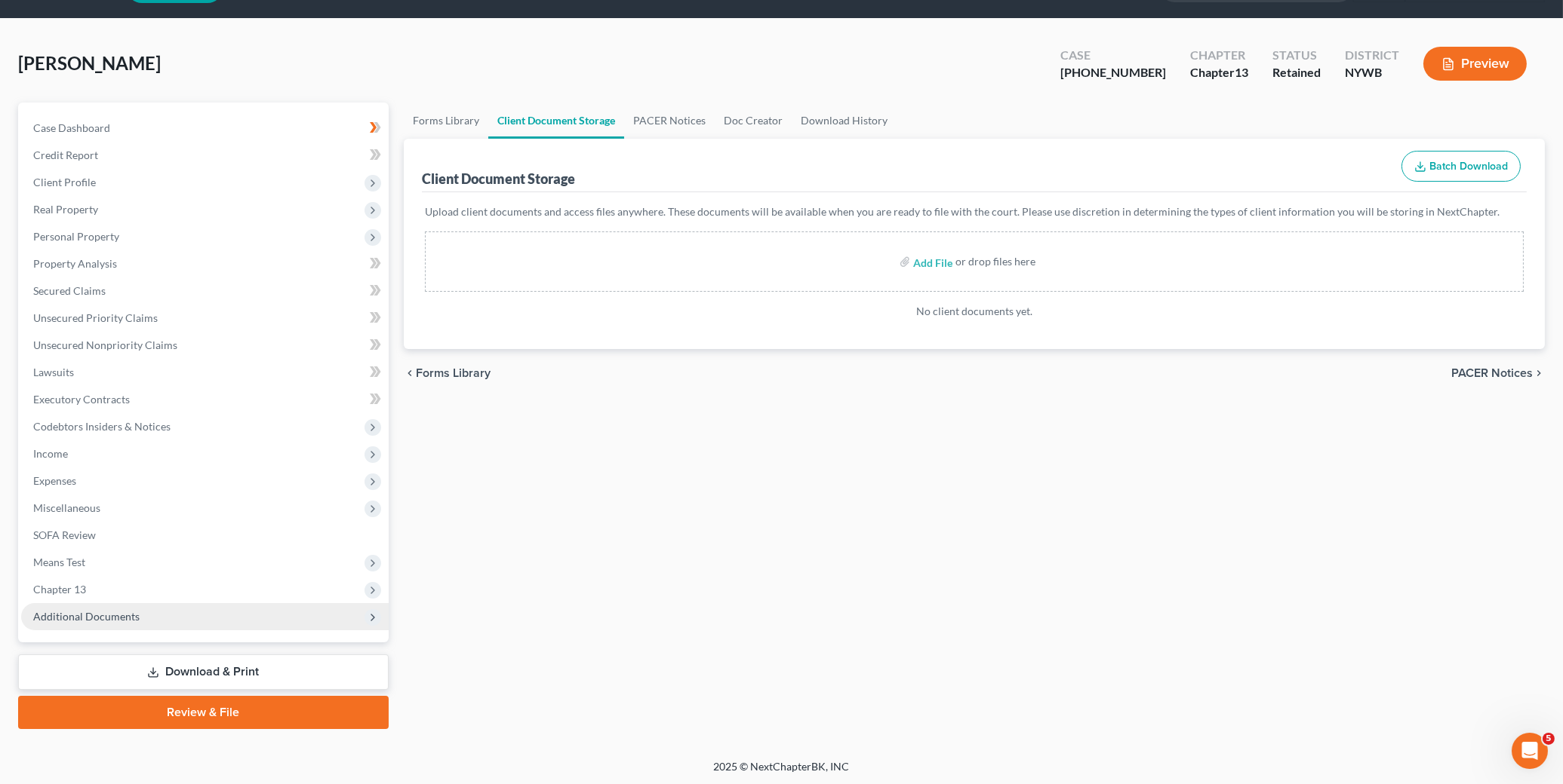
click at [141, 614] on span "Additional Documents" at bounding box center [205, 617] width 368 height 27
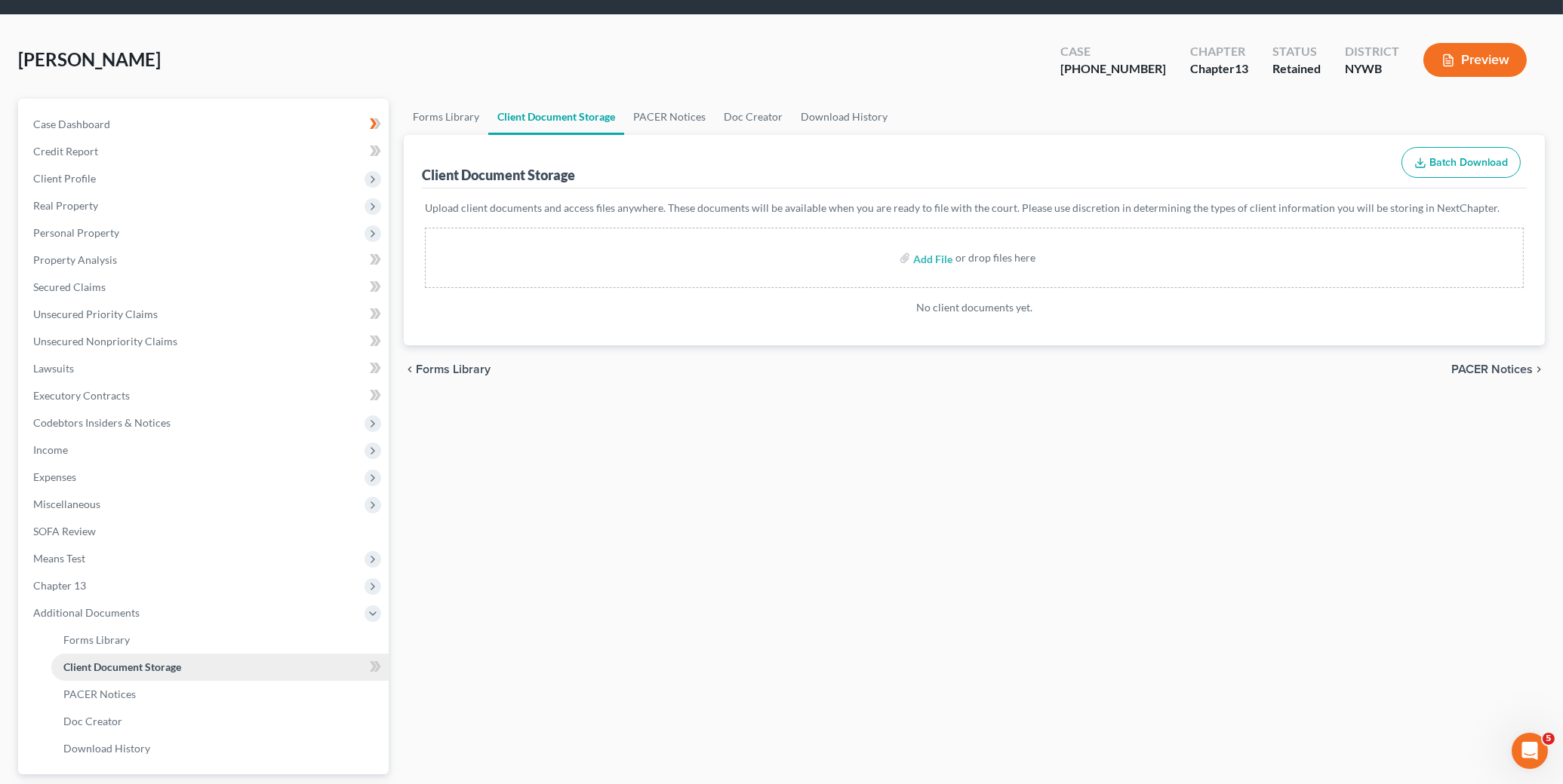
click at [149, 666] on span "Client Document Storage" at bounding box center [122, 667] width 117 height 13
click at [940, 262] on input "file" at bounding box center [931, 258] width 36 height 27
type input "C:\fakepath\Test Doc 1.pdf"
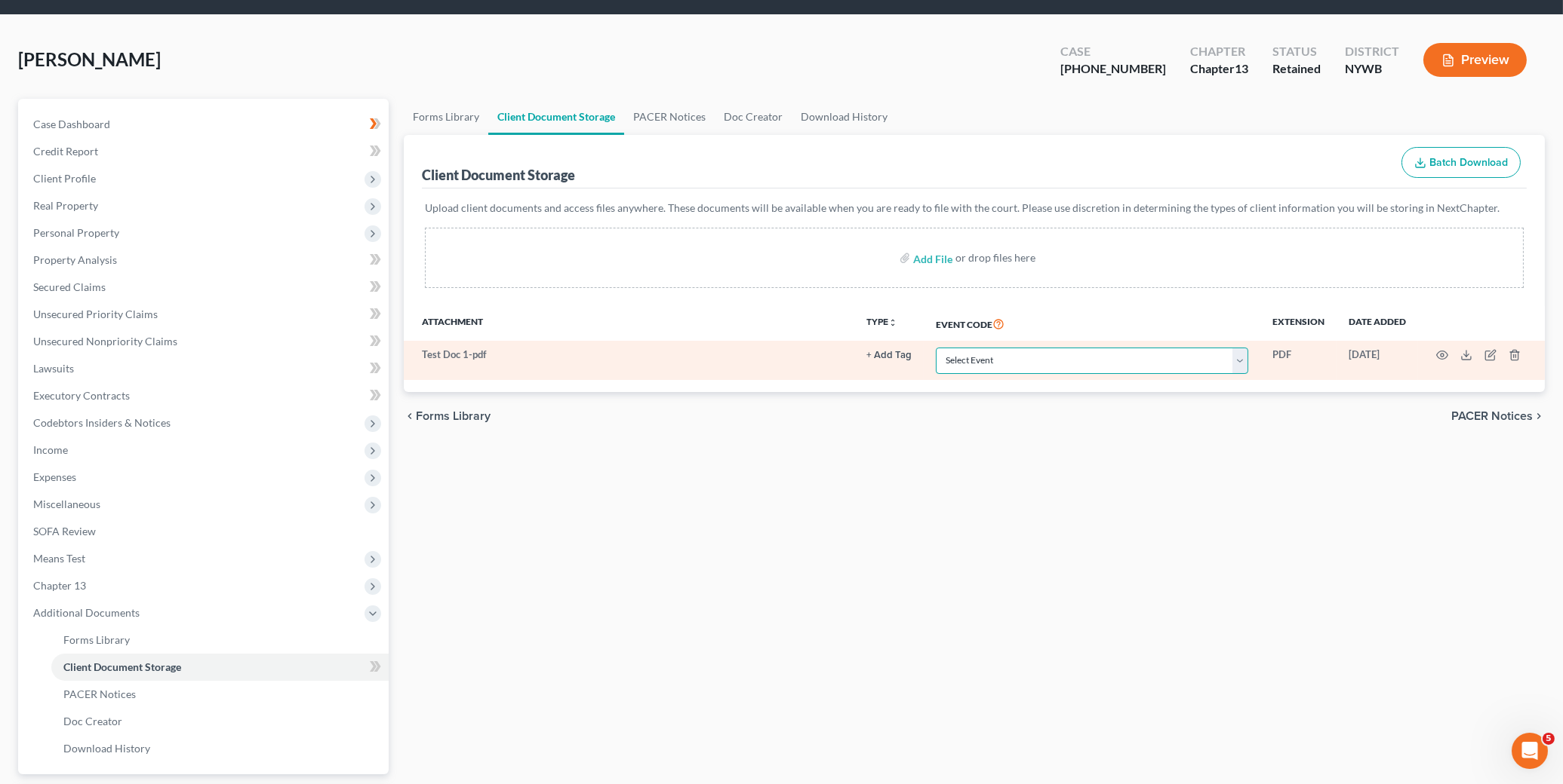
click at [1077, 361] on select "Select Event Certificate of Credit Counseling Ch 7 (Form 122A-1, 122A-1Supp) Mo…" at bounding box center [1092, 361] width 313 height 26
select select "0"
click at [937, 348] on select "Select Event Certificate of Credit Counseling Ch 7 (Form 122A-1, 122A-1Supp) Mo…" at bounding box center [1092, 361] width 313 height 26
click at [1389, 357] on icon "button" at bounding box center [1442, 355] width 12 height 12
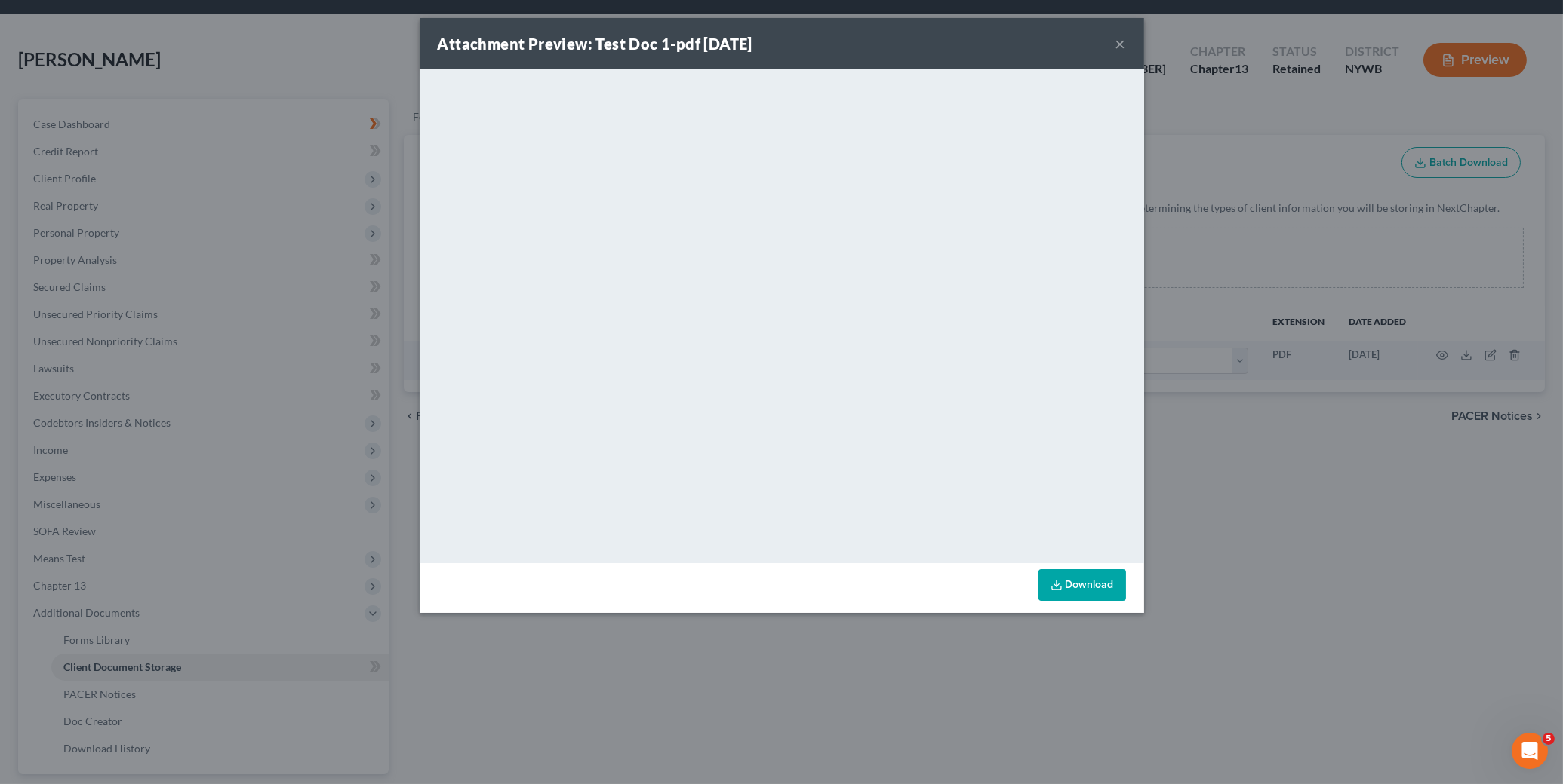
click at [1120, 41] on button "×" at bounding box center [1120, 43] width 10 height 18
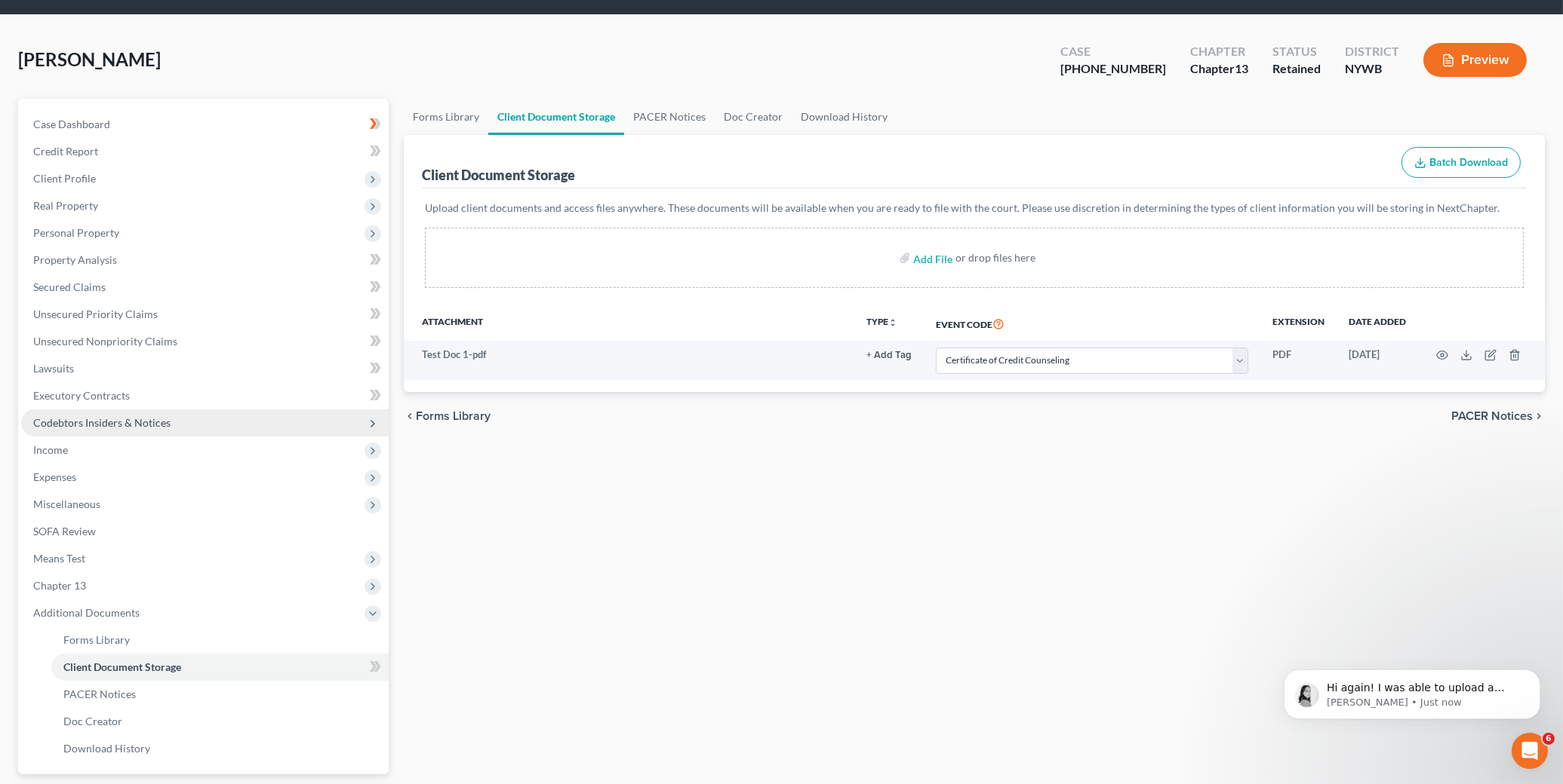
scroll to position [0, 0]
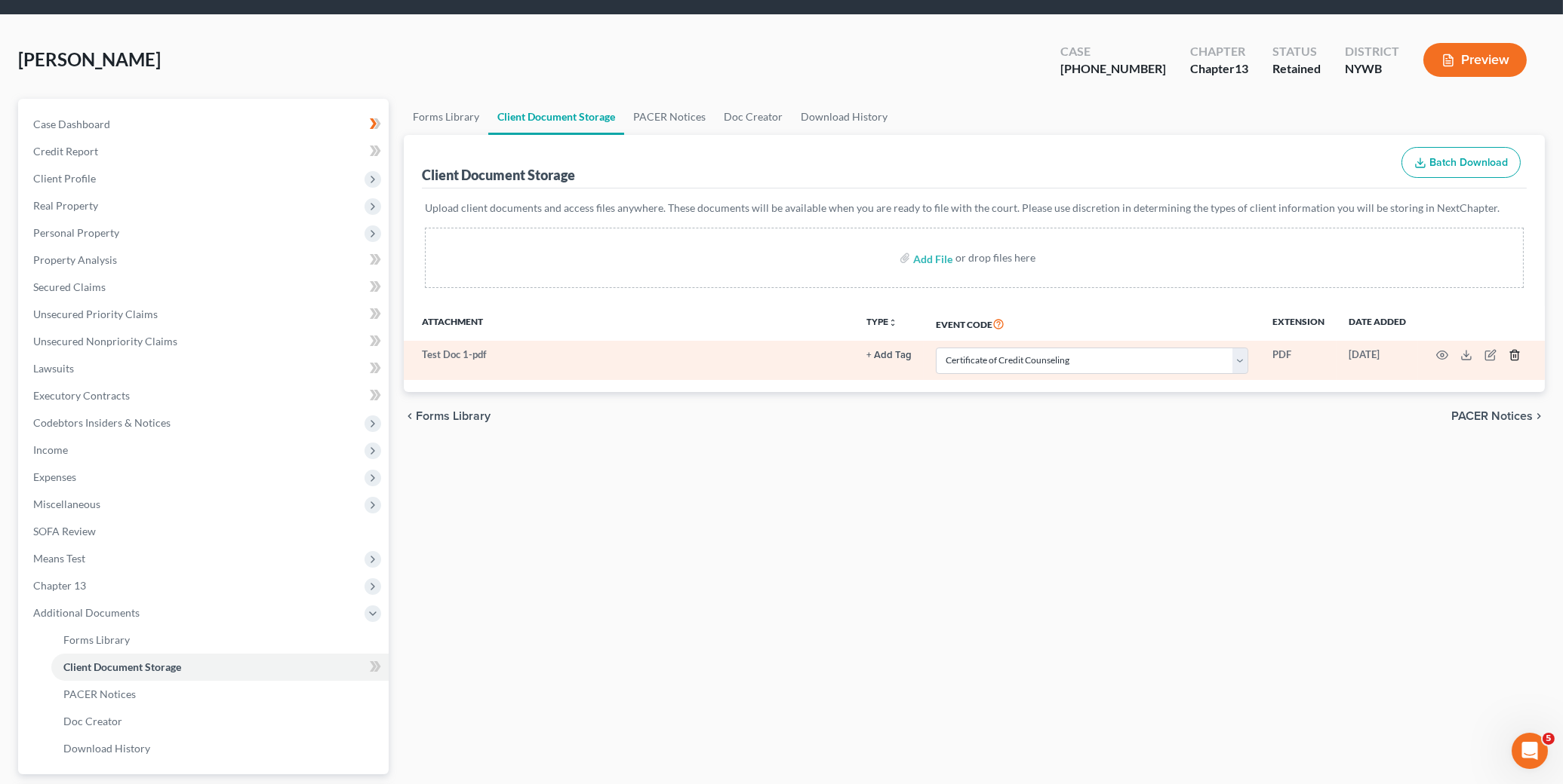
click at [1389, 357] on icon "button" at bounding box center [1514, 355] width 12 height 12
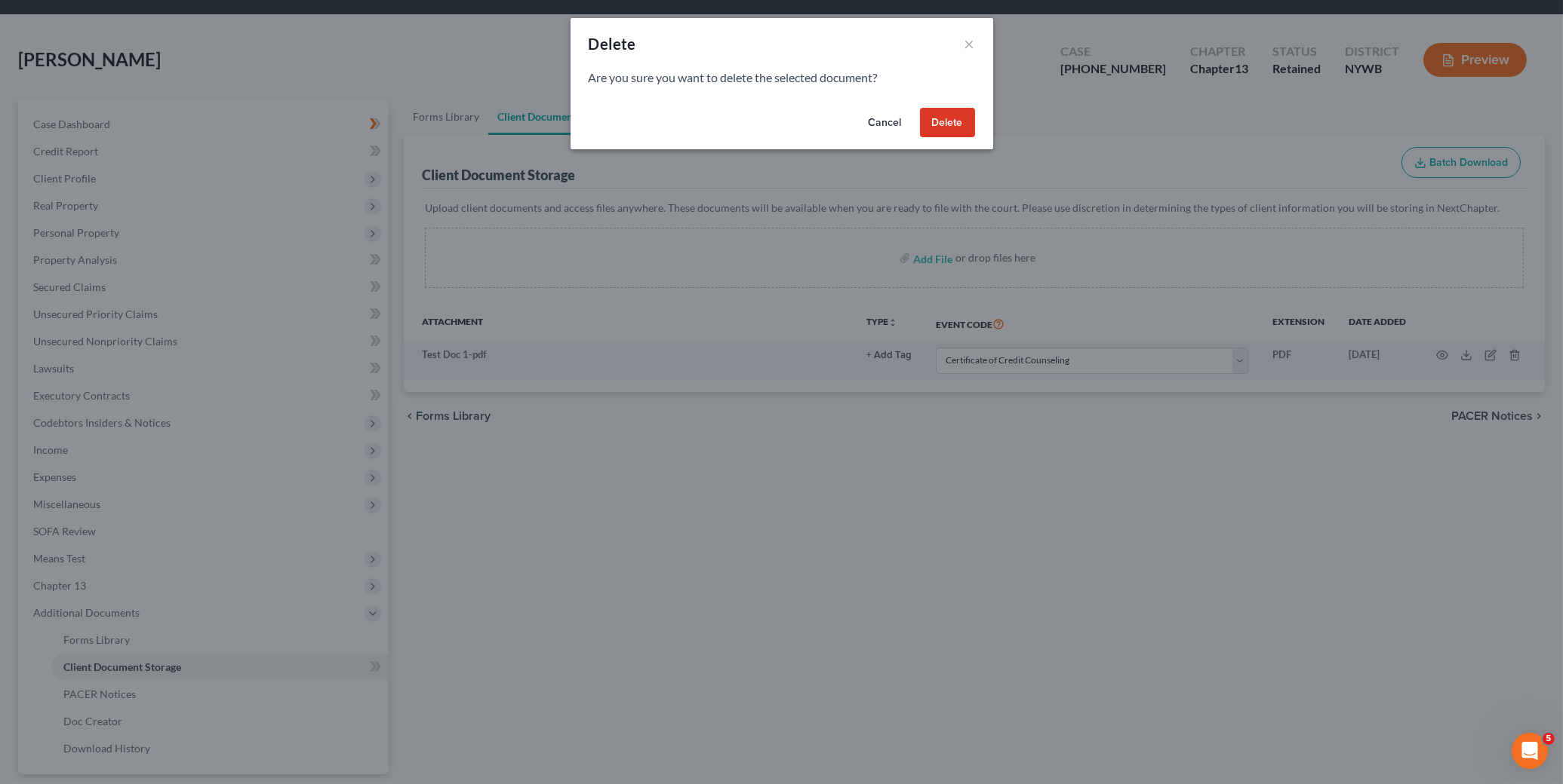
click at [947, 122] on button "Delete" at bounding box center [947, 123] width 55 height 30
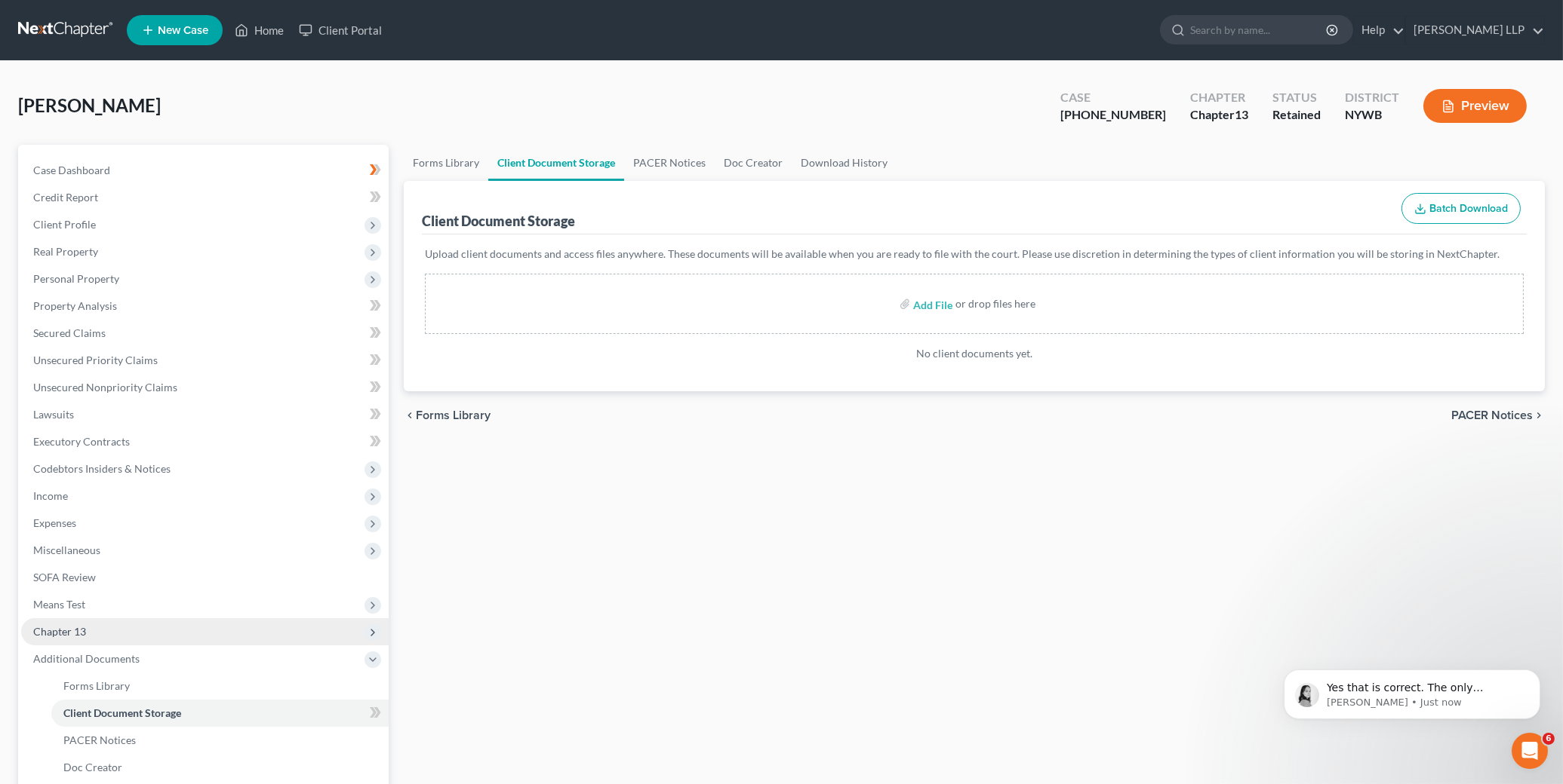
click at [144, 630] on span "Chapter 13" at bounding box center [205, 632] width 368 height 27
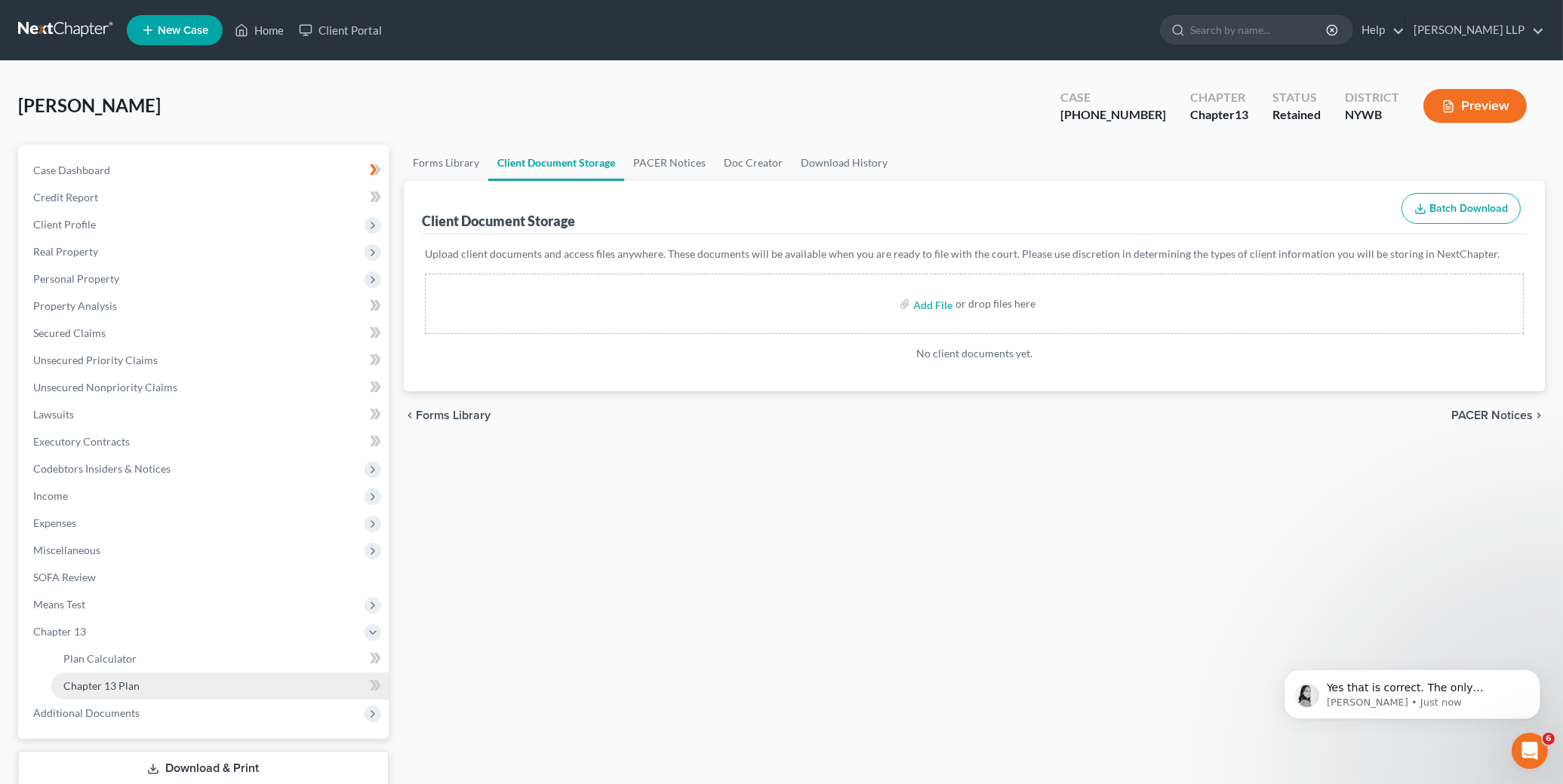
click at [161, 683] on link "Chapter 13 Plan" at bounding box center [220, 686] width 337 height 27
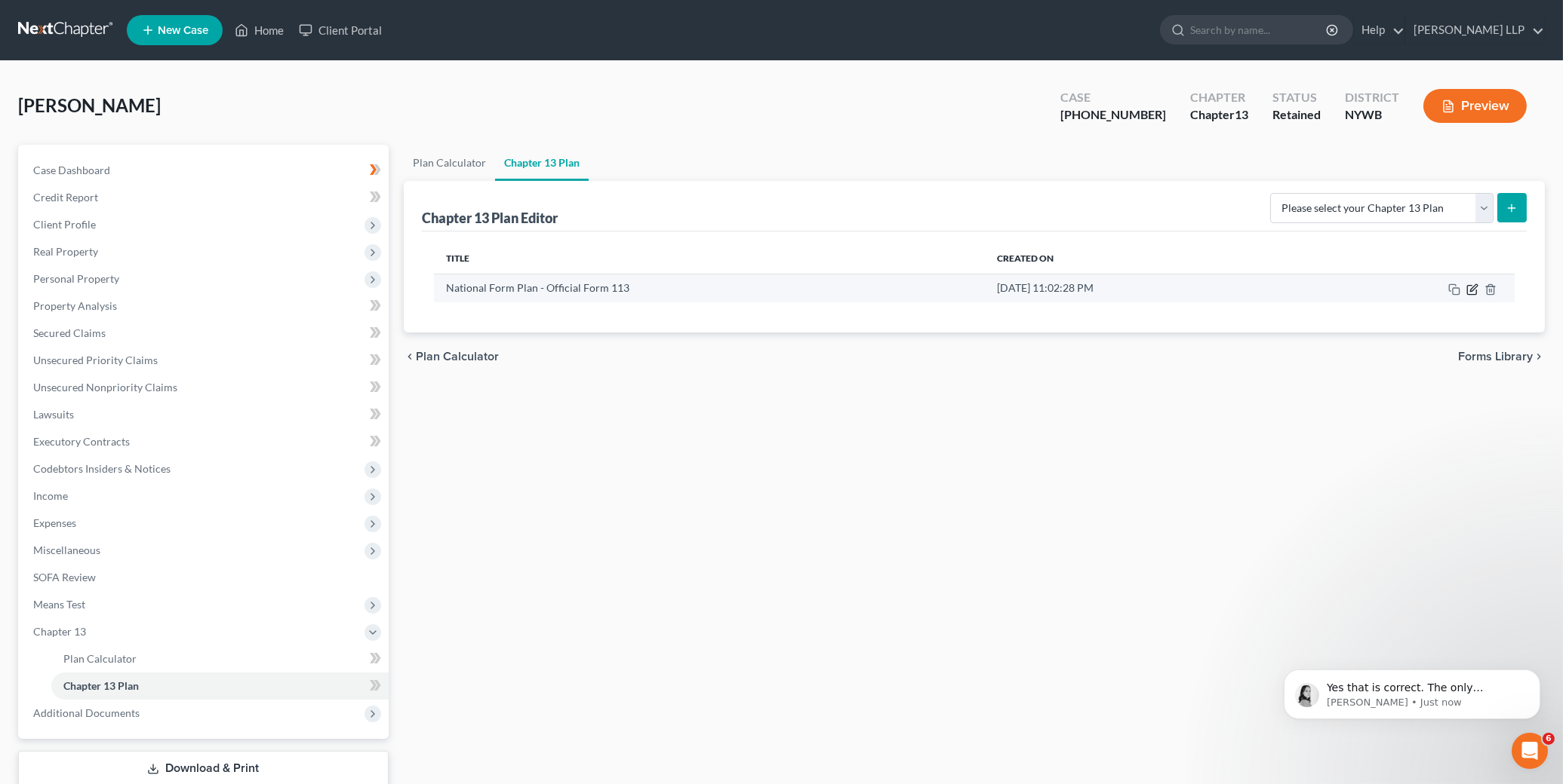
click at [1389, 290] on icon "button" at bounding box center [1472, 290] width 12 height 12
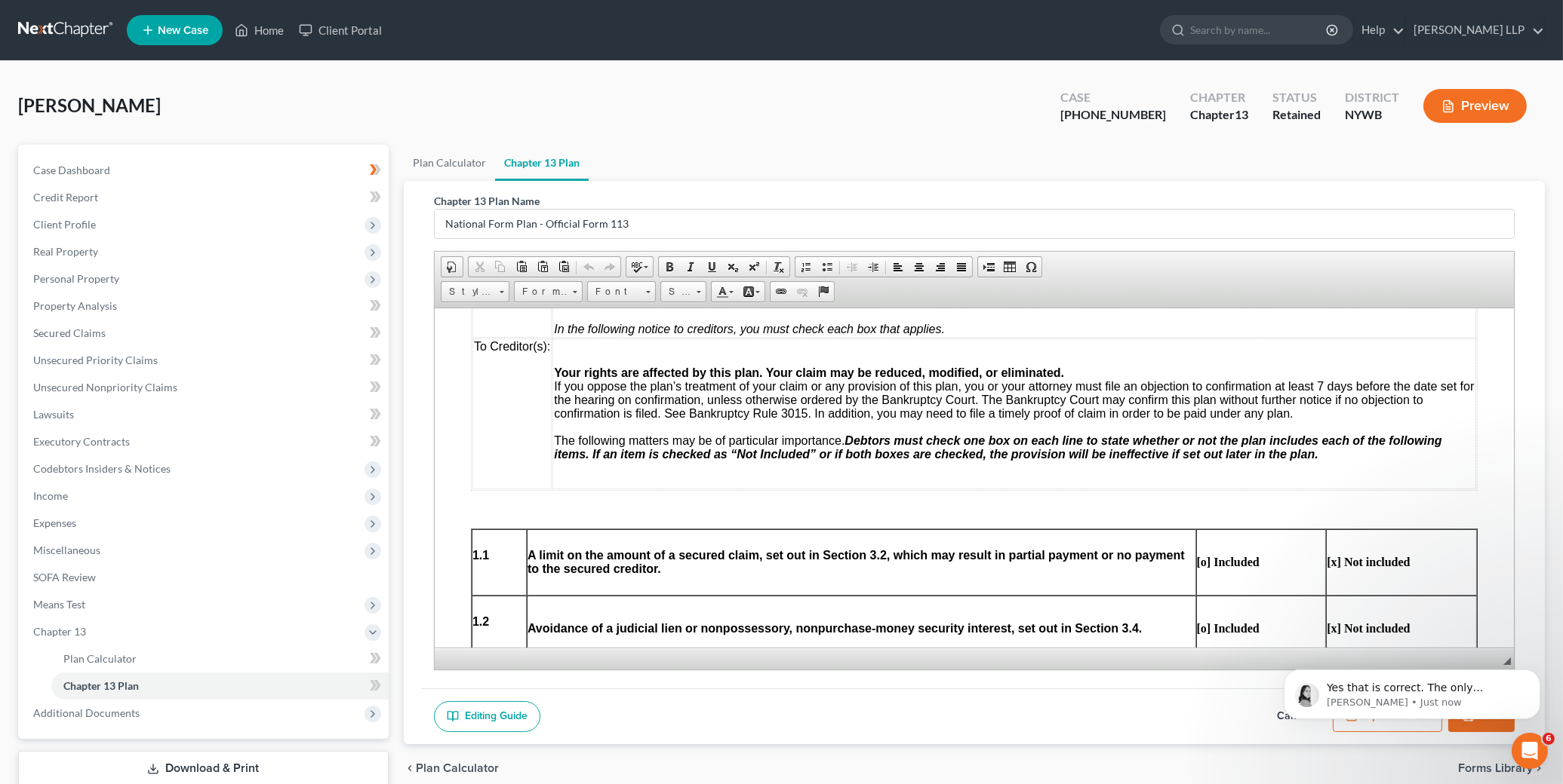
scroll to position [266, 0]
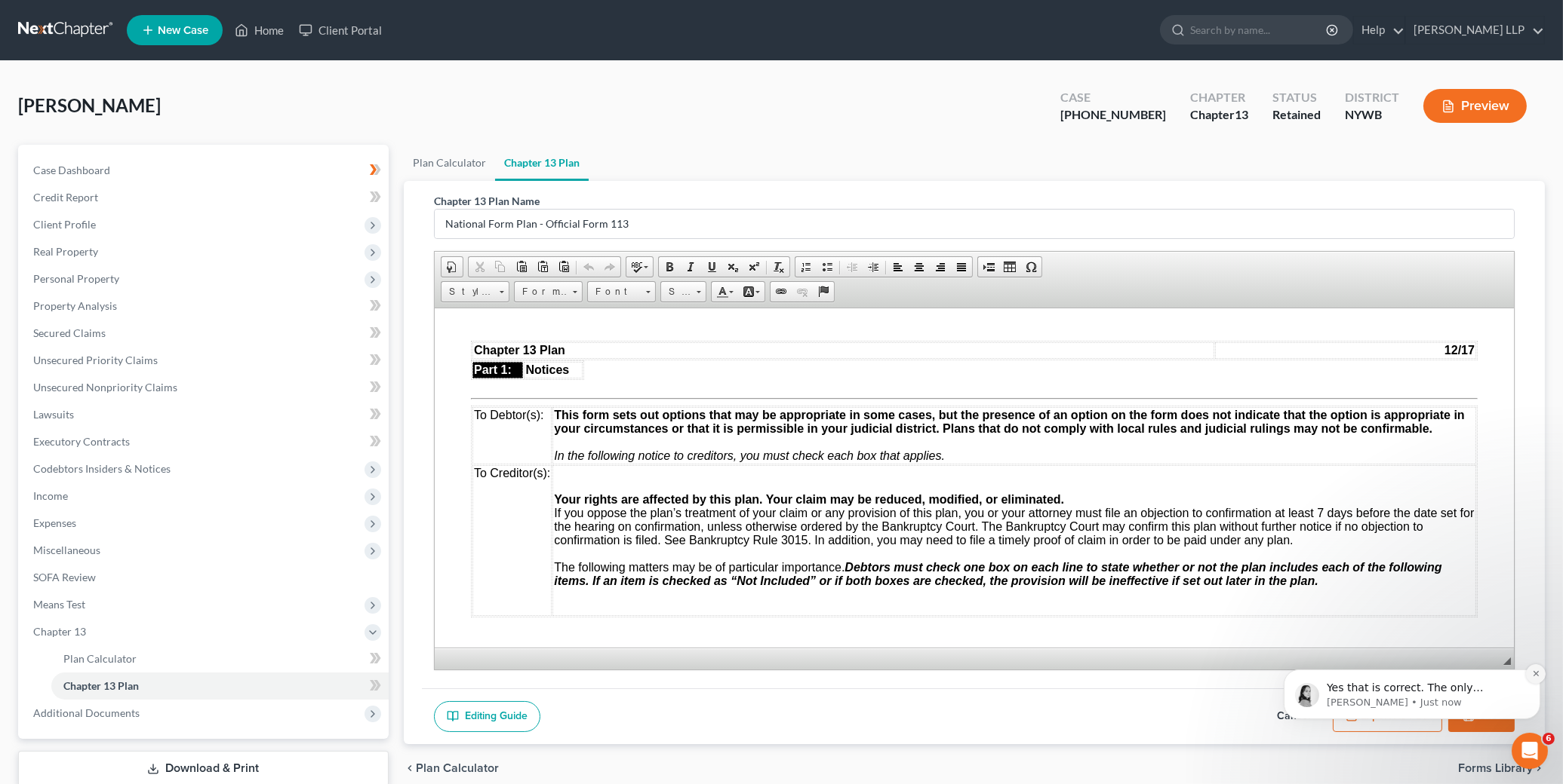
click at [1389, 673] on icon "Dismiss notification" at bounding box center [1535, 673] width 8 height 8
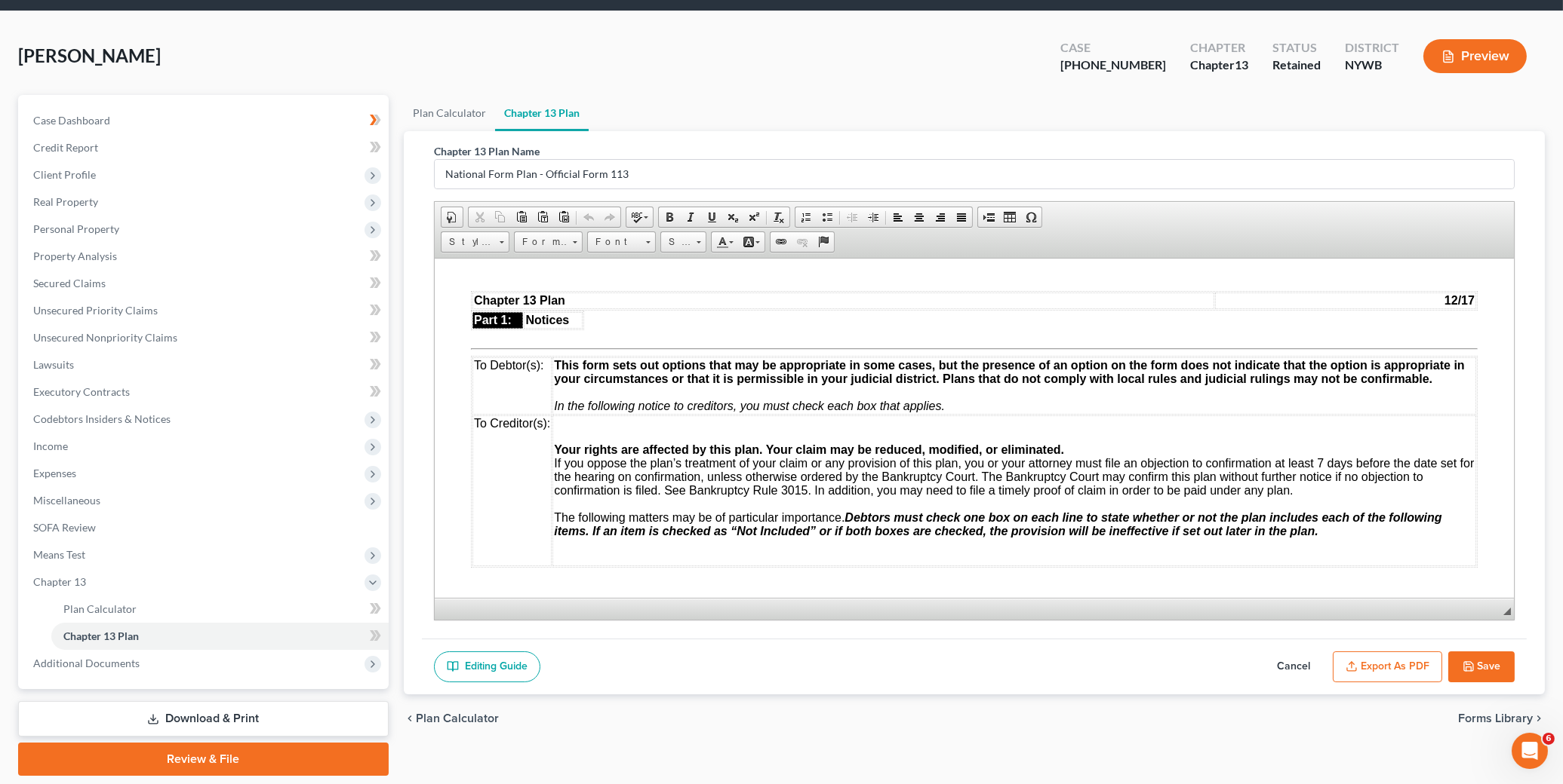
scroll to position [81, 0]
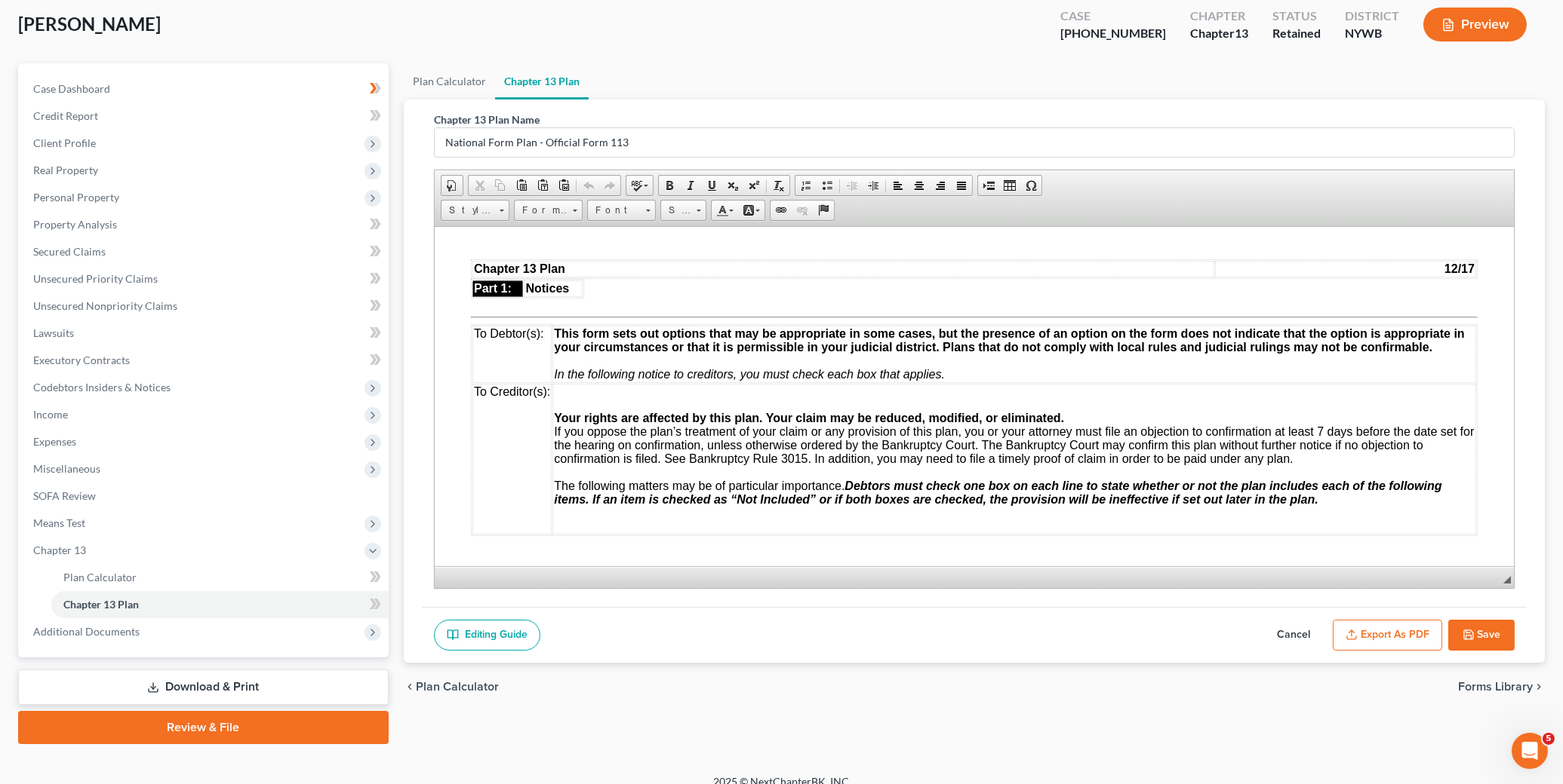
click at [1389, 640] on button "Export as PDF" at bounding box center [1386, 635] width 109 height 31
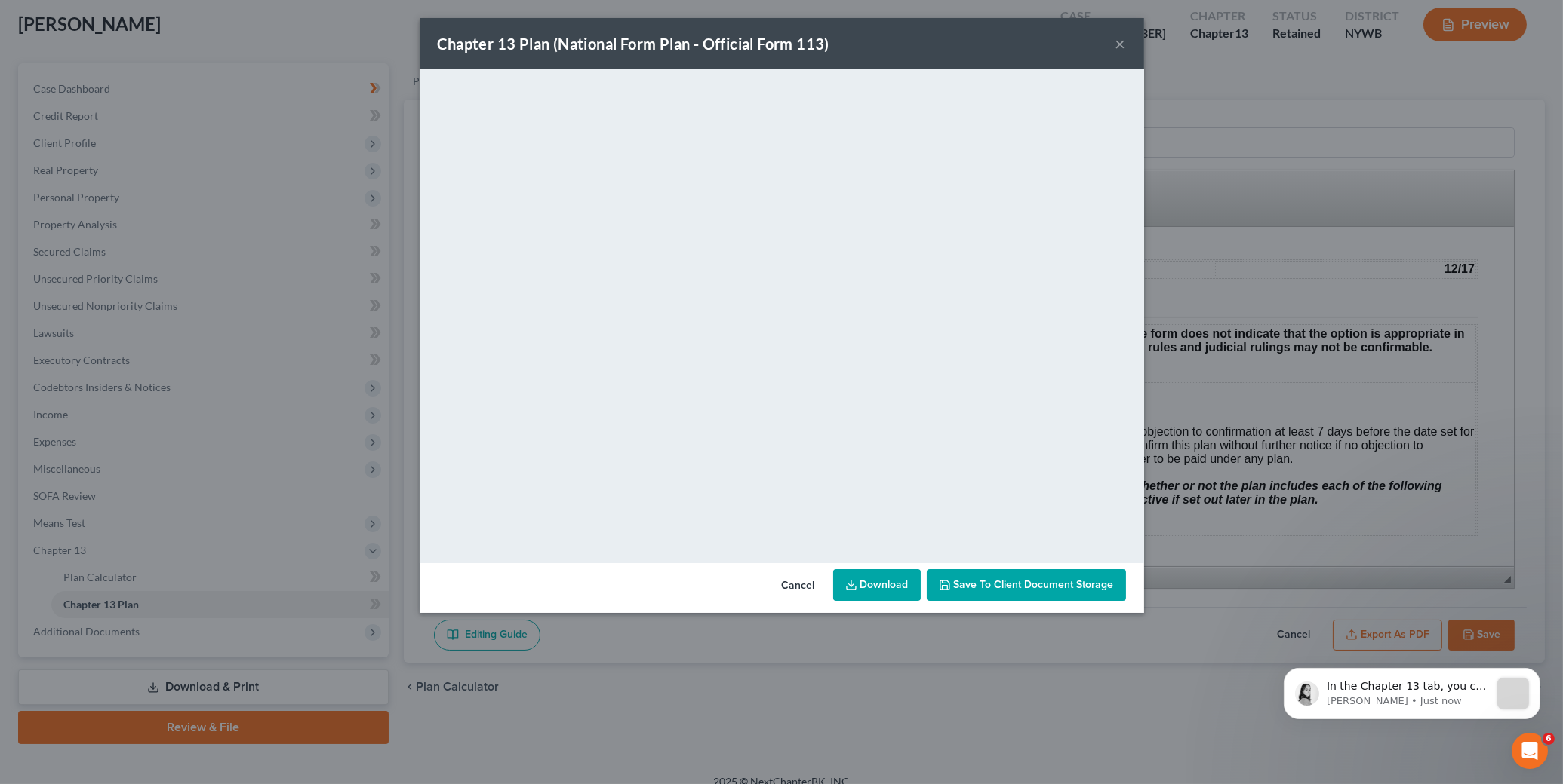
scroll to position [0, 0]
